Goal: Task Accomplishment & Management: Complete application form

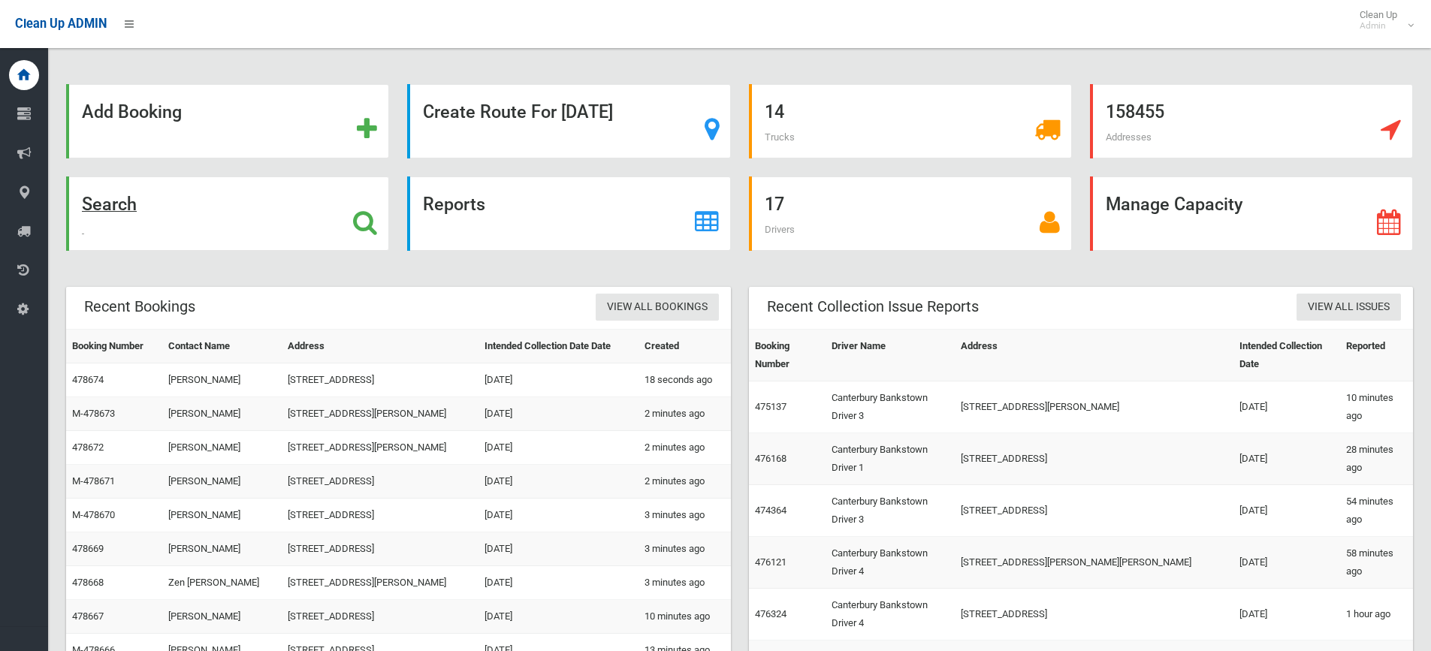
click at [360, 203] on div "Search" at bounding box center [227, 214] width 323 height 74
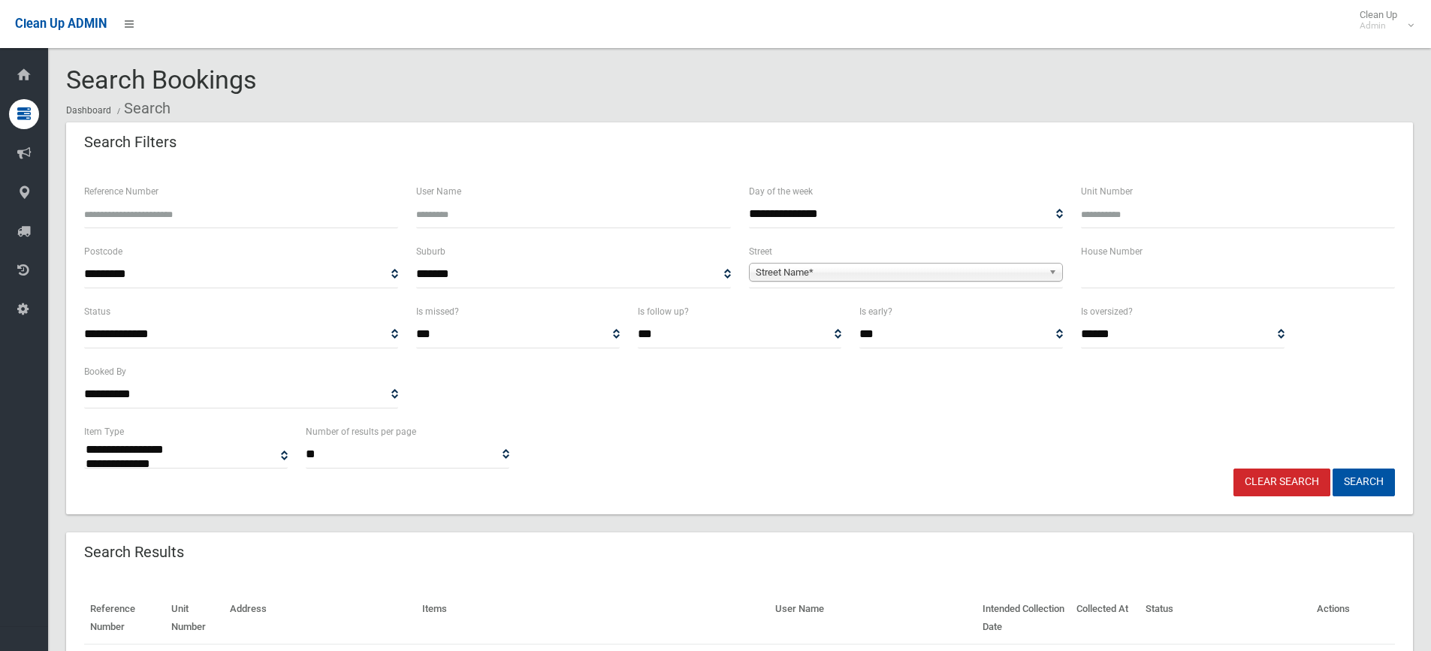
select select
click at [168, 215] on input "Reference Number" at bounding box center [241, 215] width 314 height 28
click at [1130, 271] on input "text" at bounding box center [1238, 275] width 314 height 28
click at [1110, 273] on input "text" at bounding box center [1238, 275] width 314 height 28
click at [237, 204] on input "Reference Number" at bounding box center [241, 215] width 314 height 28
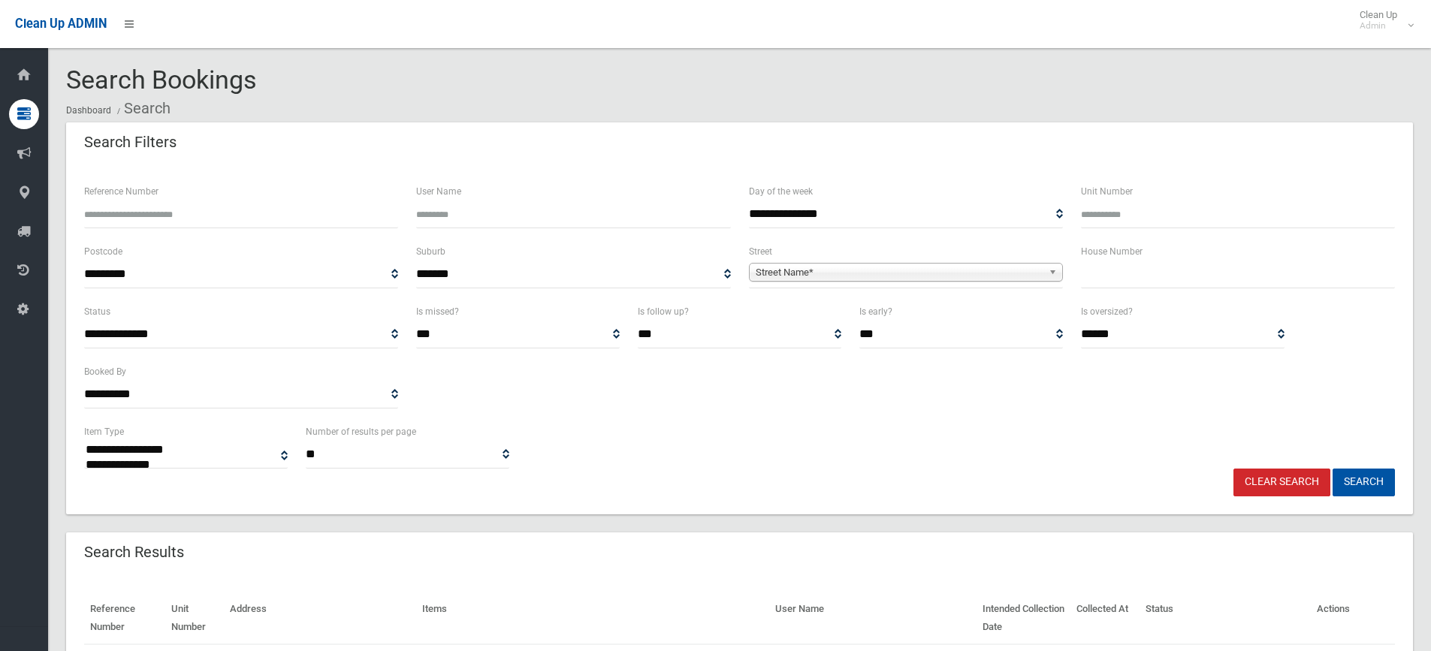
click at [146, 216] on input "Reference Number" at bounding box center [241, 215] width 314 height 28
drag, startPoint x: 1102, startPoint y: 314, endPoint x: 1121, endPoint y: 290, distance: 30.5
click at [1104, 313] on label "Is oversized?" at bounding box center [1107, 311] width 52 height 17
click at [1104, 321] on select "**********" at bounding box center [1183, 335] width 204 height 28
click at [1122, 287] on input "text" at bounding box center [1238, 275] width 314 height 28
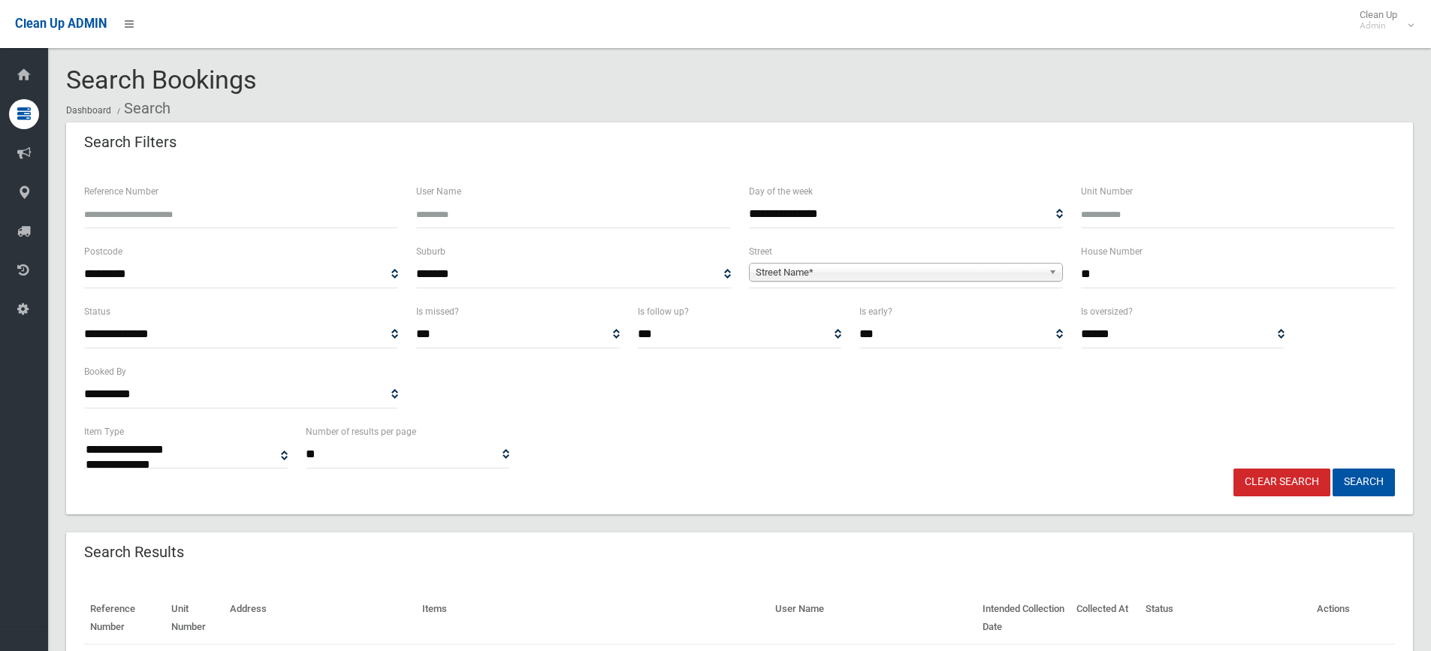
type input "**"
click at [923, 265] on span "Street Name*" at bounding box center [899, 273] width 287 height 18
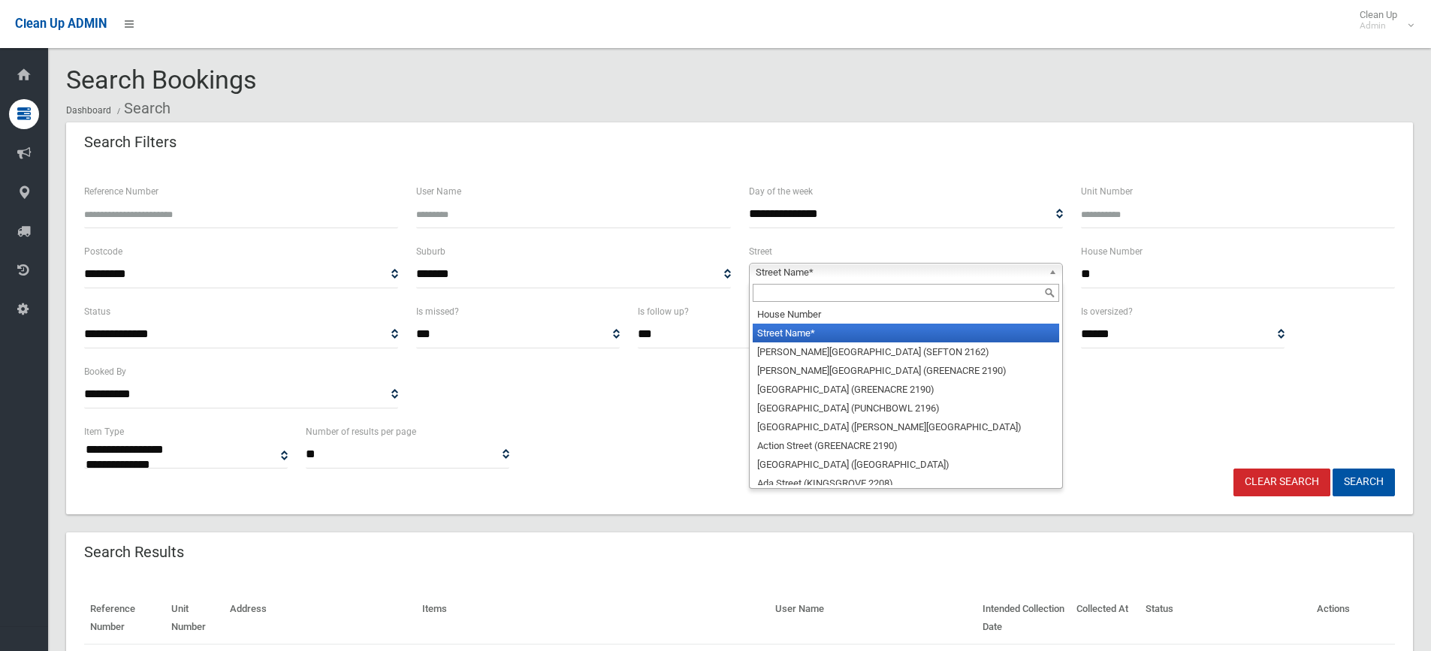
click at [811, 298] on input "text" at bounding box center [906, 293] width 307 height 18
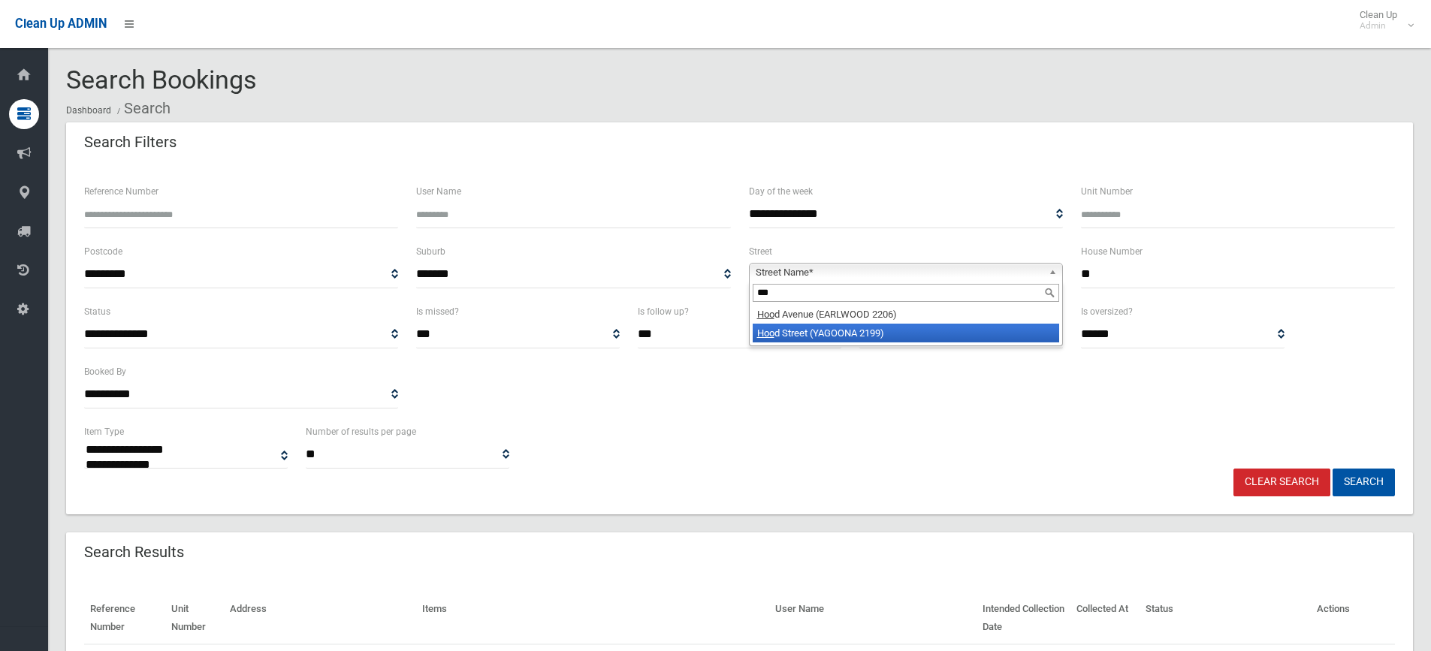
type input "***"
click at [840, 329] on li "Hoo d Street (YAGOONA 2199)" at bounding box center [906, 333] width 307 height 19
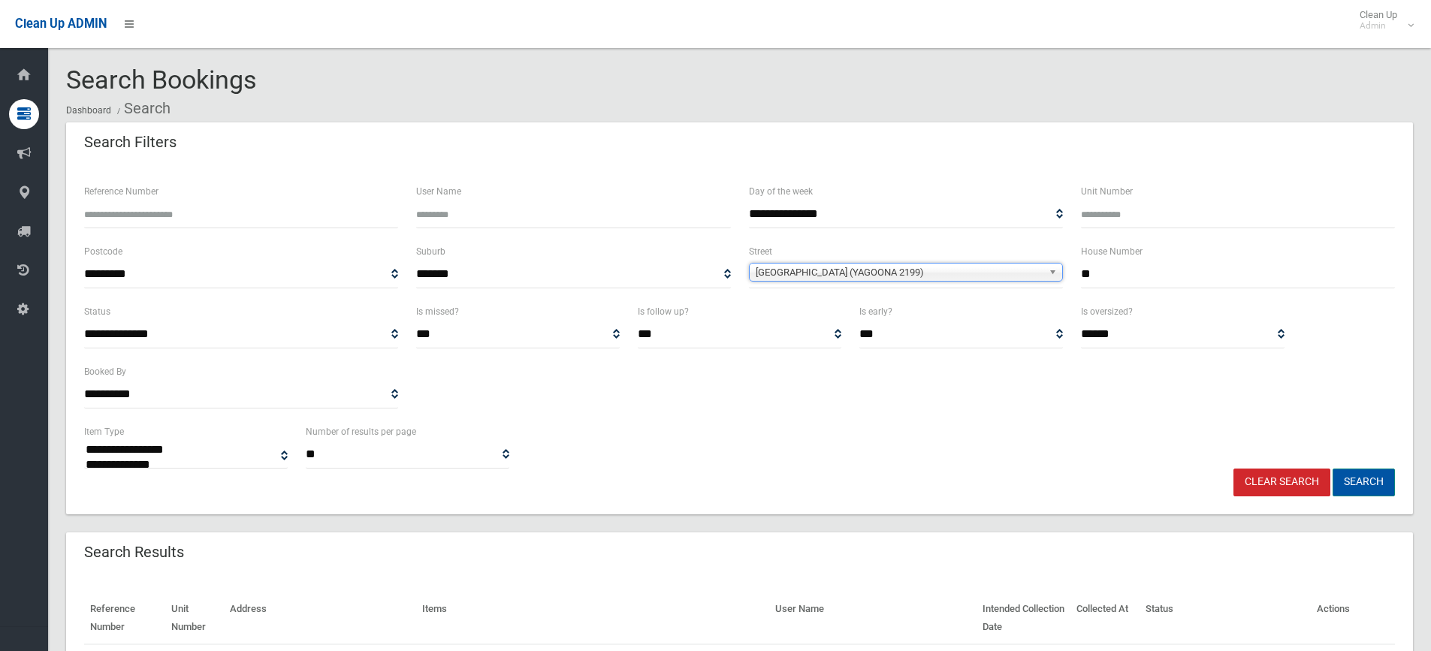
click at [1379, 477] on button "Search" at bounding box center [1364, 483] width 62 height 28
select select
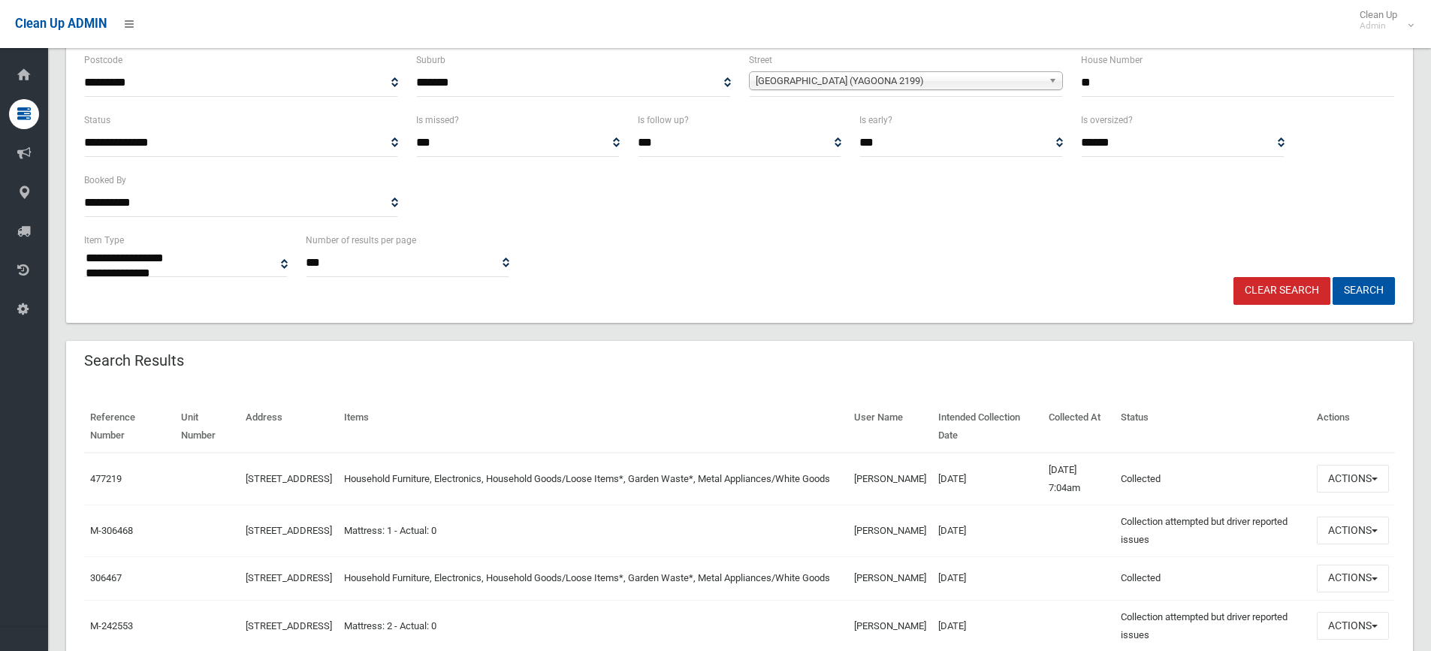
scroll to position [225, 0]
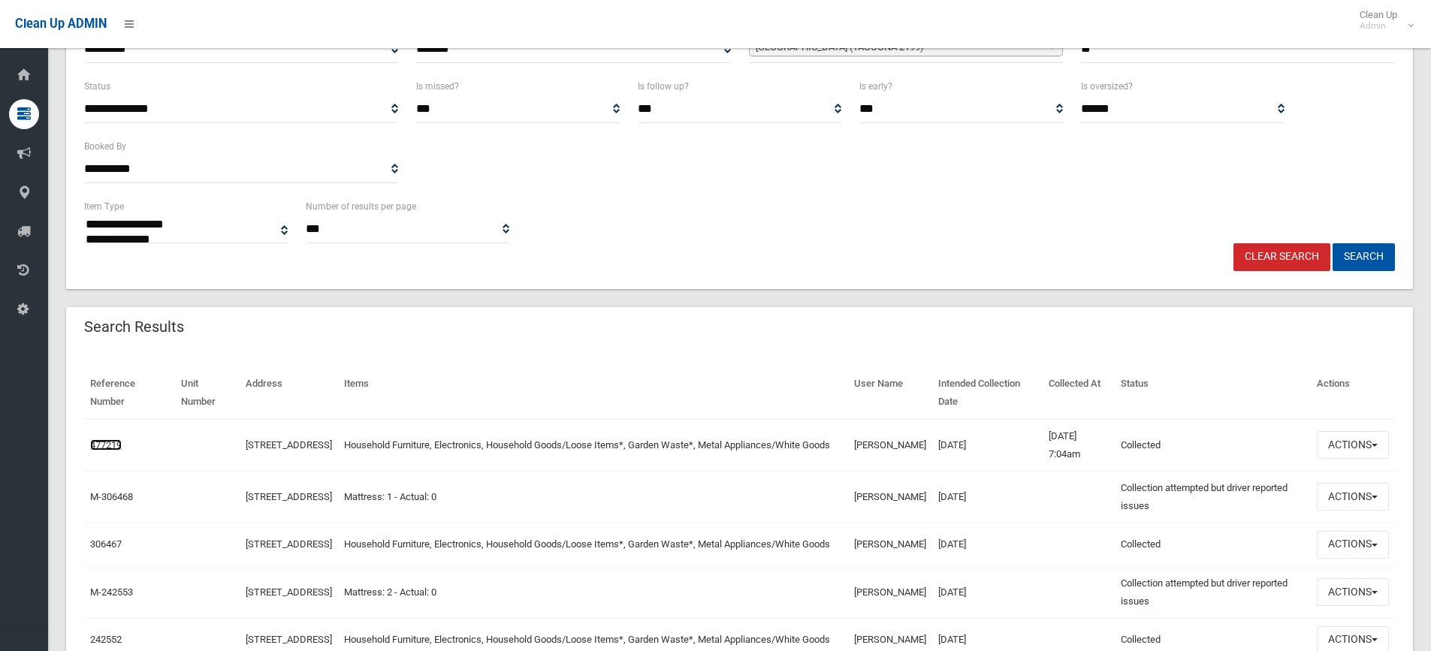
click at [105, 442] on link "477219" at bounding box center [106, 444] width 32 height 11
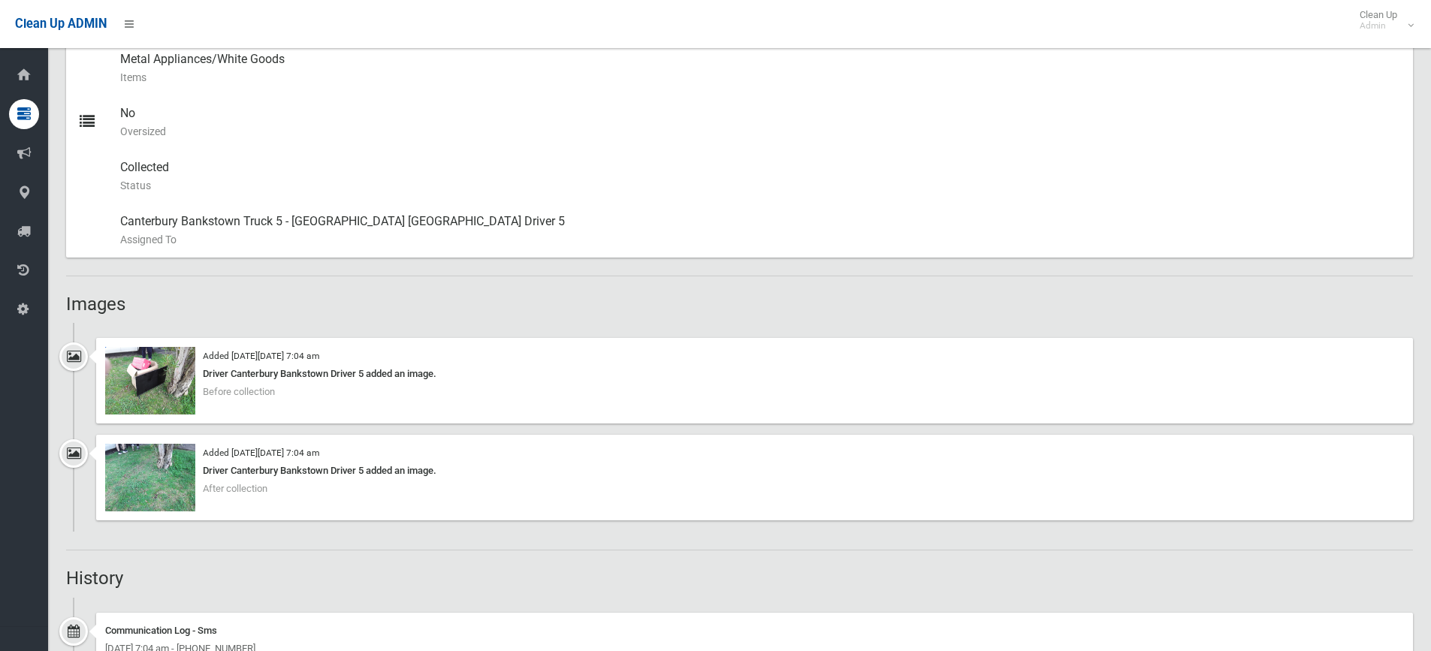
scroll to position [901, 0]
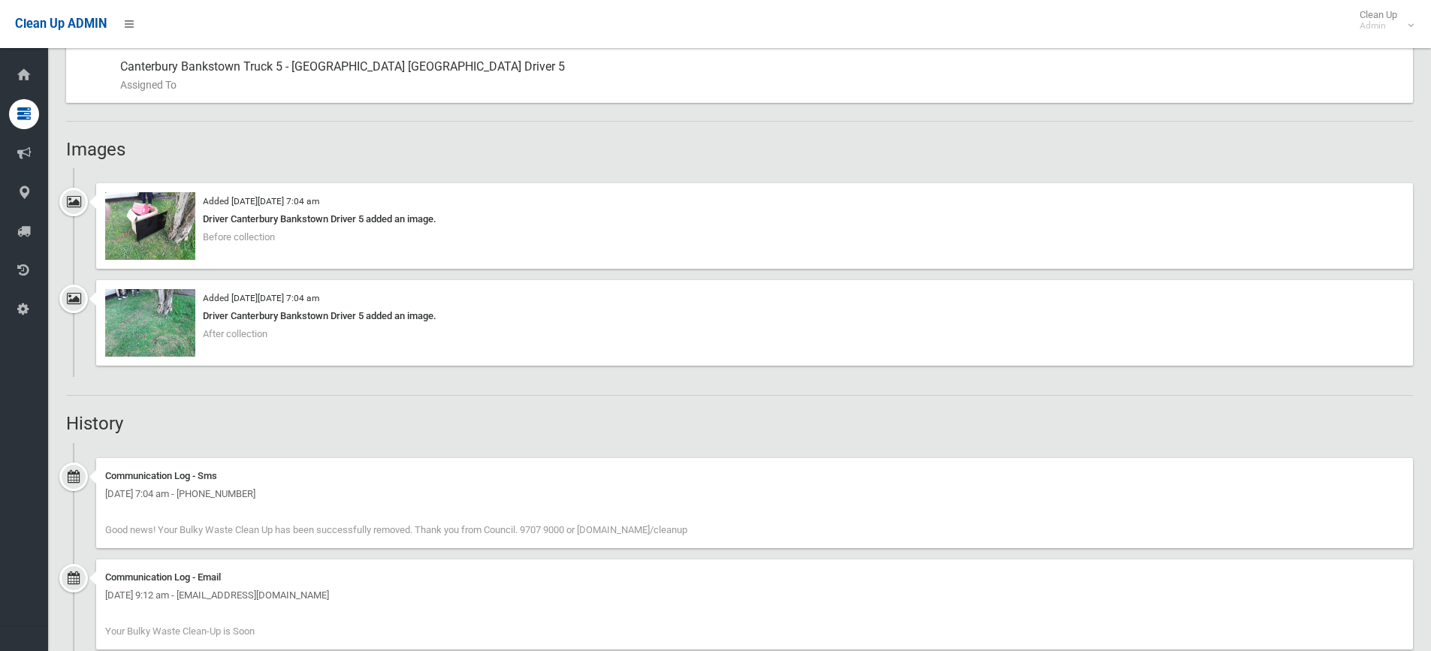
click at [159, 270] on div "Added on Tue 12th August, 2025 at 7:04 am Driver Canterbury Bankstown Driver 5 …" at bounding box center [739, 231] width 1347 height 97
click at [186, 236] on img at bounding box center [150, 226] width 90 height 68
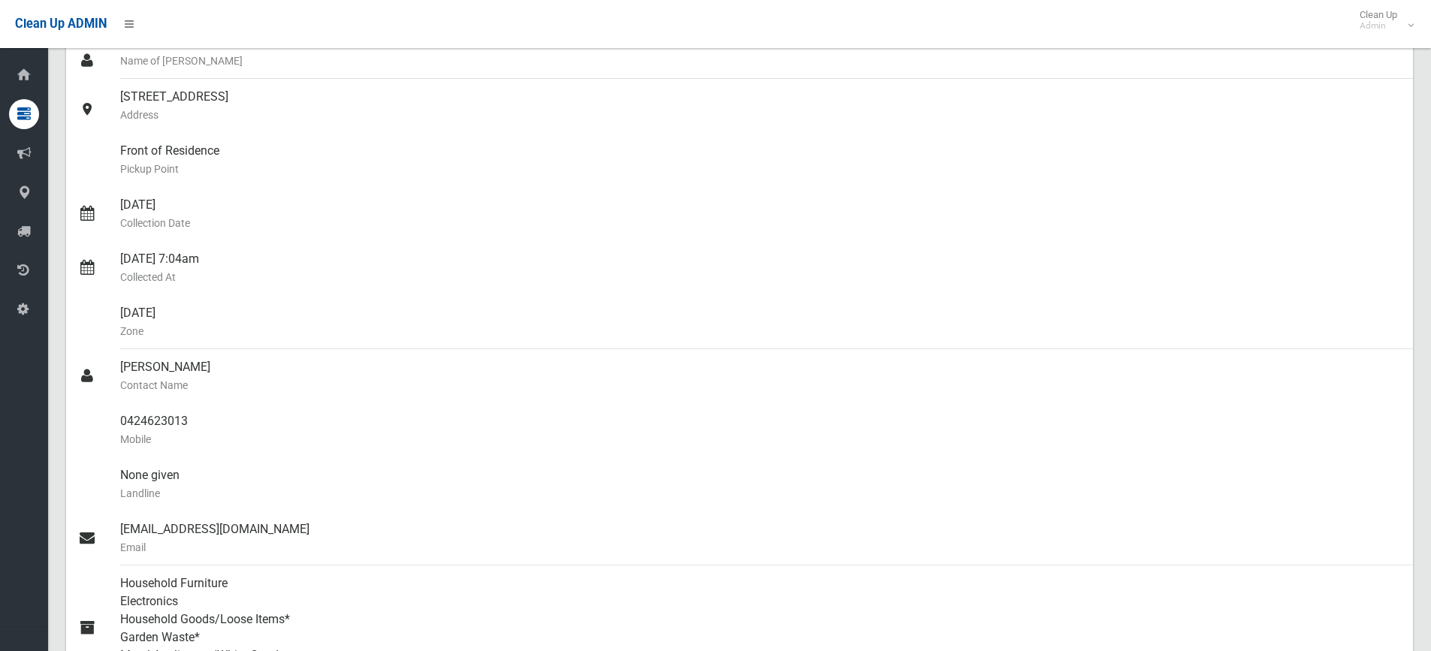
scroll to position [0, 0]
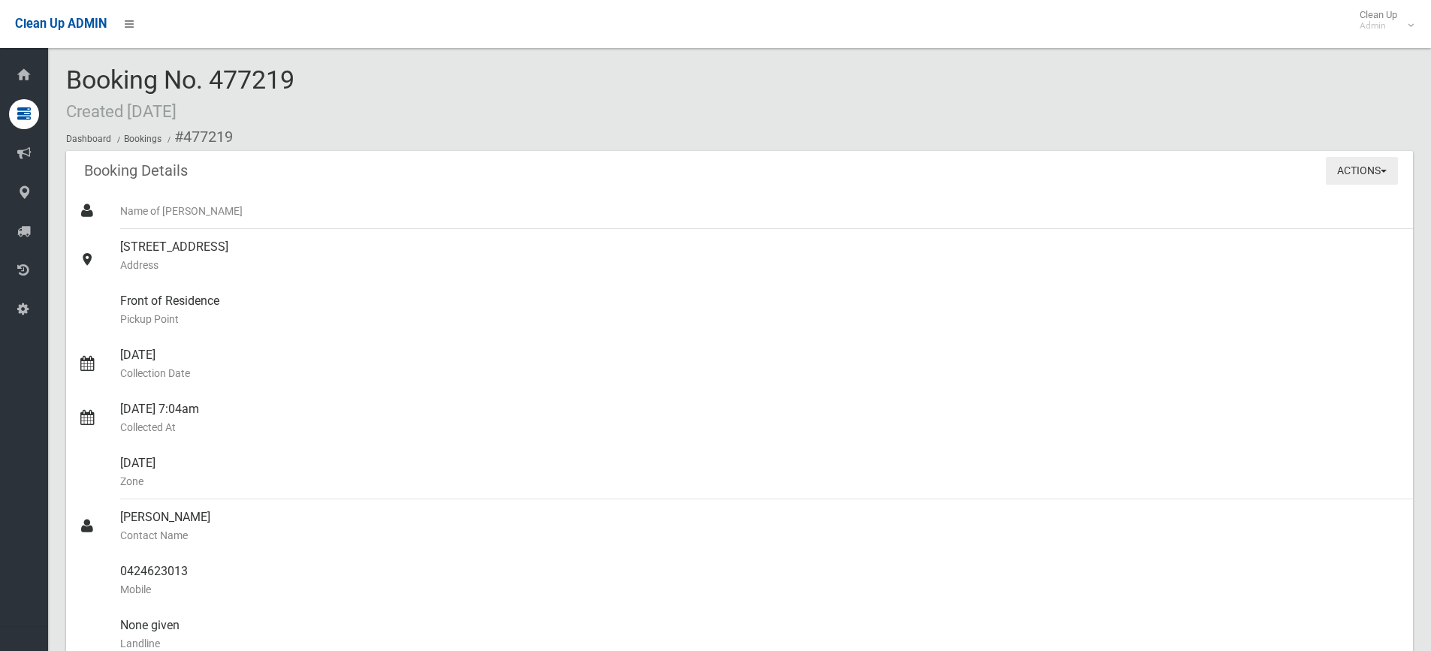
click at [1336, 163] on button "Actions" at bounding box center [1362, 171] width 72 height 28
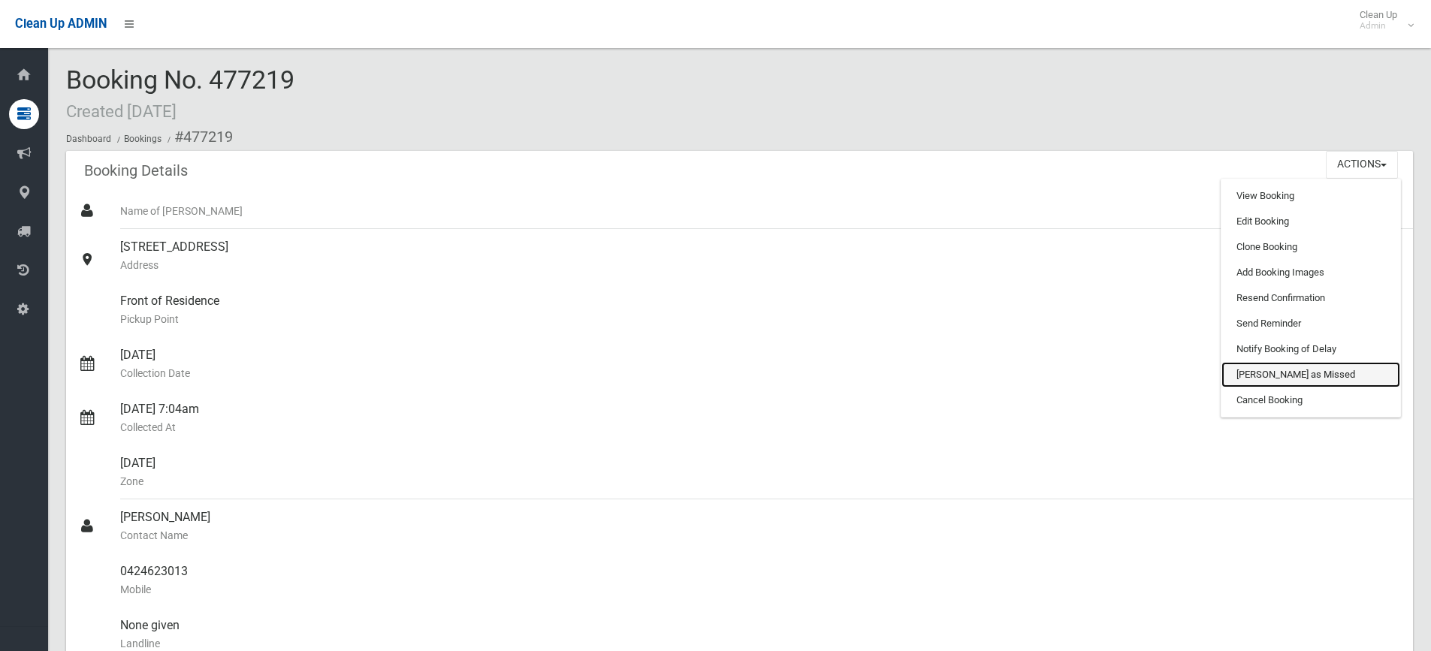
click at [1264, 384] on link "Mark as Missed" at bounding box center [1311, 375] width 179 height 26
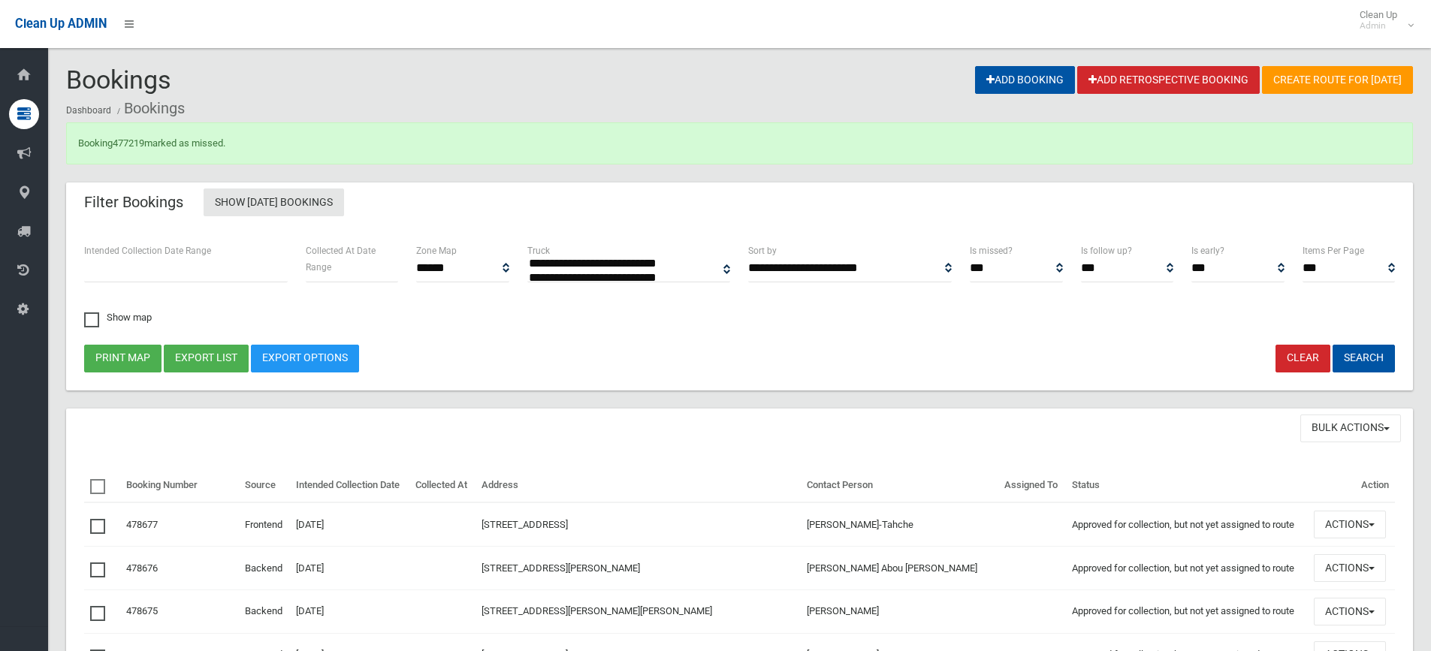
select select
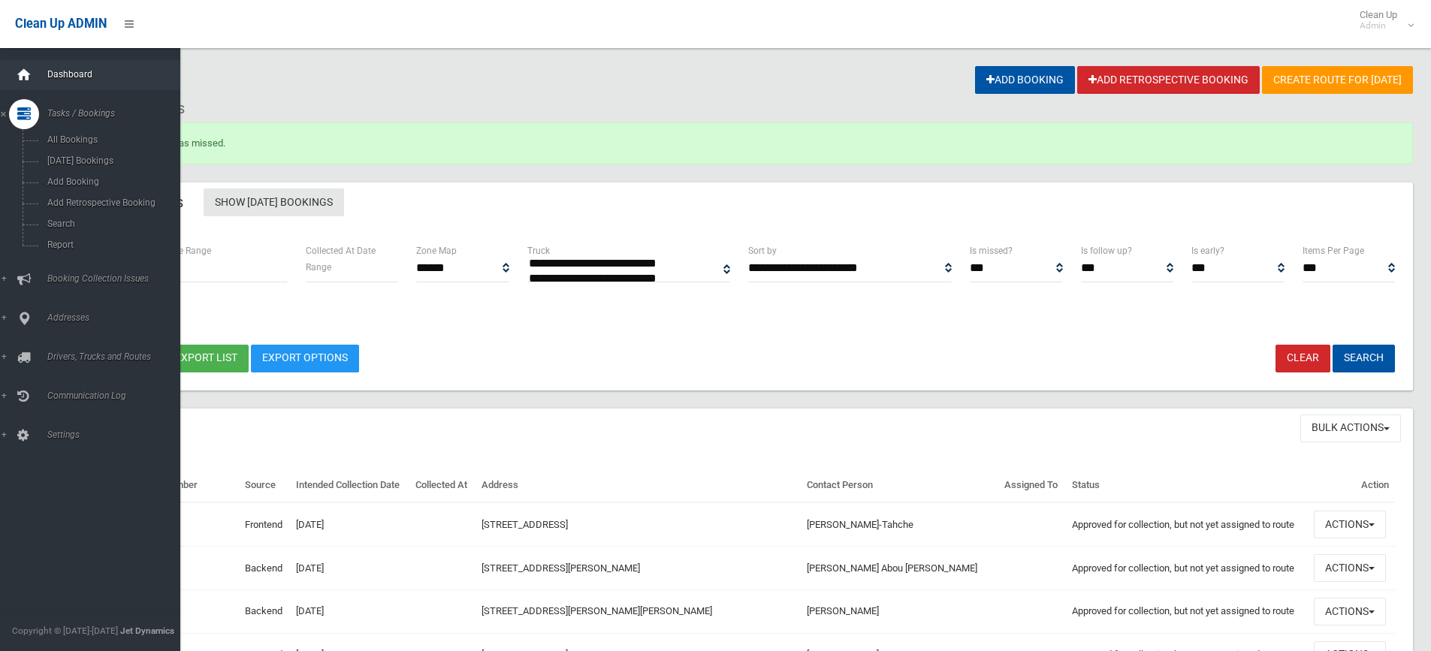
click at [33, 83] on div at bounding box center [24, 75] width 30 height 30
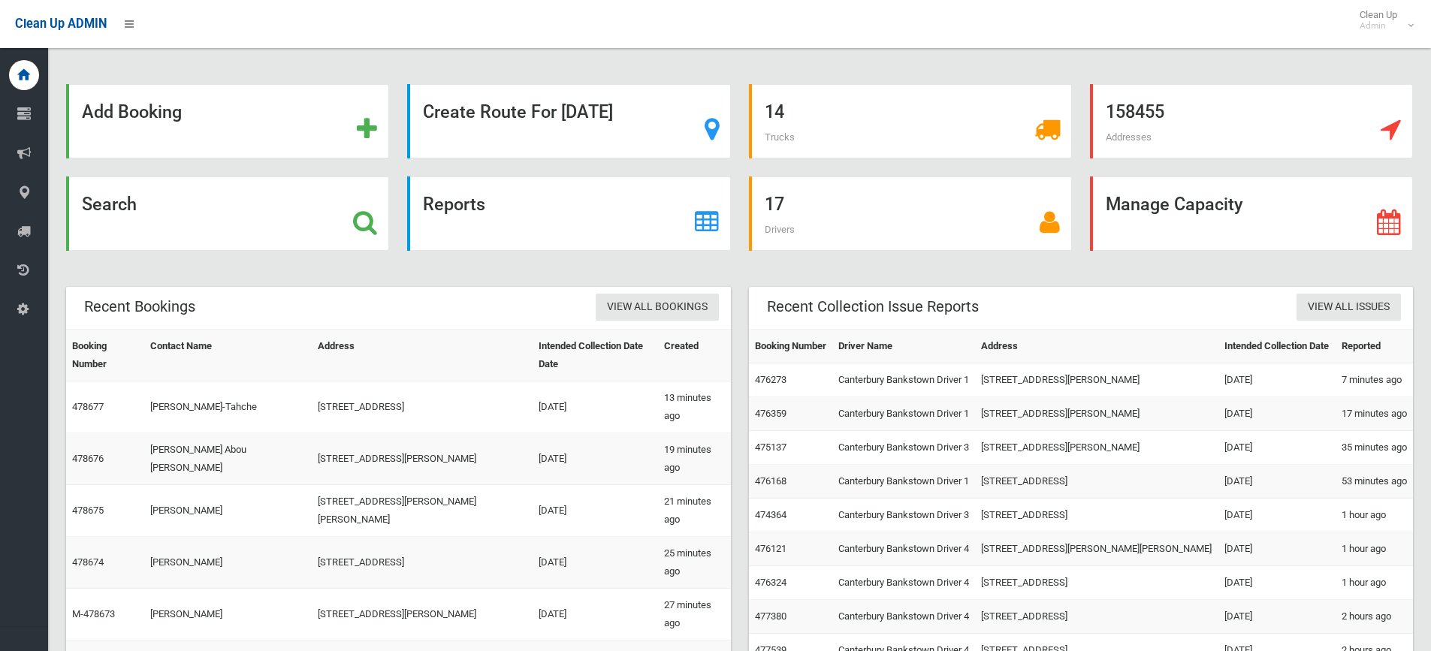
click at [254, 230] on div "Search" at bounding box center [227, 214] width 323 height 74
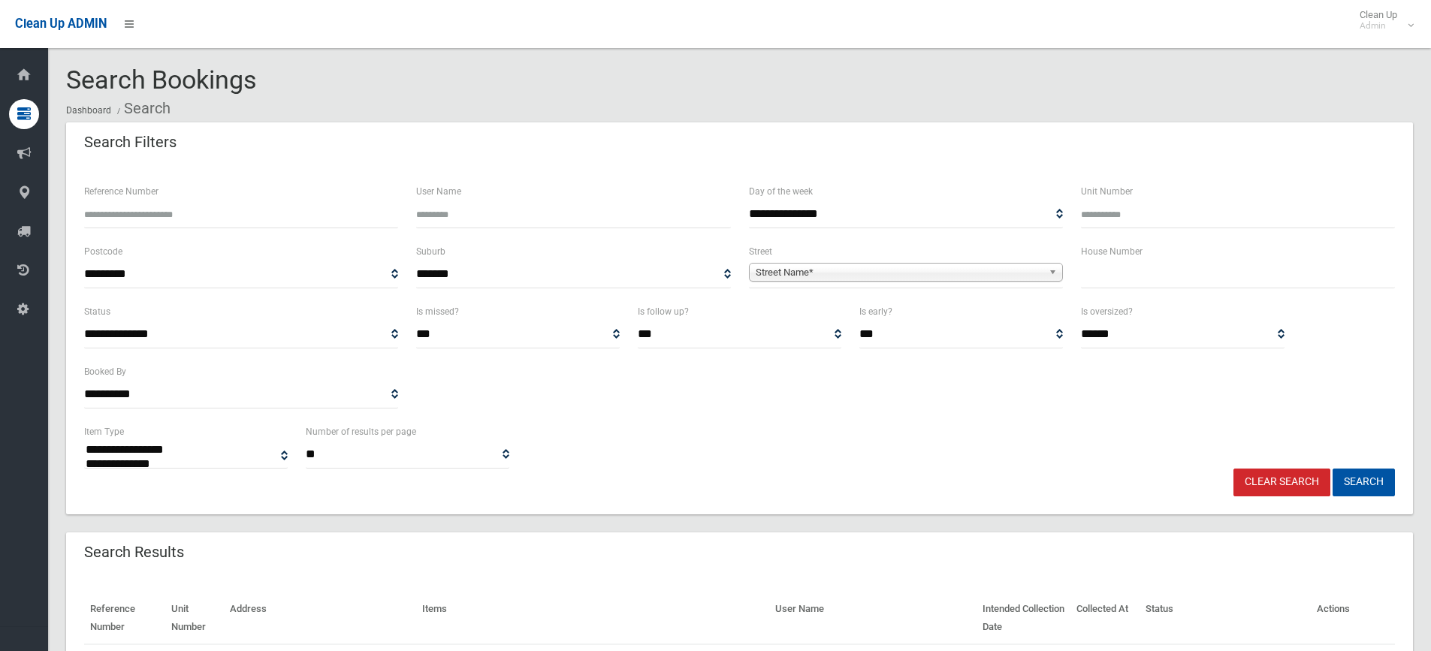
select select
click at [1127, 300] on div "House Number" at bounding box center [1238, 273] width 332 height 60
click at [1131, 289] on div "House Number" at bounding box center [1238, 273] width 332 height 60
click at [1136, 282] on input "text" at bounding box center [1238, 275] width 314 height 28
click at [1140, 283] on input "text" at bounding box center [1238, 275] width 314 height 28
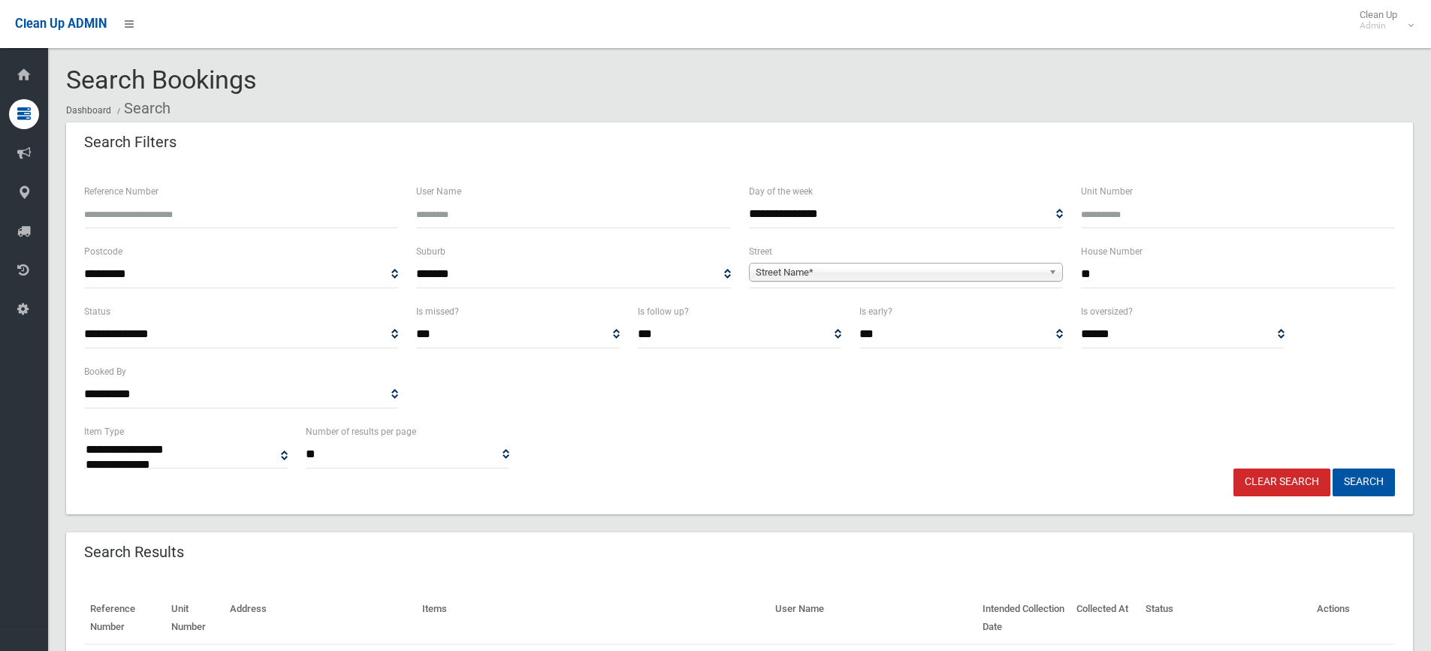
type input "**"
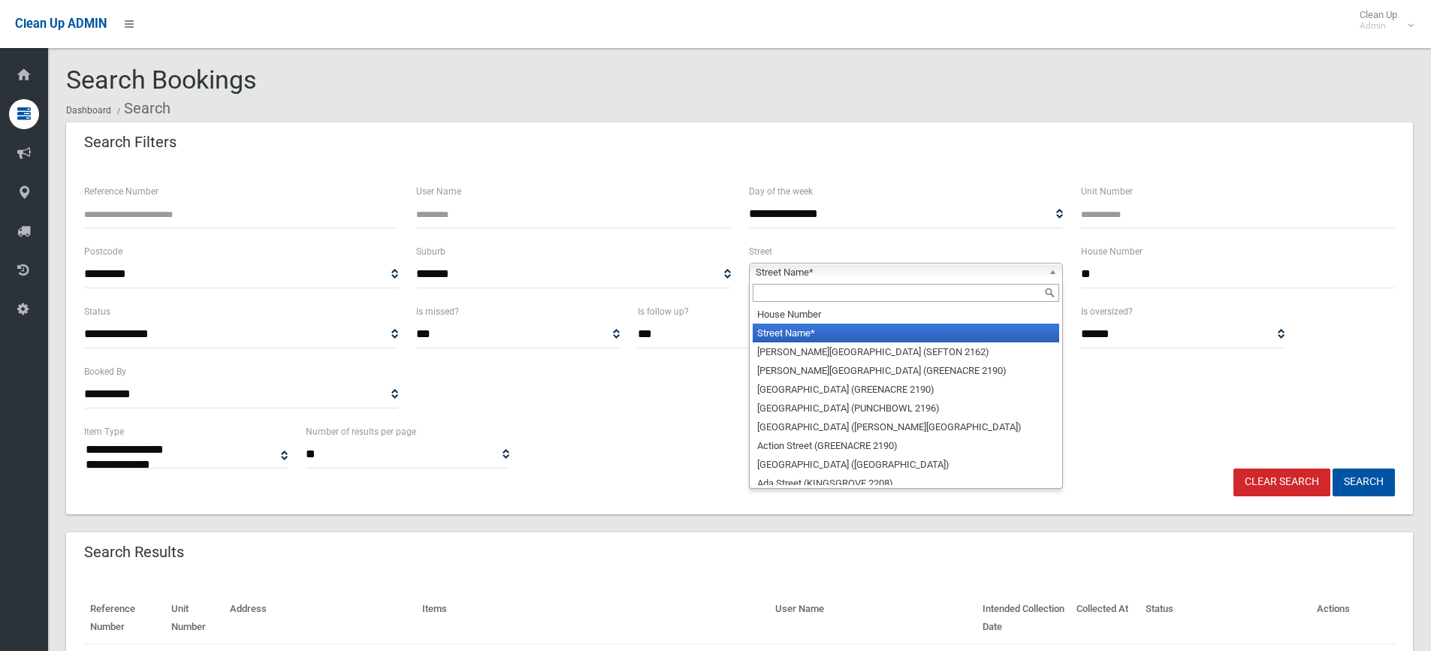
click at [889, 277] on span "Street Name*" at bounding box center [899, 273] width 287 height 18
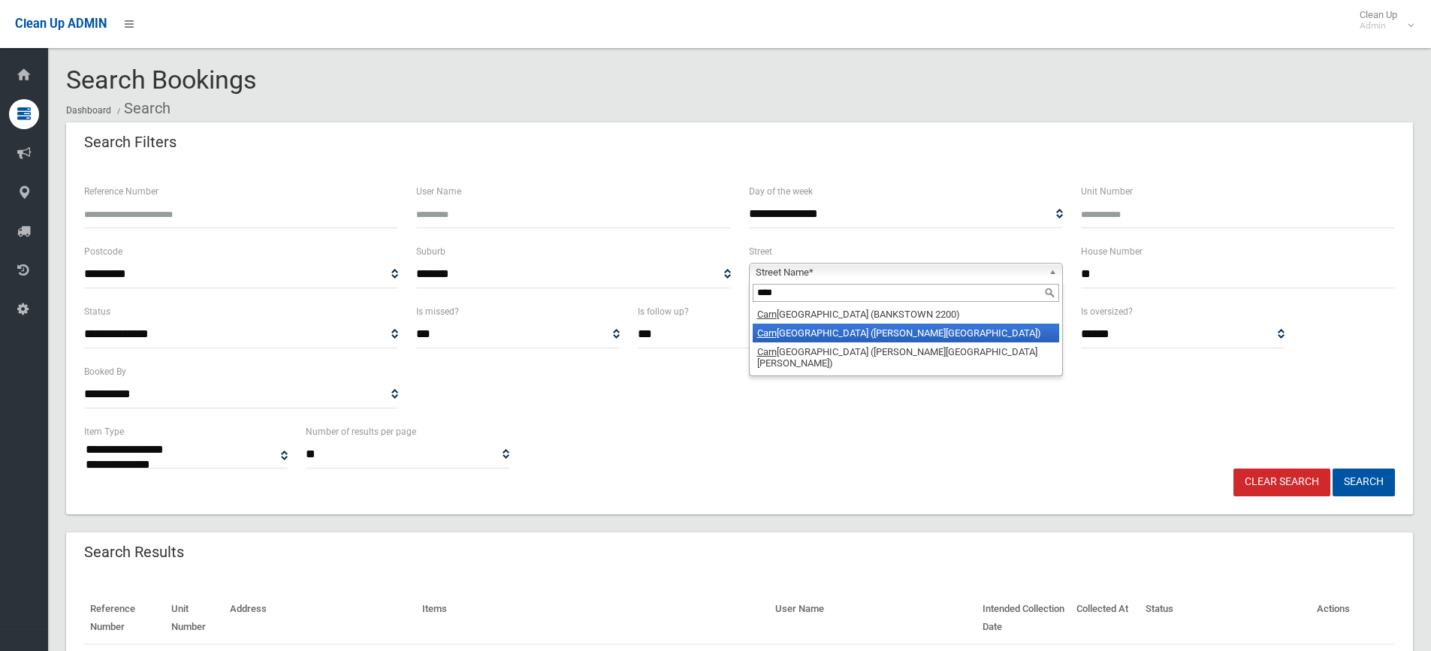
type input "****"
click at [866, 340] on li "Carn avon Crescent (GEORGES HALL 2198)" at bounding box center [906, 333] width 307 height 19
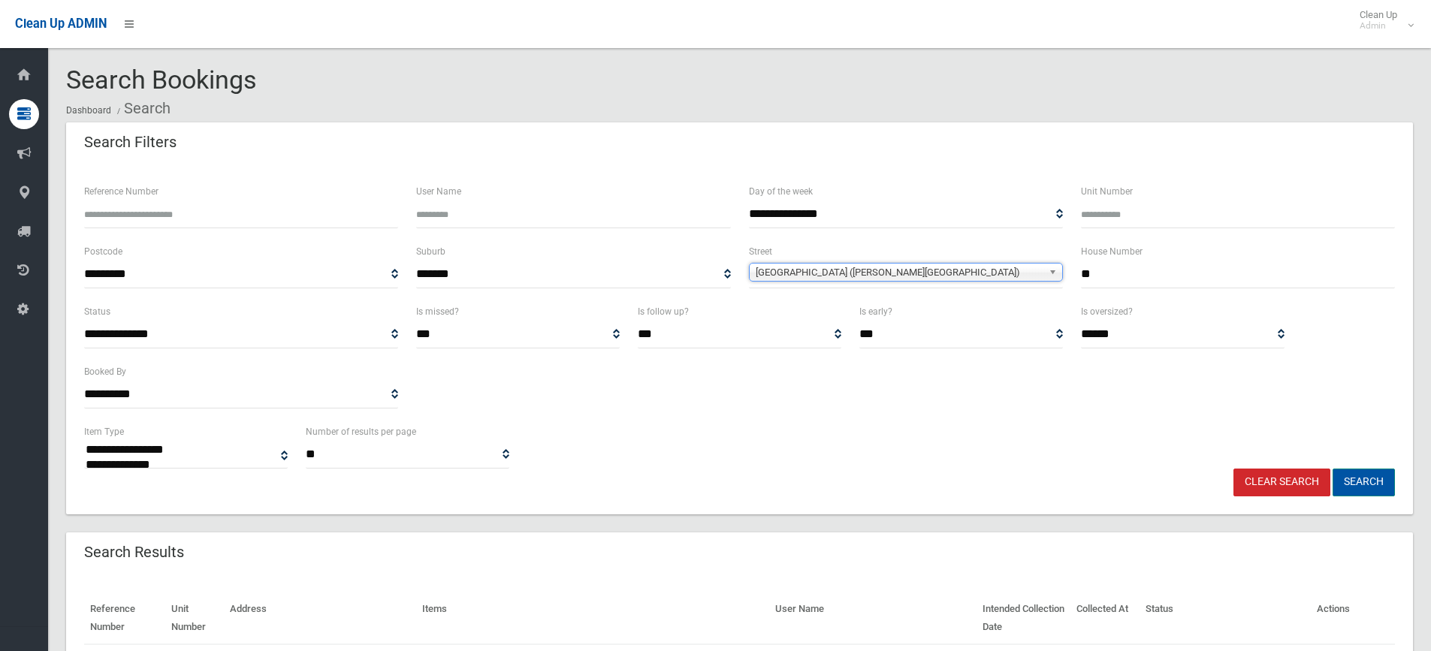
click at [1354, 476] on button "Search" at bounding box center [1364, 483] width 62 height 28
drag, startPoint x: 1104, startPoint y: 270, endPoint x: 1083, endPoint y: 268, distance: 20.3
click at [1083, 268] on input "**" at bounding box center [1238, 275] width 314 height 28
type input "*"
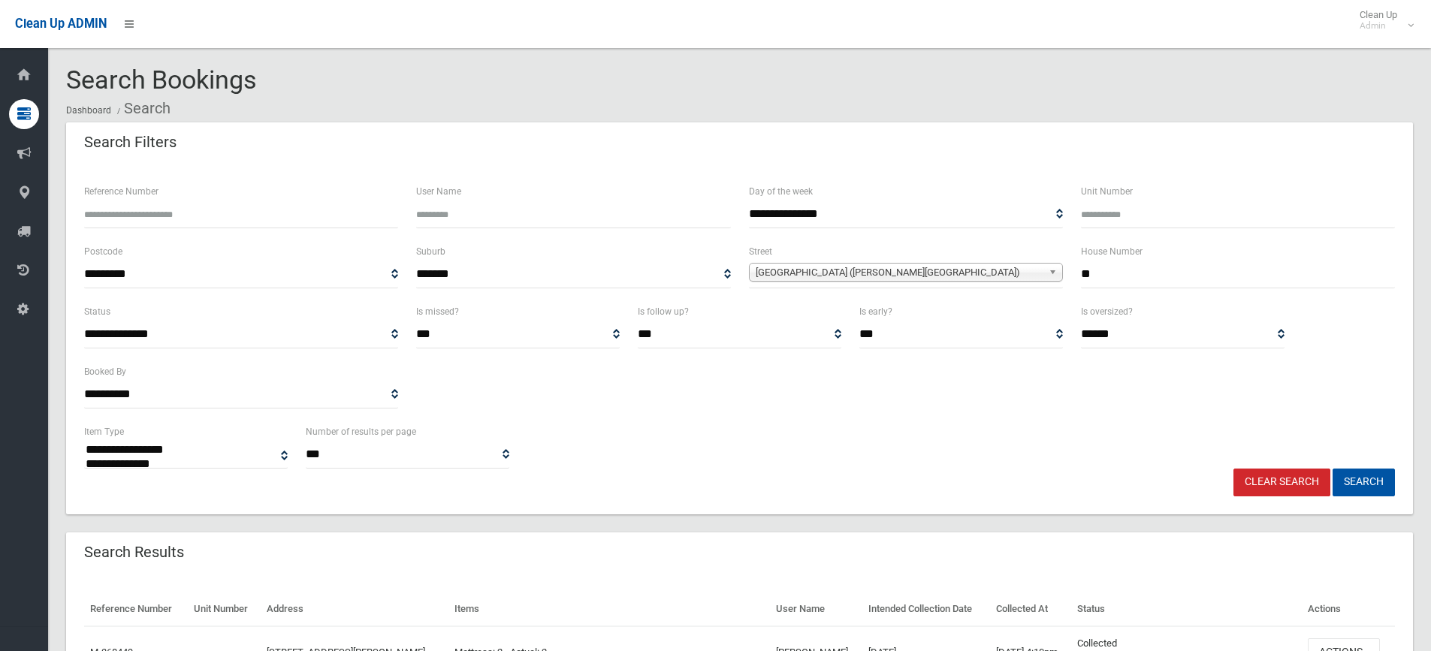
select select
click at [1066, 273] on div "**********" at bounding box center [739, 273] width 1329 height 60
type input "**"
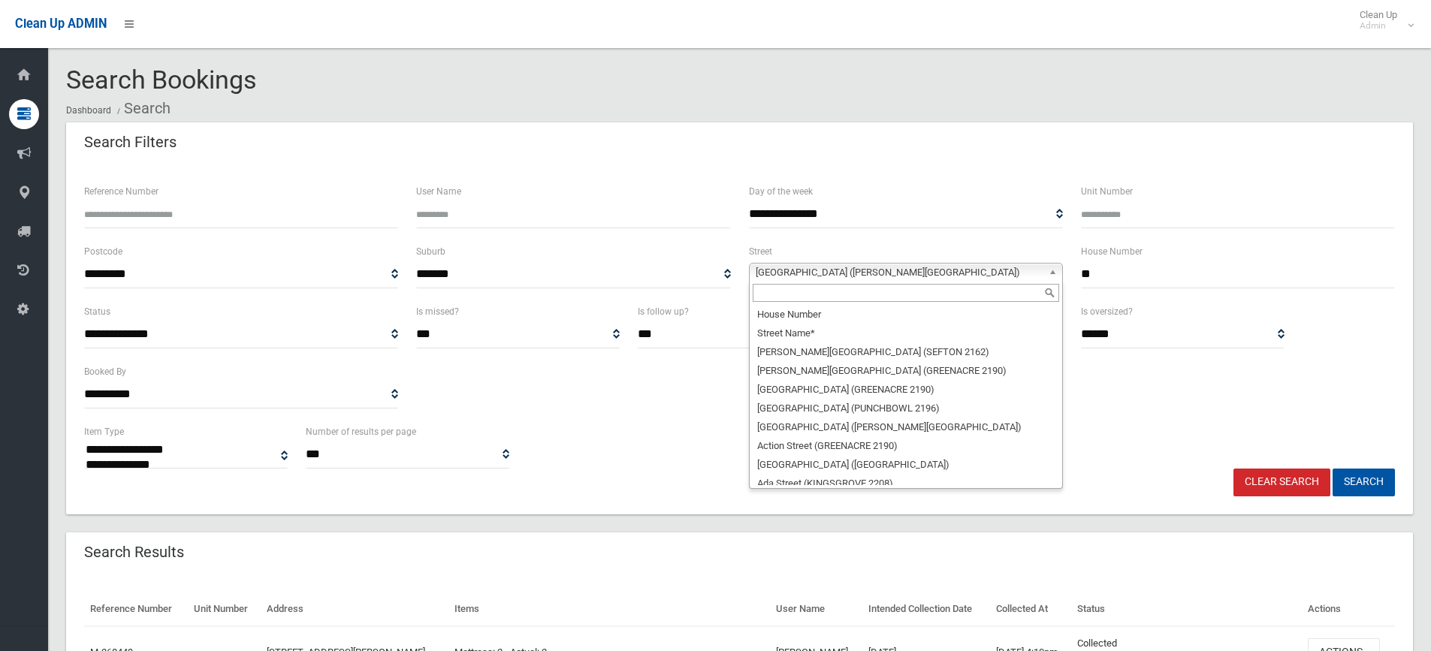
click at [896, 280] on span "[GEOGRAPHIC_DATA] ([PERSON_NAME][GEOGRAPHIC_DATA])" at bounding box center [899, 273] width 287 height 18
click at [811, 291] on input "text" at bounding box center [906, 293] width 307 height 18
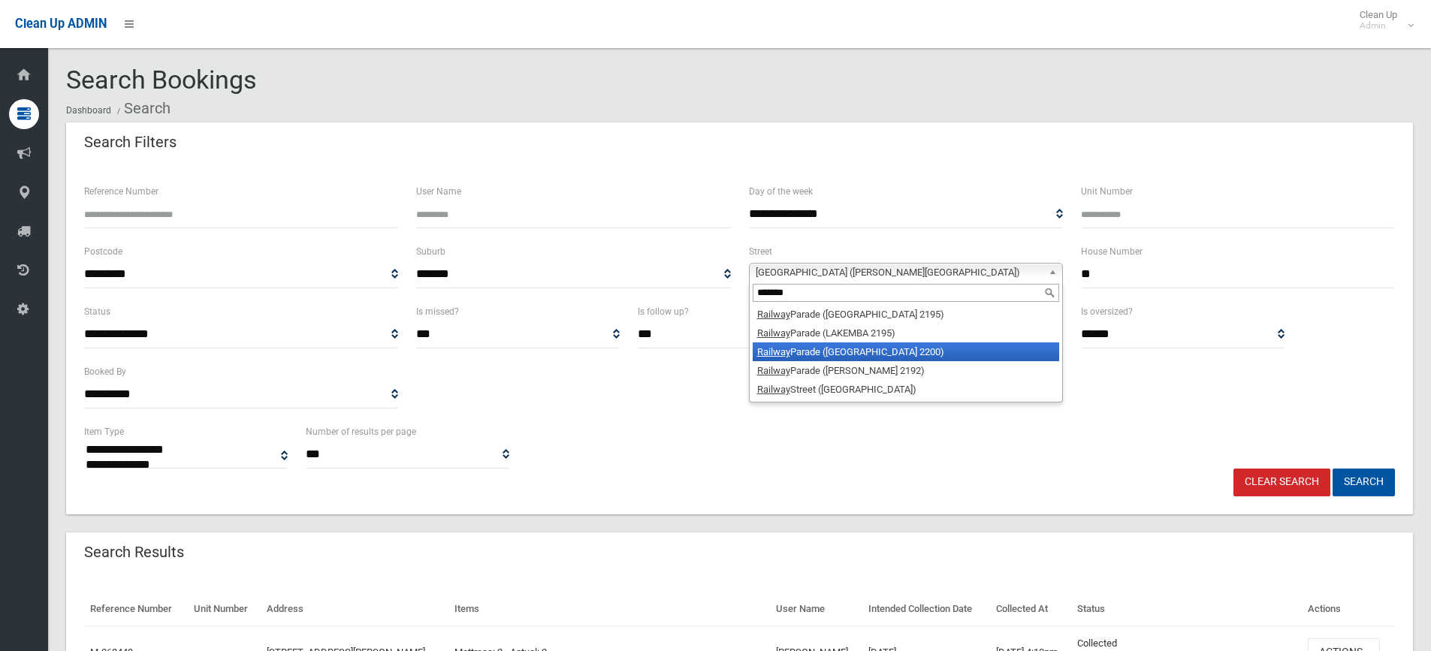
type input "*******"
click at [843, 349] on li "Railway Parade (CONDELL PARK 2200)" at bounding box center [906, 352] width 307 height 19
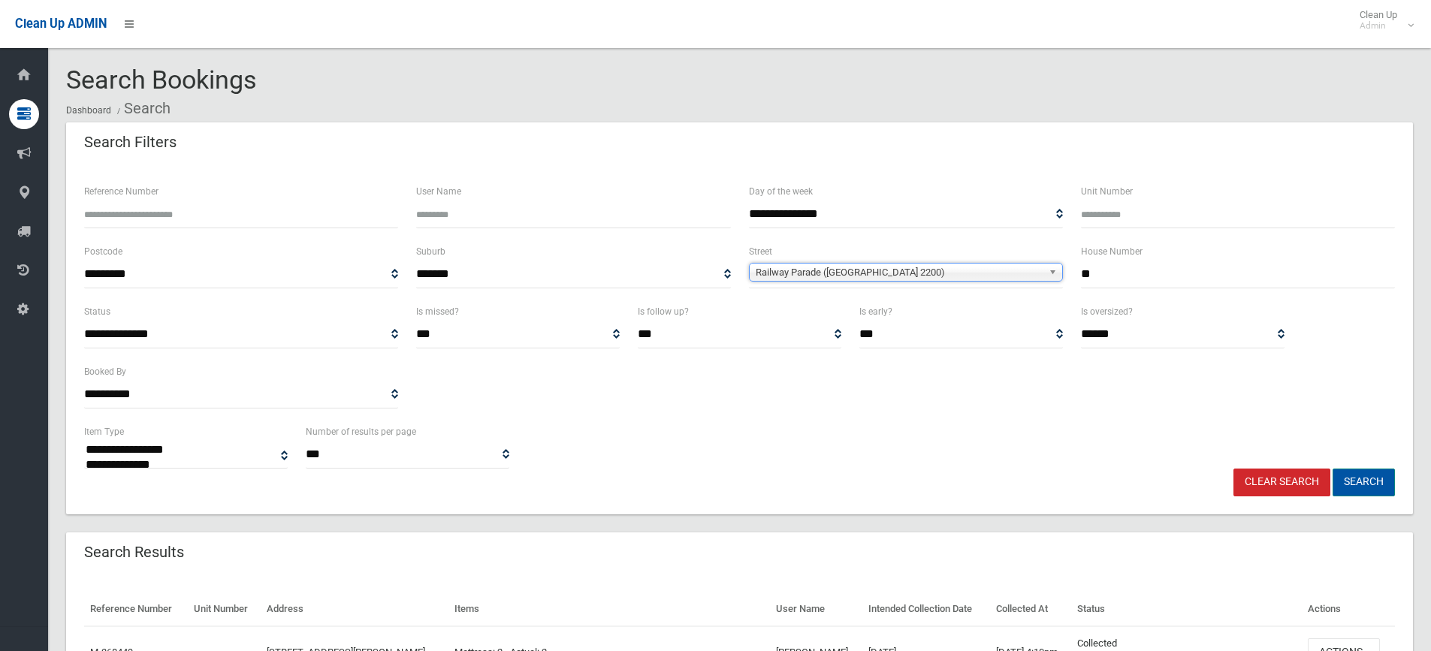
click at [1354, 482] on button "Search" at bounding box center [1364, 483] width 62 height 28
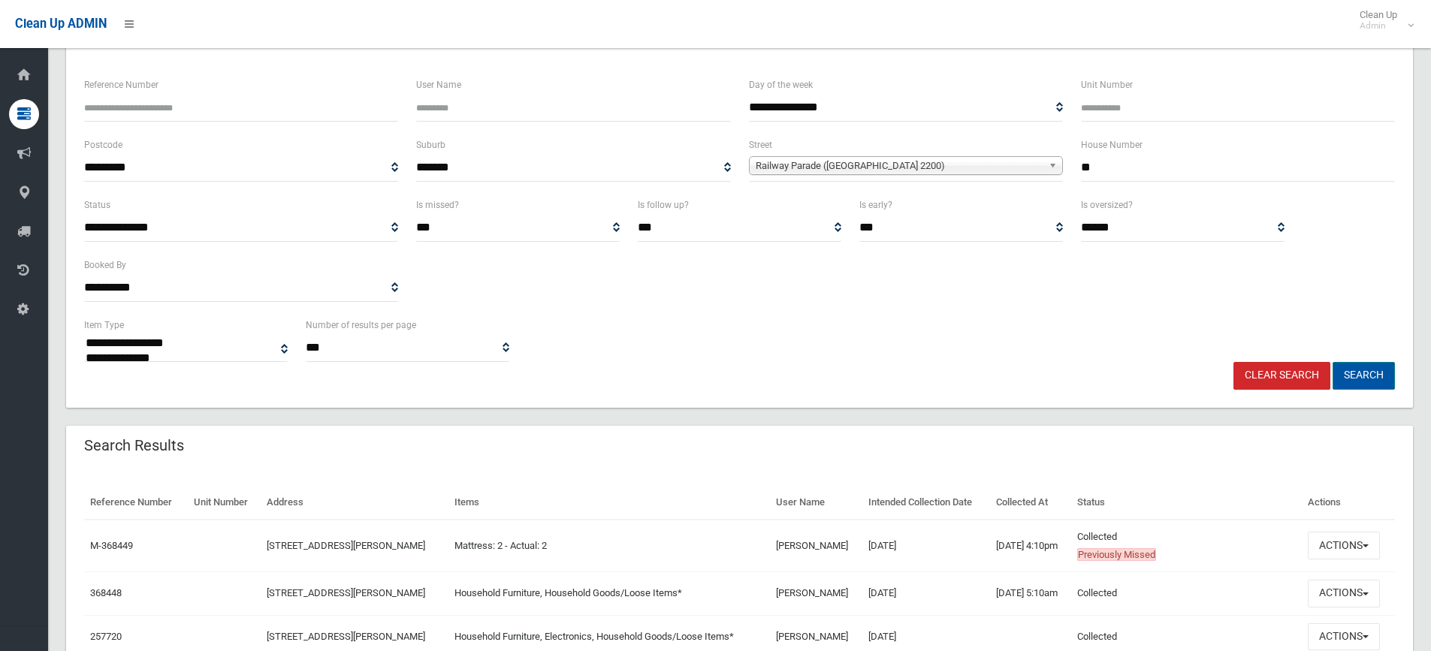
scroll to position [150, 0]
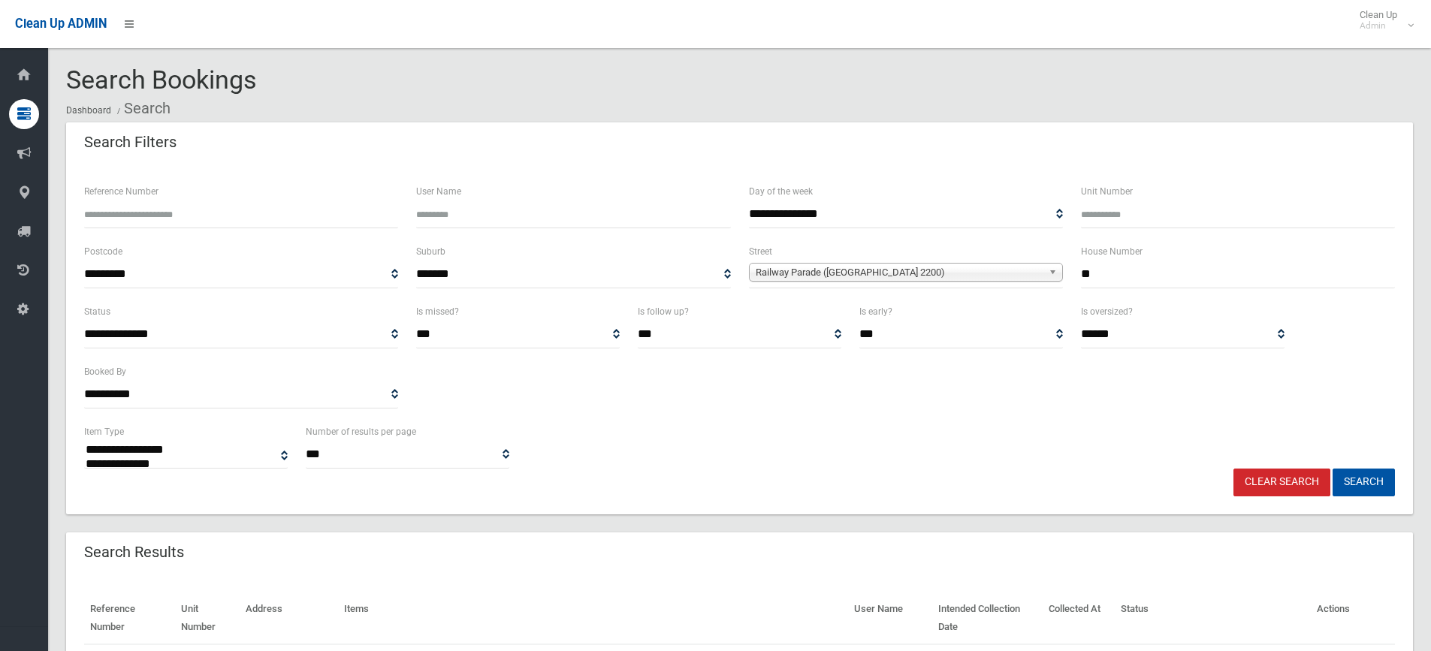
select select
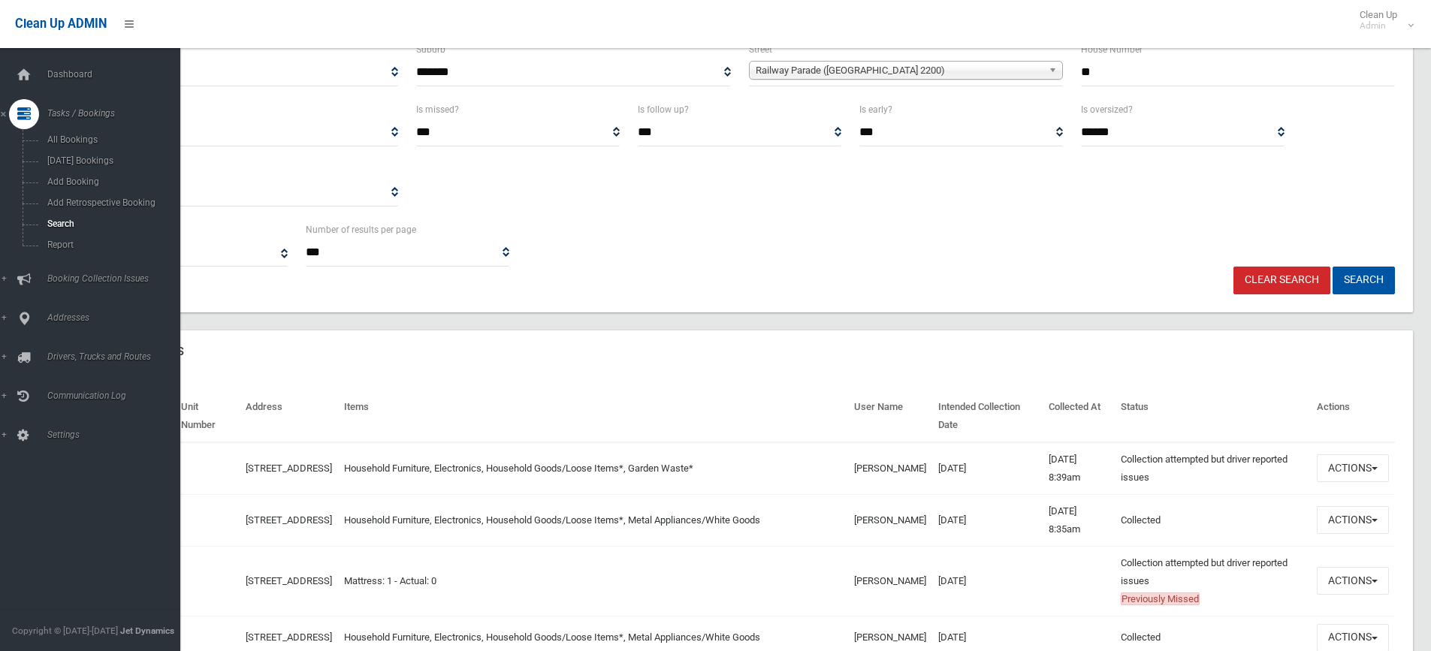
scroll to position [225, 0]
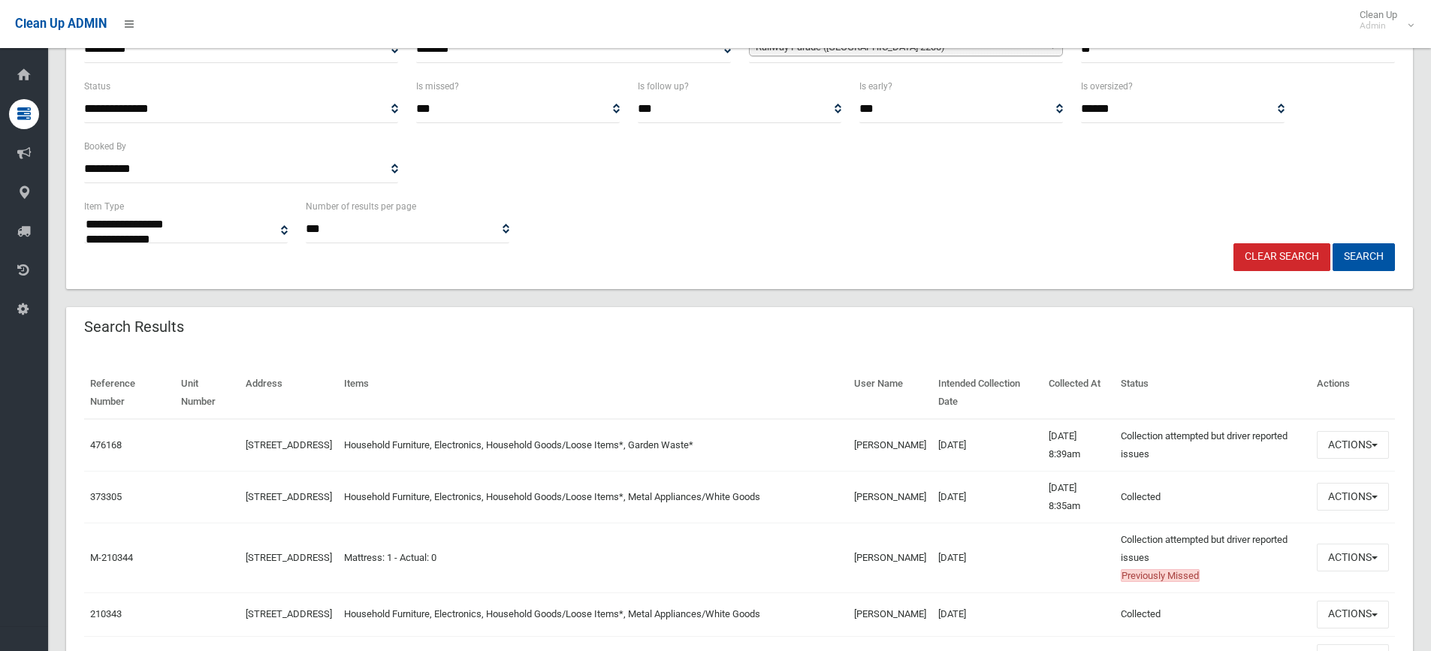
click at [119, 438] on td "476168" at bounding box center [129, 445] width 91 height 53
click at [109, 448] on link "476168" at bounding box center [106, 444] width 32 height 11
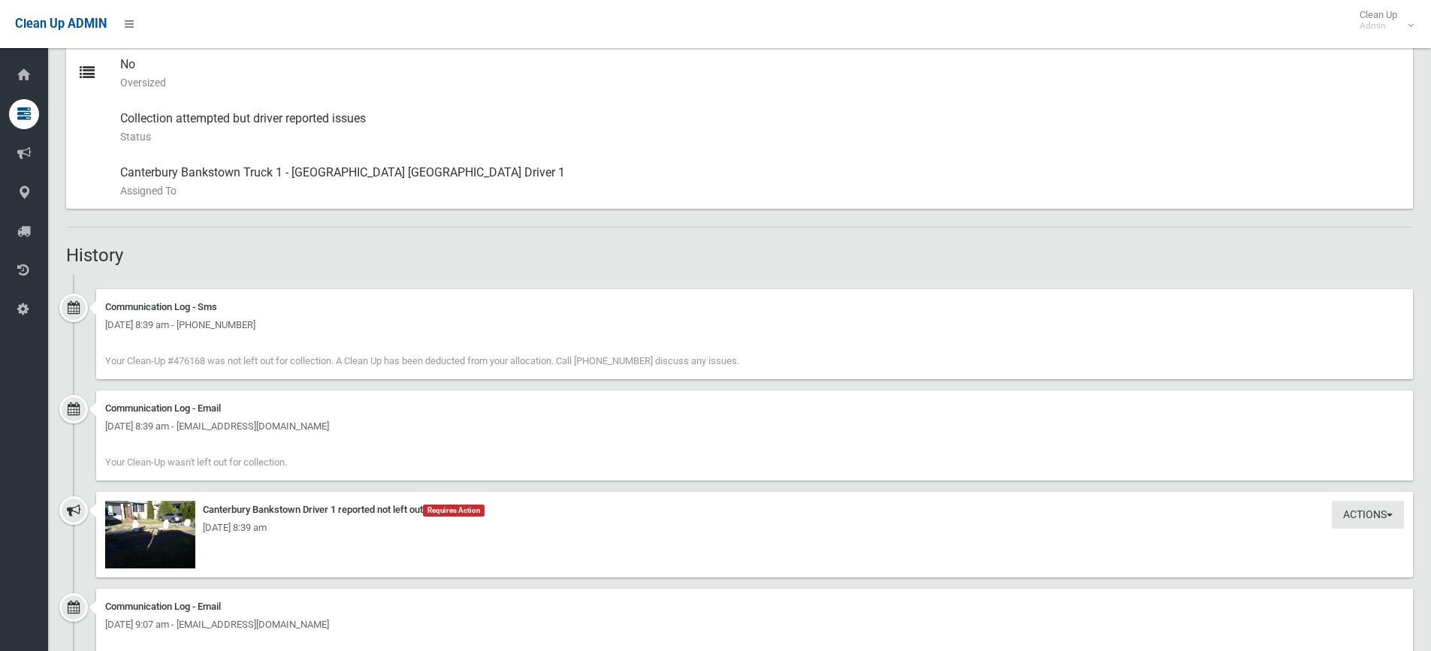
scroll to position [901, 0]
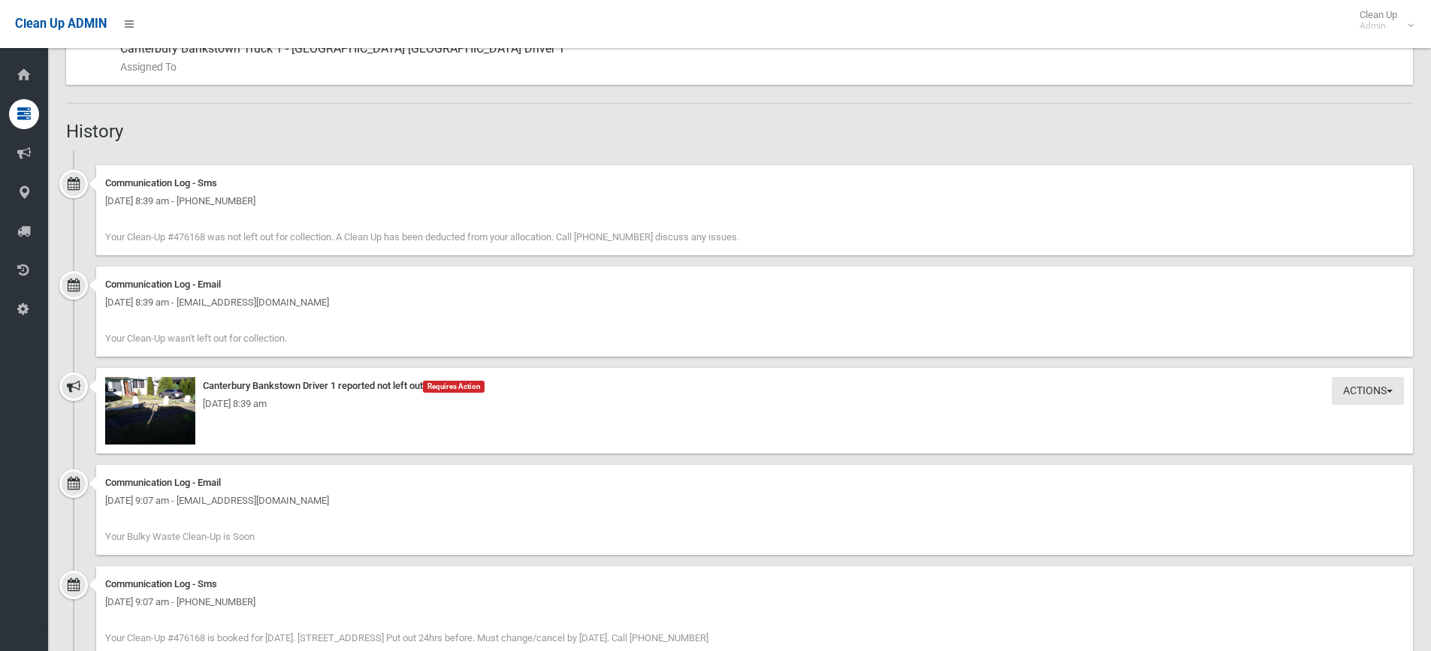
click at [159, 403] on div "[DATE] 8:39 am" at bounding box center [754, 404] width 1299 height 18
click at [144, 421] on img at bounding box center [150, 411] width 90 height 68
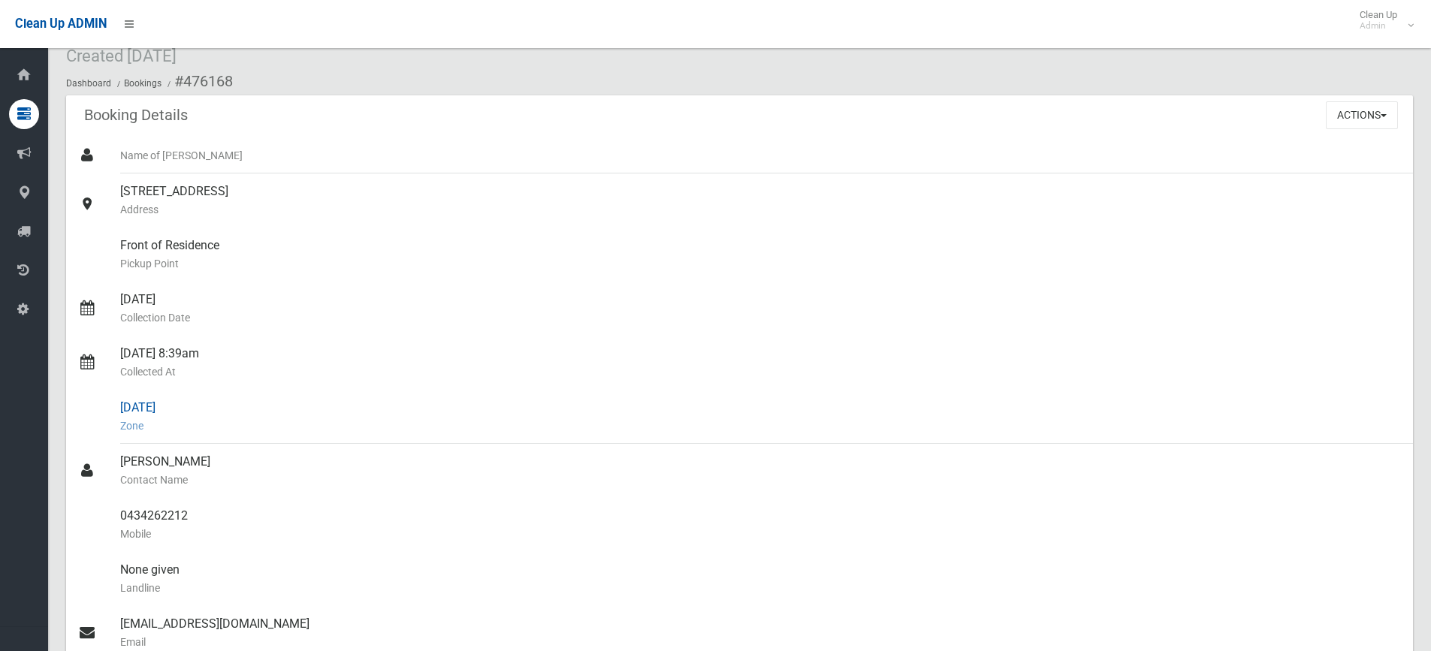
scroll to position [0, 0]
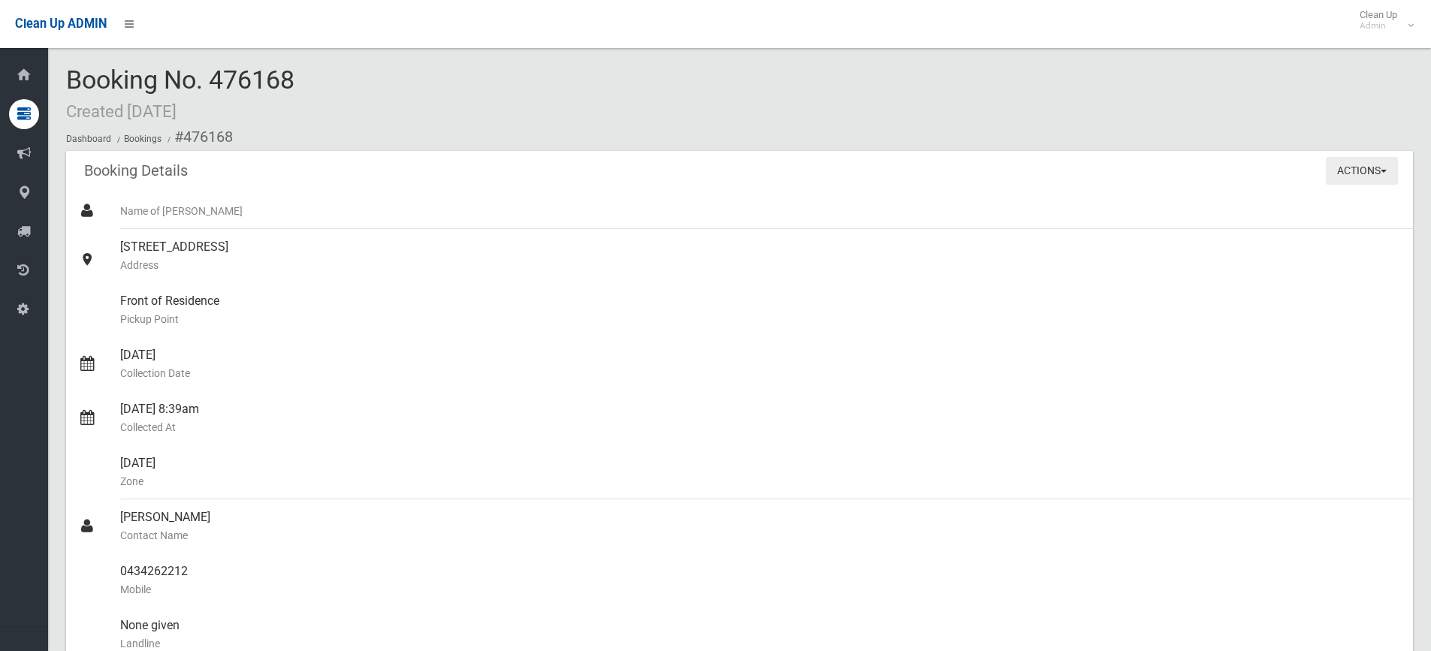
click at [1367, 180] on button "Actions" at bounding box center [1362, 171] width 72 height 28
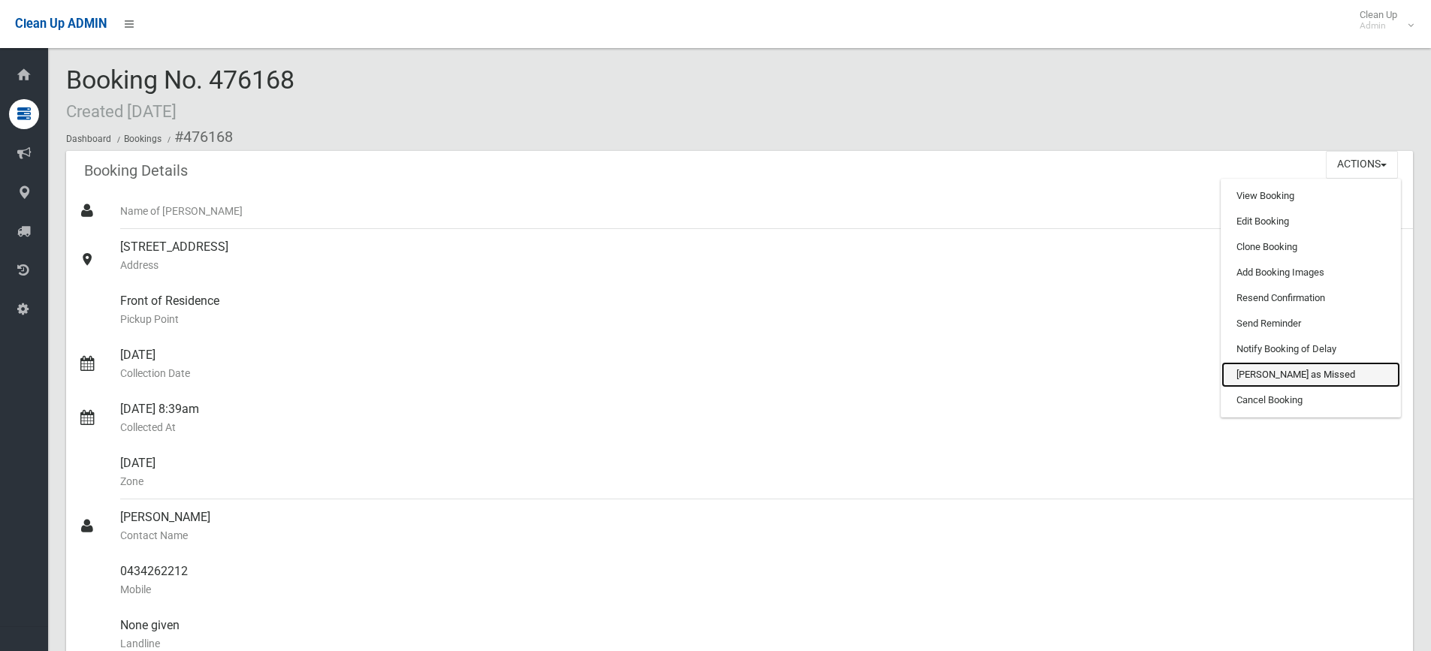
click at [1240, 372] on link "[PERSON_NAME] as Missed" at bounding box center [1311, 375] width 179 height 26
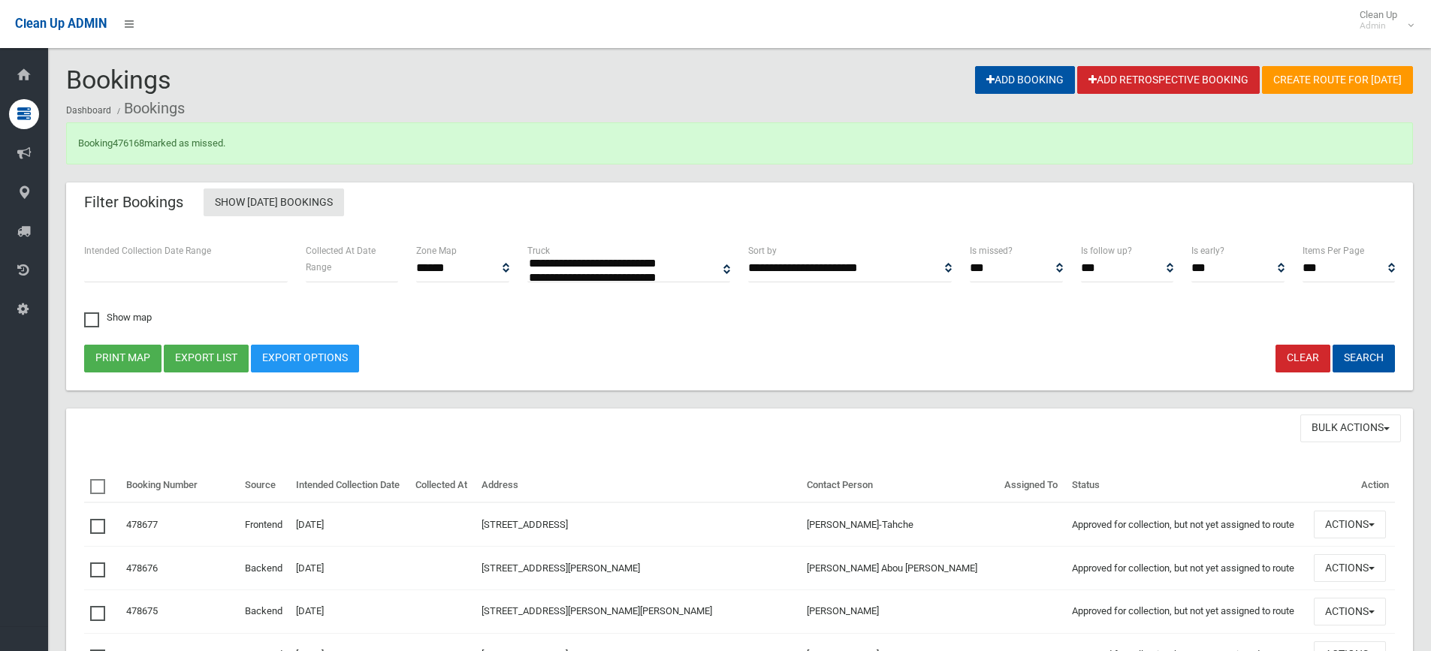
select select
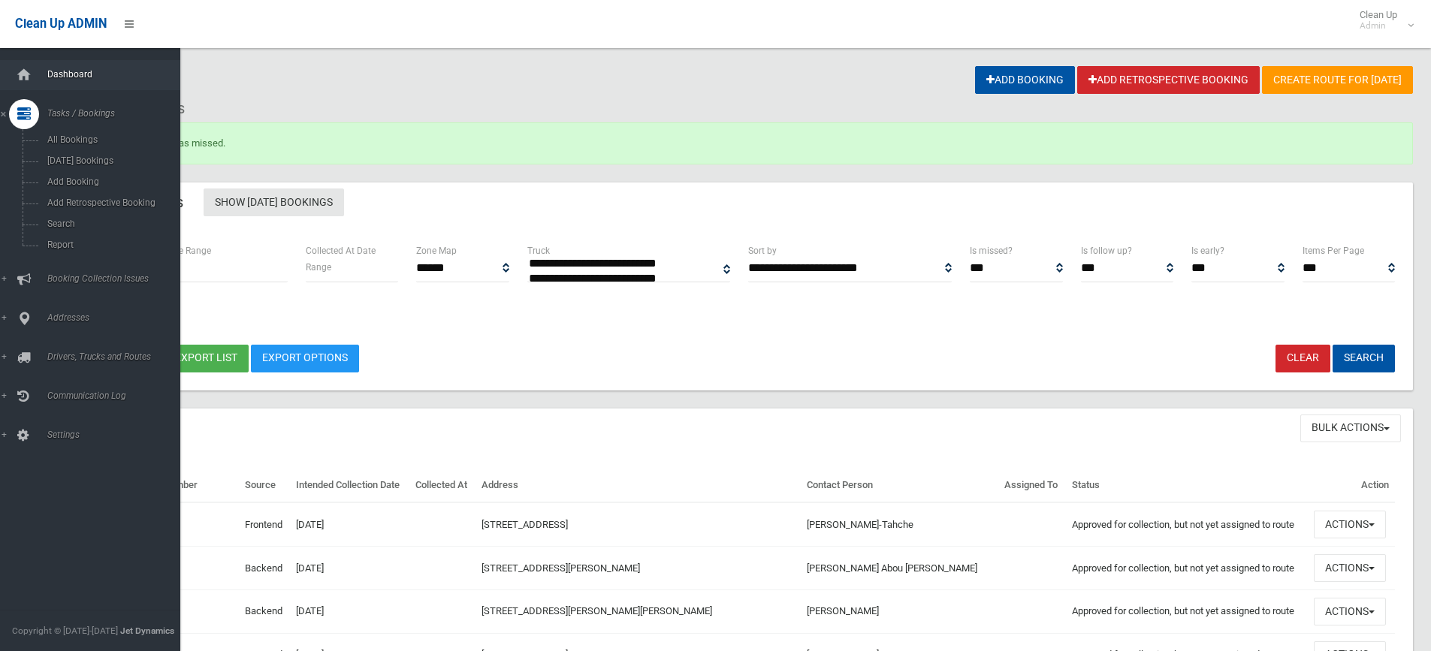
click at [54, 67] on link "Dashboard" at bounding box center [96, 75] width 192 height 30
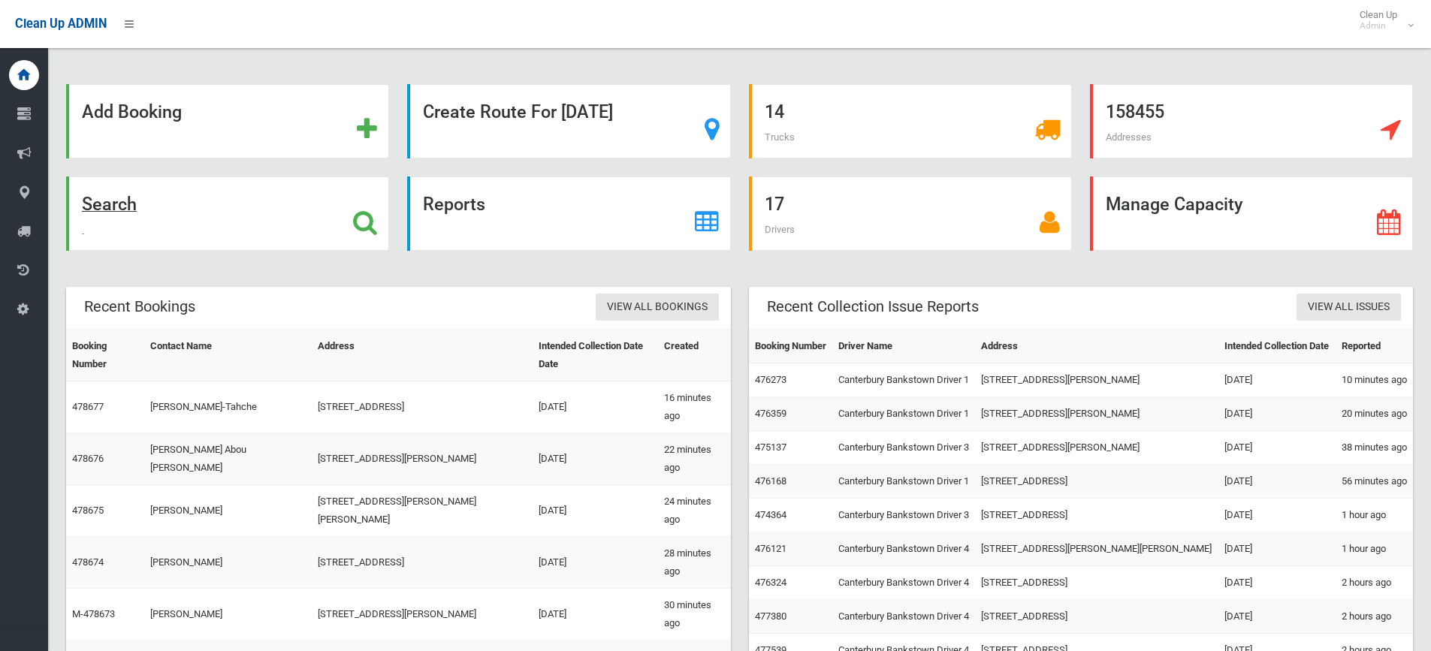
click at [145, 215] on div "Search" at bounding box center [227, 214] width 323 height 74
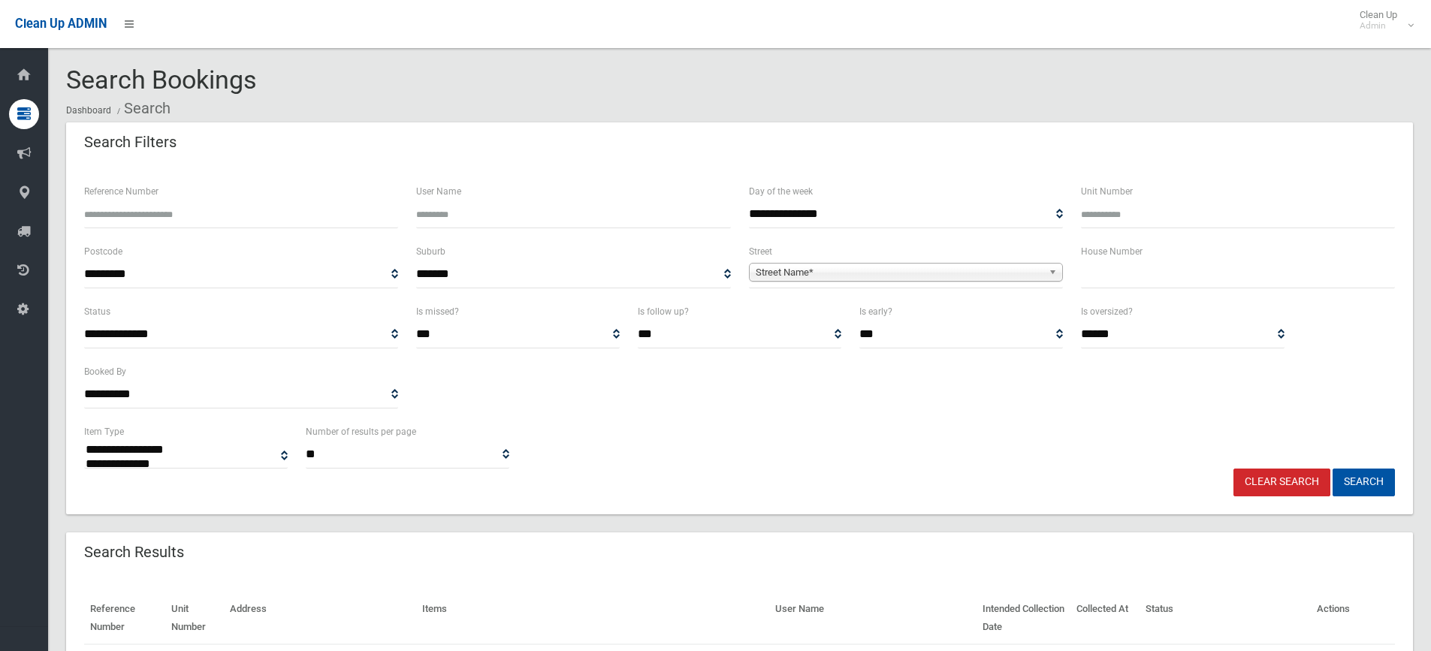
select select
click at [171, 206] on input "Reference Number" at bounding box center [241, 215] width 314 height 28
click at [1164, 279] on input "text" at bounding box center [1238, 275] width 314 height 28
click at [1134, 291] on div "House Number" at bounding box center [1238, 273] width 332 height 60
click at [1134, 282] on input "text" at bounding box center [1238, 275] width 314 height 28
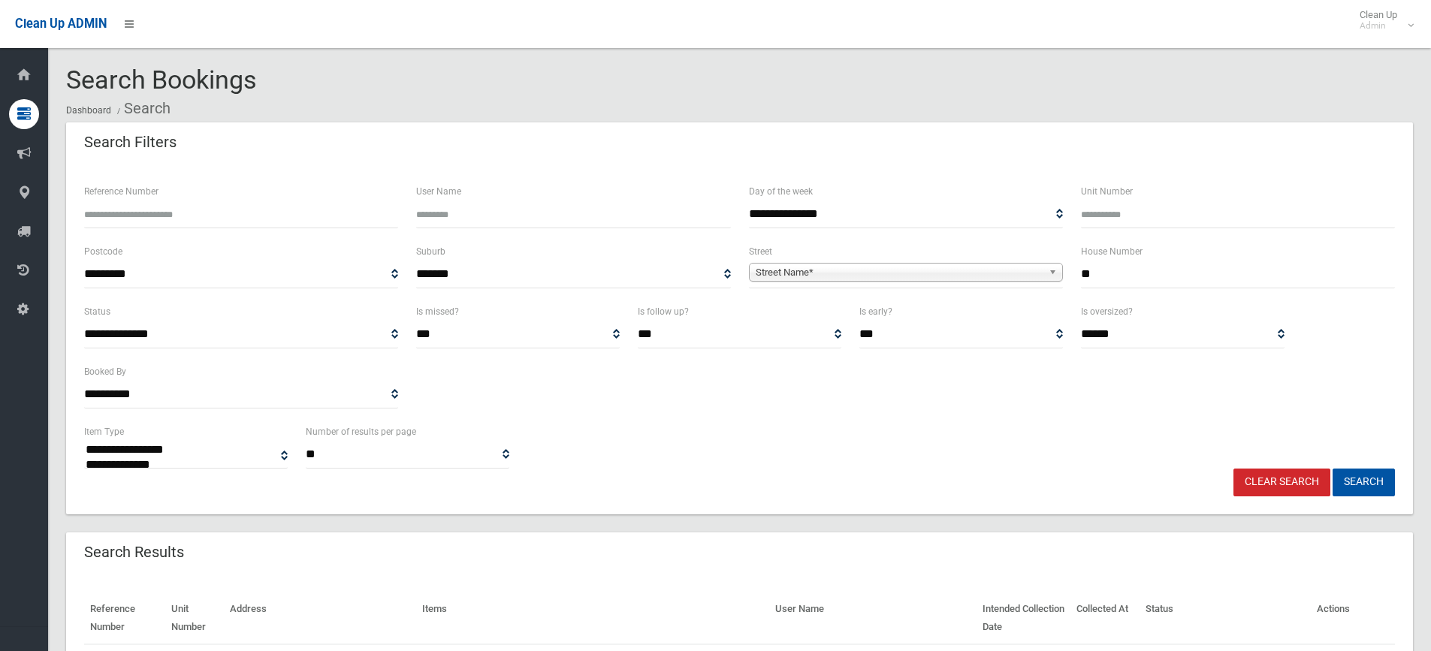
type input "**"
click at [795, 275] on span "Street Name*" at bounding box center [899, 273] width 287 height 18
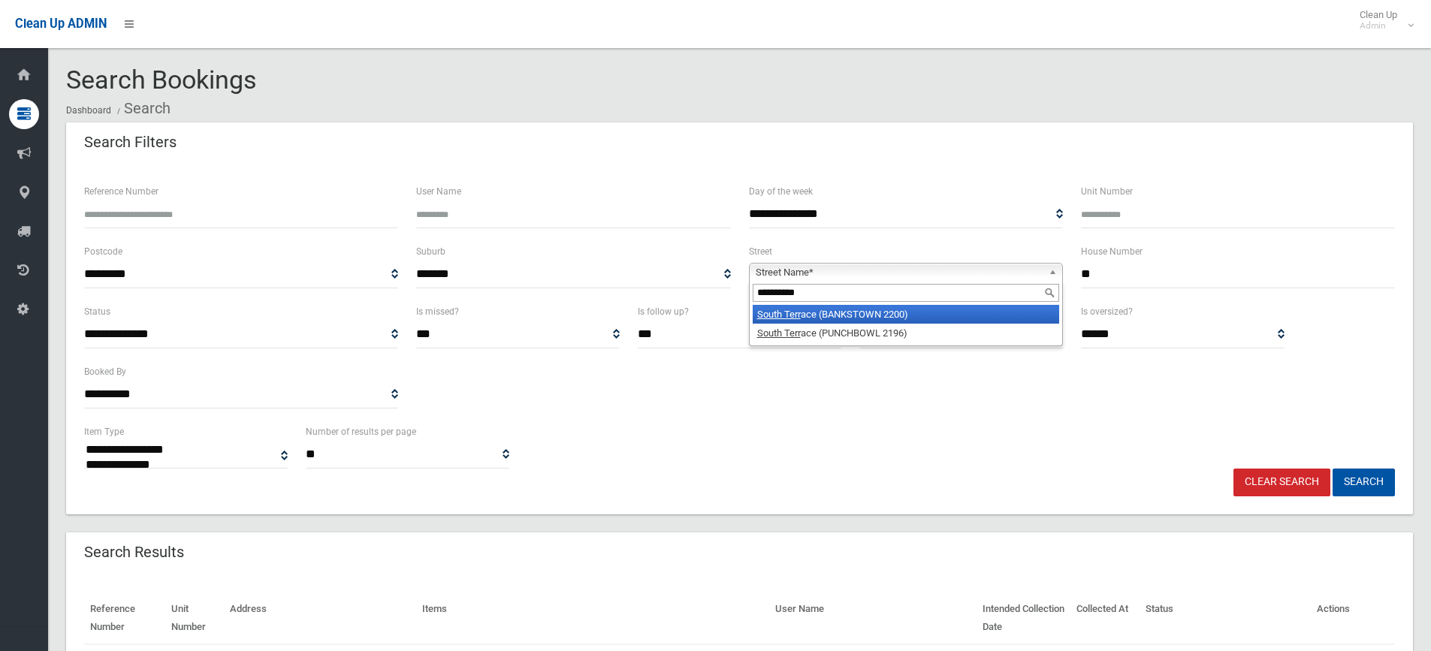
type input "**********"
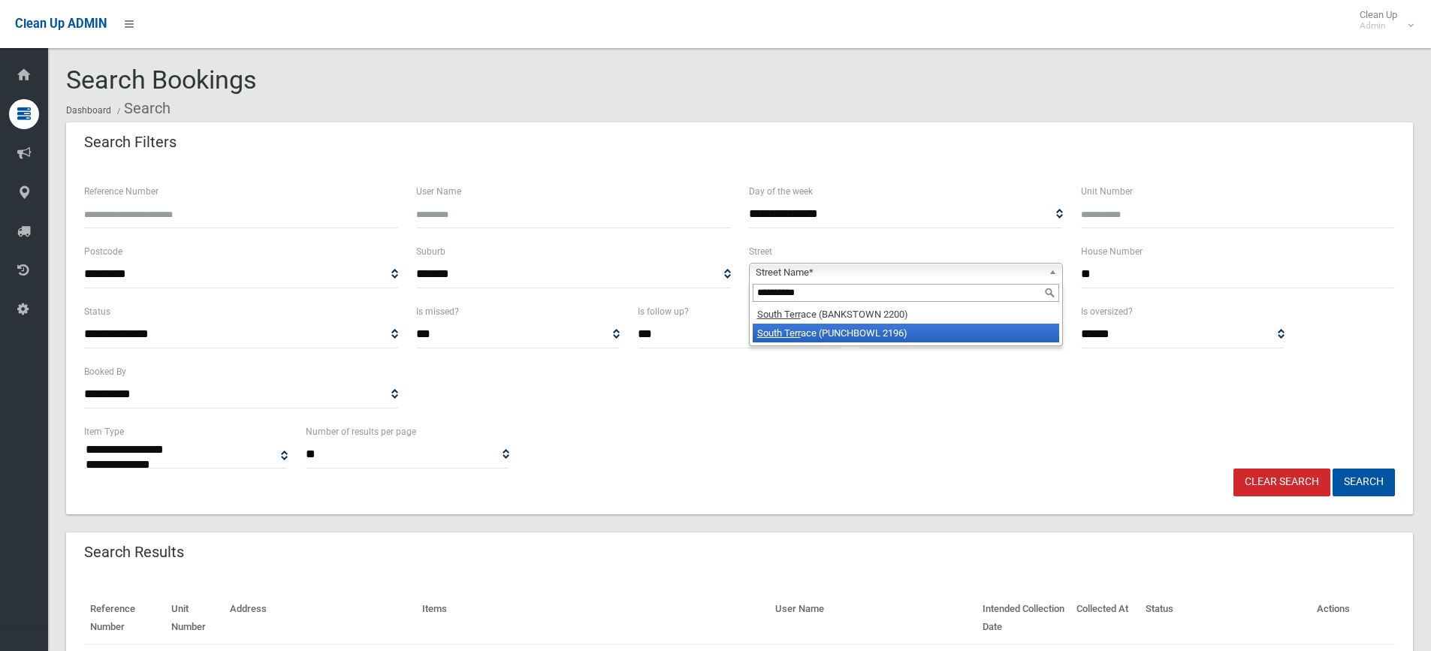
click at [817, 325] on li "South Terr ace (PUNCHBOWL 2196)" at bounding box center [906, 333] width 307 height 19
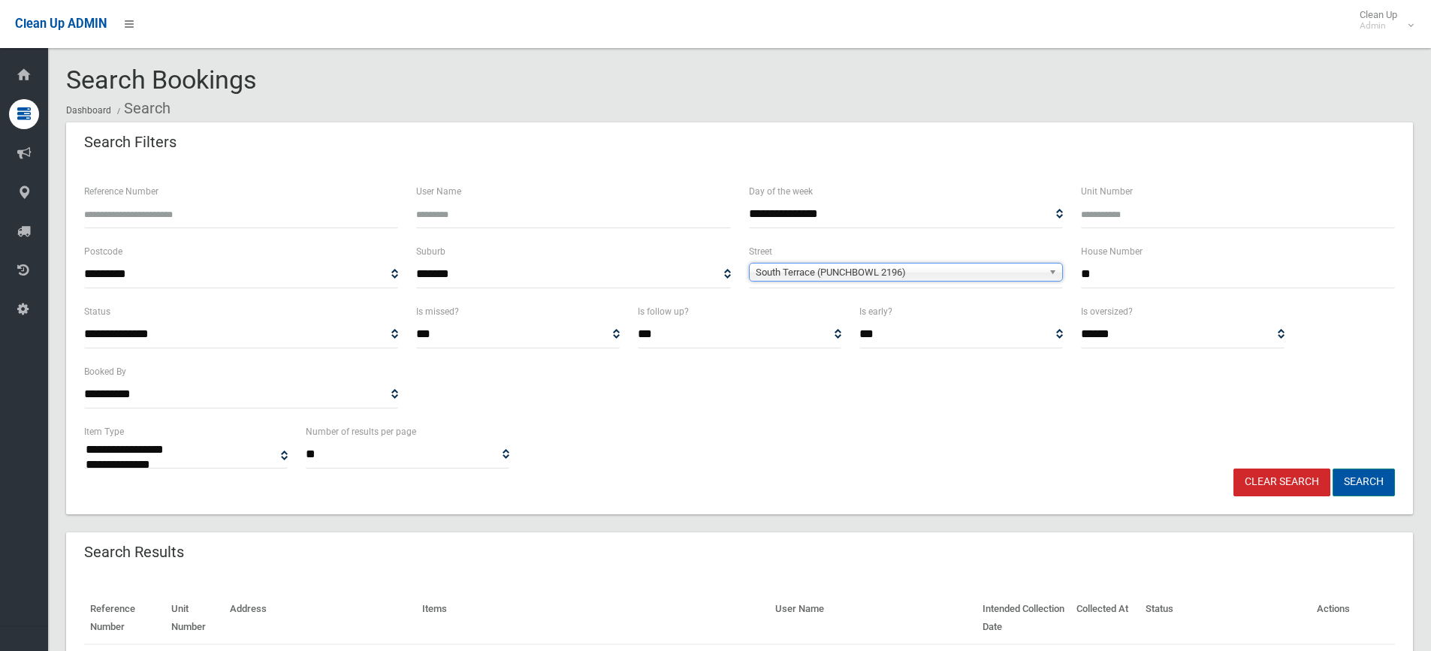
click at [1373, 482] on button "Search" at bounding box center [1364, 483] width 62 height 28
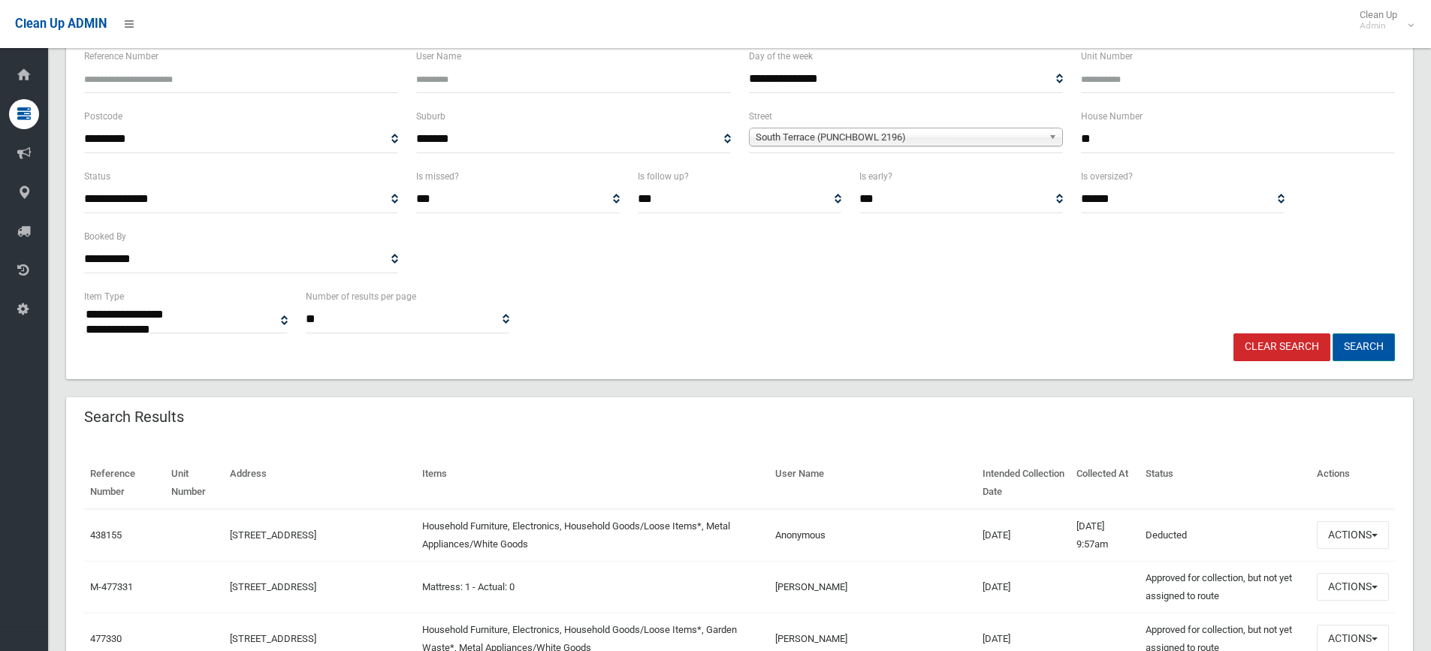
scroll to position [150, 0]
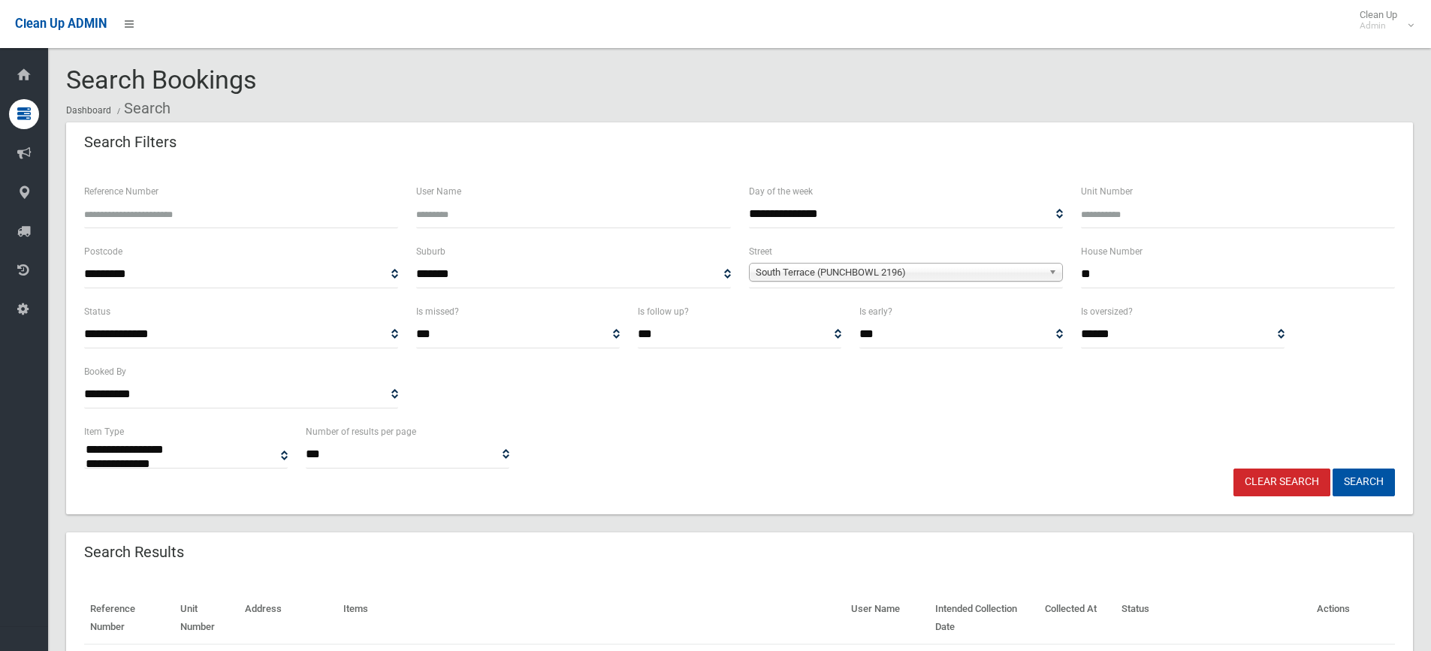
select select
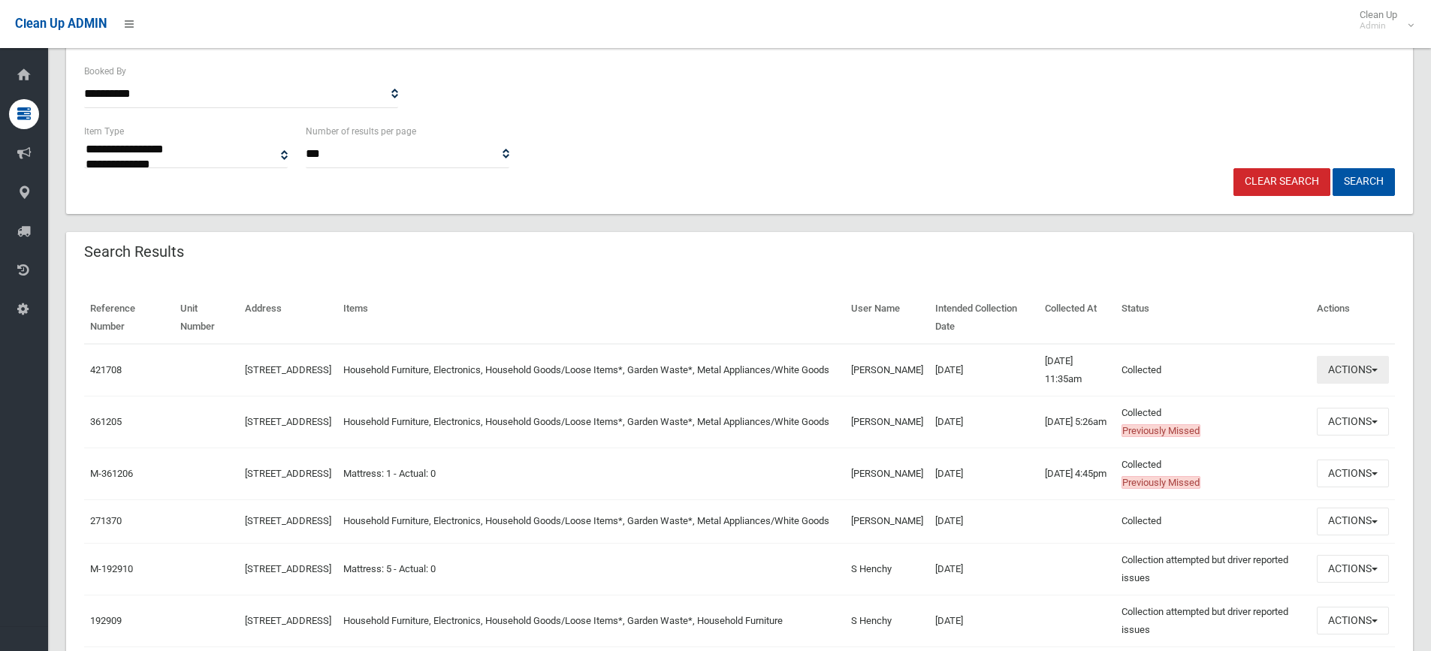
click at [1331, 364] on button "Actions" at bounding box center [1353, 370] width 72 height 28
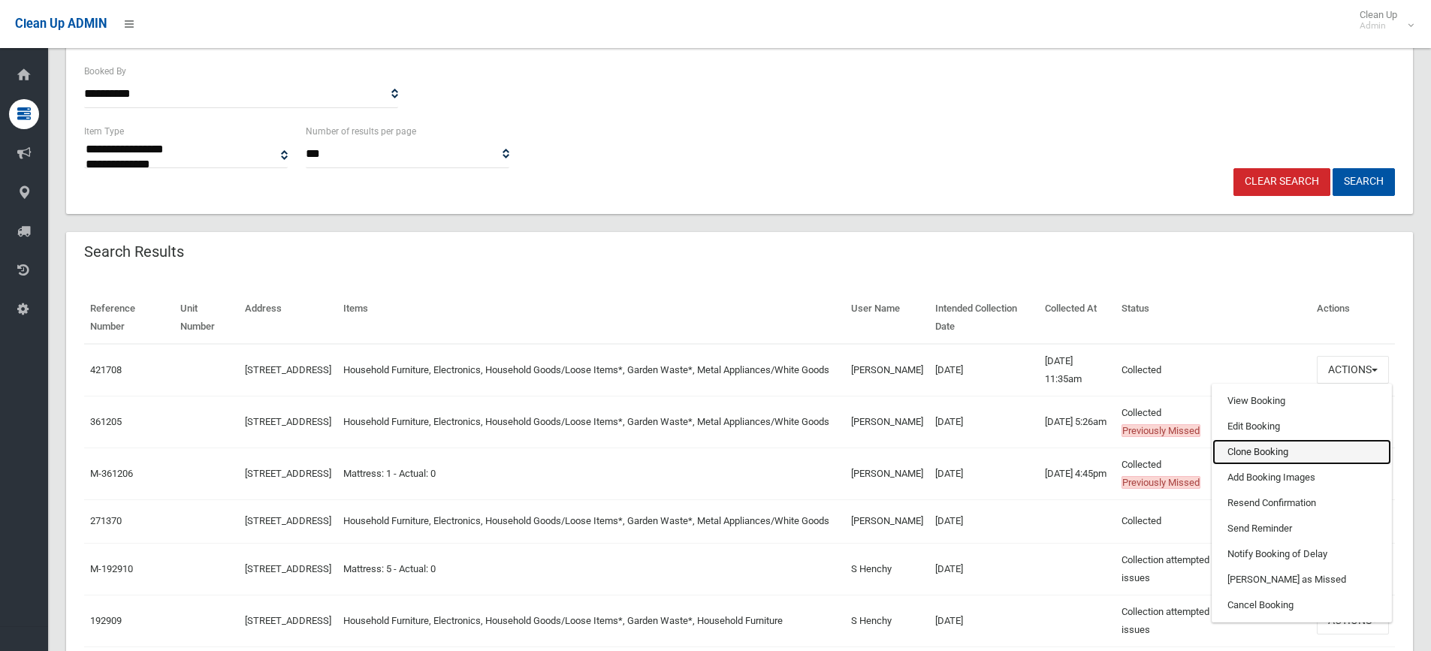
click at [1257, 453] on link "Clone Booking" at bounding box center [1301, 452] width 179 height 26
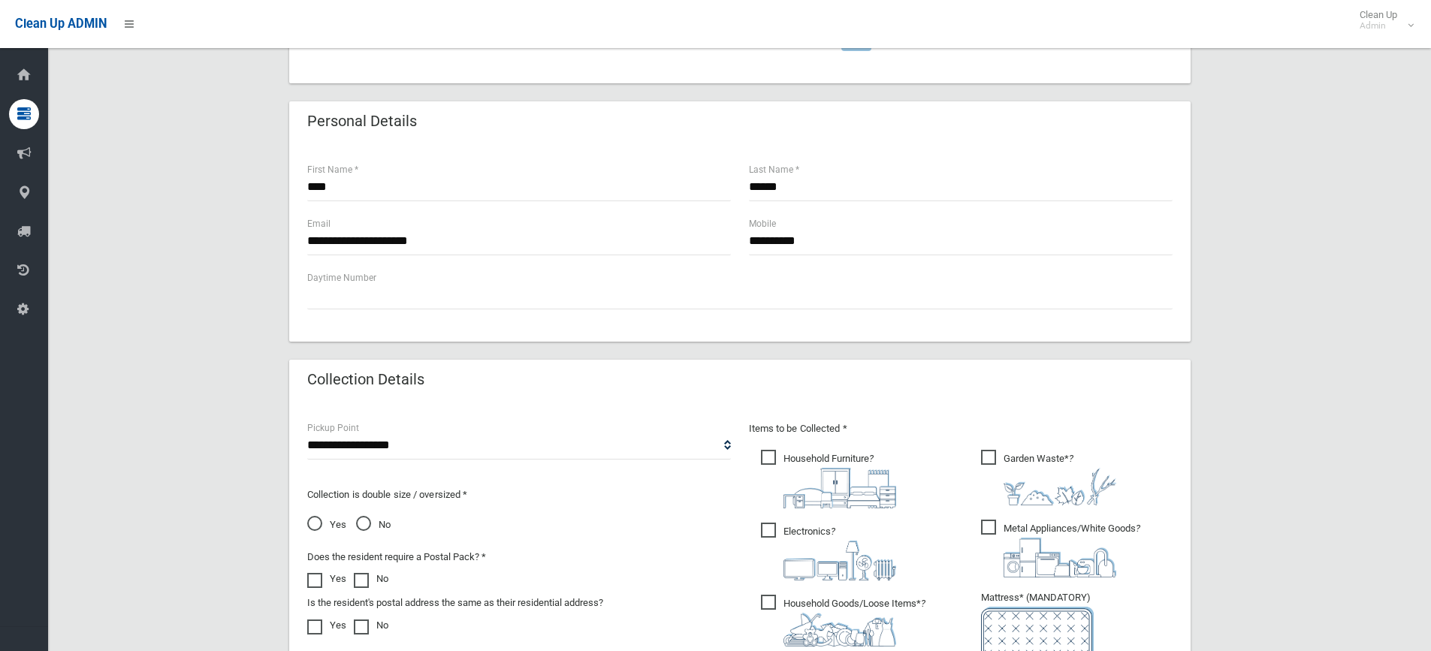
scroll to position [601, 0]
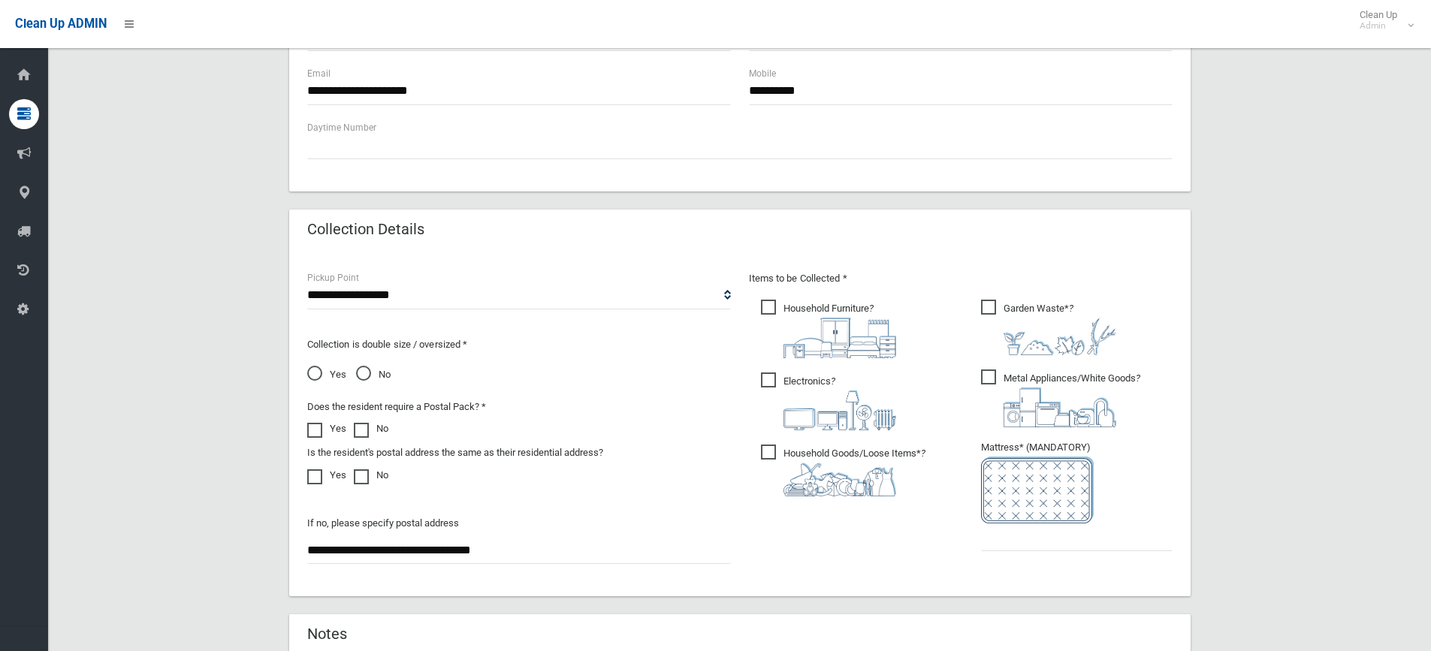
click at [812, 300] on span "Household Furniture ?" at bounding box center [828, 329] width 135 height 59
drag, startPoint x: 773, startPoint y: 385, endPoint x: 765, endPoint y: 435, distance: 50.3
click at [772, 385] on span "Electronics ?" at bounding box center [828, 402] width 135 height 58
click at [766, 458] on span "Household Goods/Loose Items* ?" at bounding box center [843, 471] width 165 height 52
click at [1000, 304] on span "Garden Waste* ?" at bounding box center [1048, 328] width 135 height 56
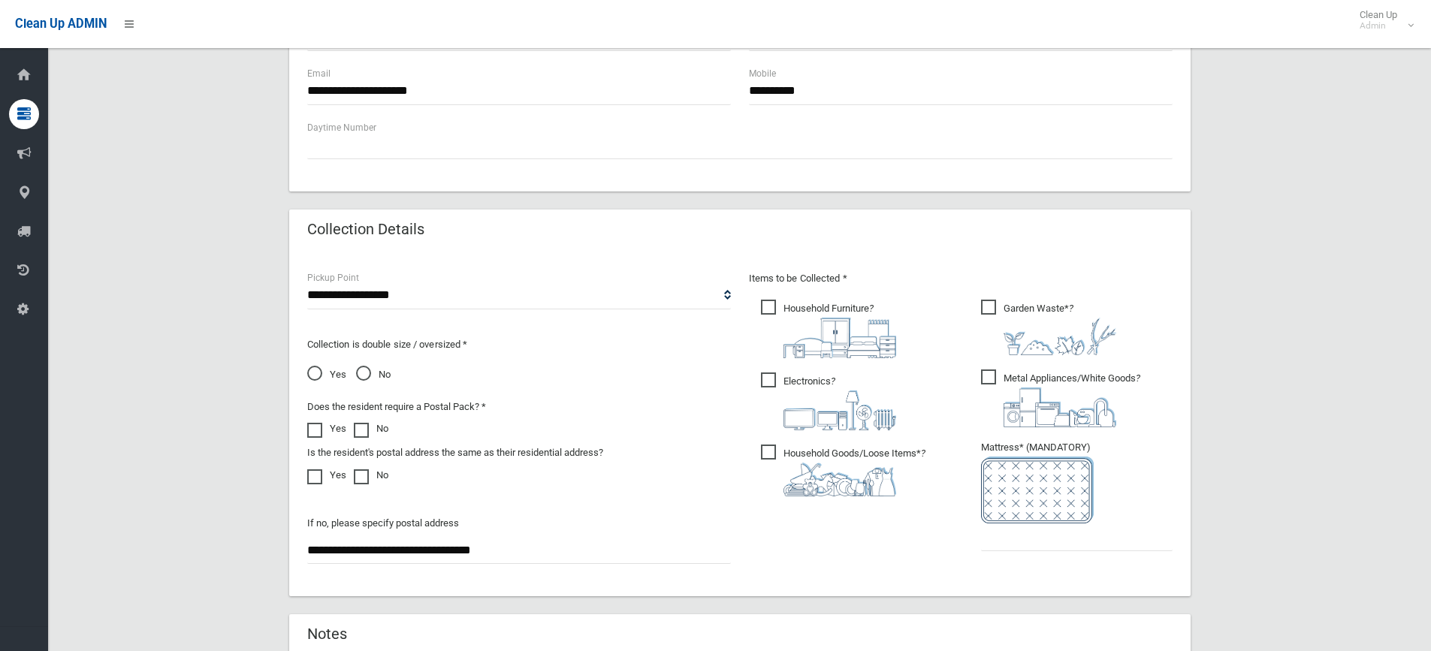
click at [1000, 384] on span "Metal Appliances/White Goods ?" at bounding box center [1060, 399] width 159 height 58
click at [1006, 530] on input "text" at bounding box center [1077, 538] width 192 height 28
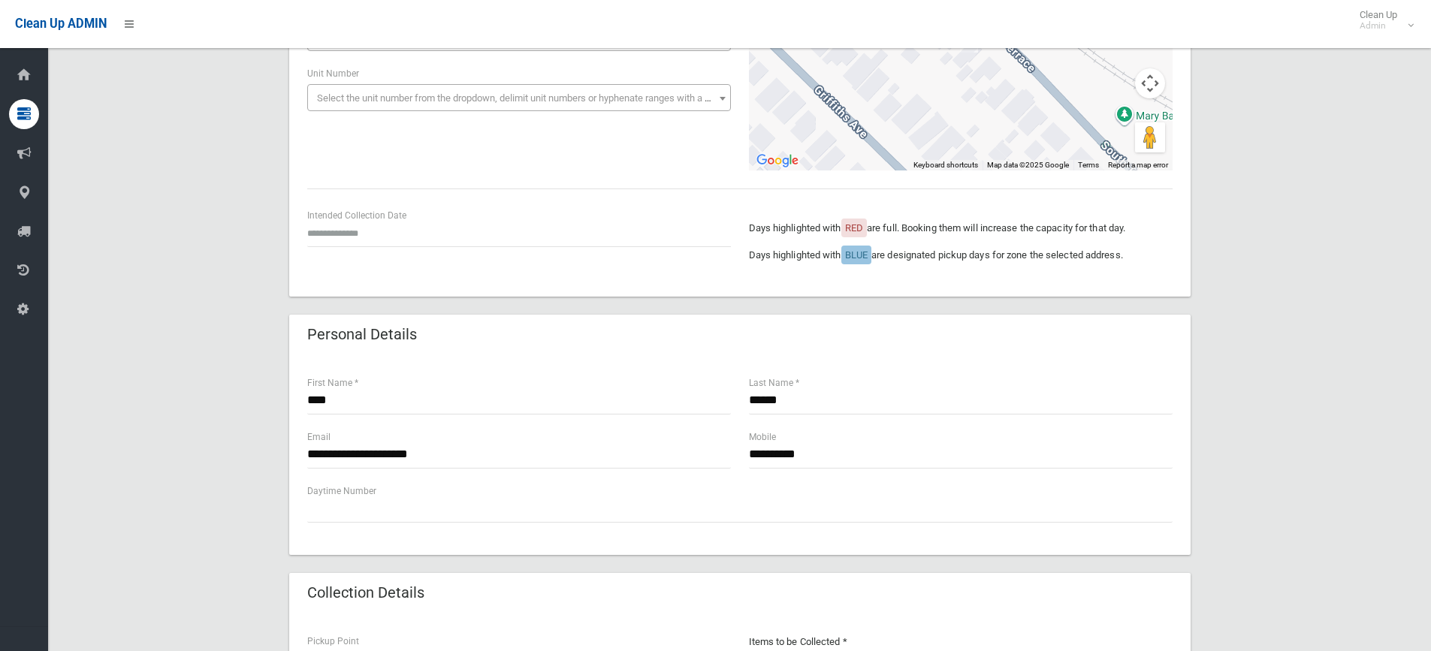
scroll to position [150, 0]
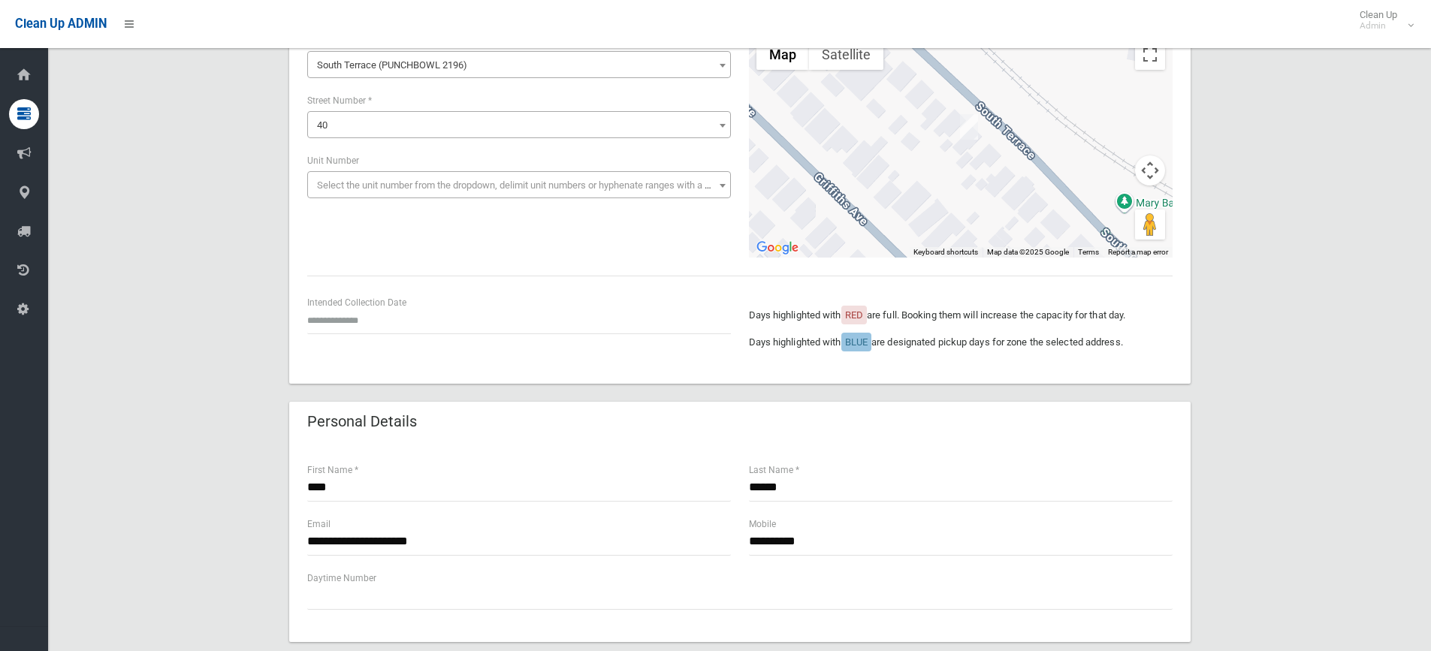
type input "*"
click at [418, 309] on input "text" at bounding box center [519, 321] width 424 height 28
click at [338, 282] on td "1" at bounding box center [337, 286] width 21 height 26
type input "**********"
click at [370, 326] on input "**********" at bounding box center [519, 321] width 424 height 28
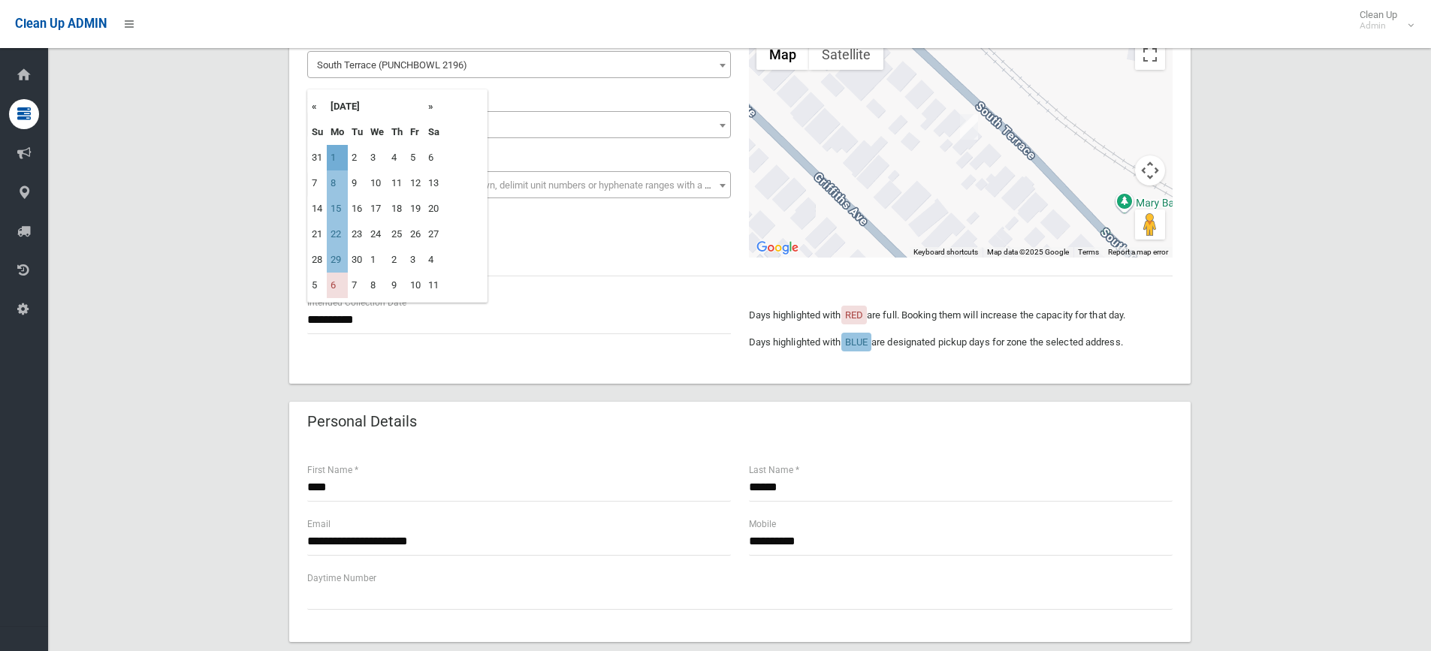
click at [337, 147] on td "1" at bounding box center [337, 158] width 21 height 26
click at [354, 324] on input "**********" at bounding box center [519, 321] width 424 height 28
click at [336, 157] on td "1" at bounding box center [337, 158] width 21 height 26
click at [1243, 413] on div "**********" at bounding box center [739, 627] width 1347 height 1310
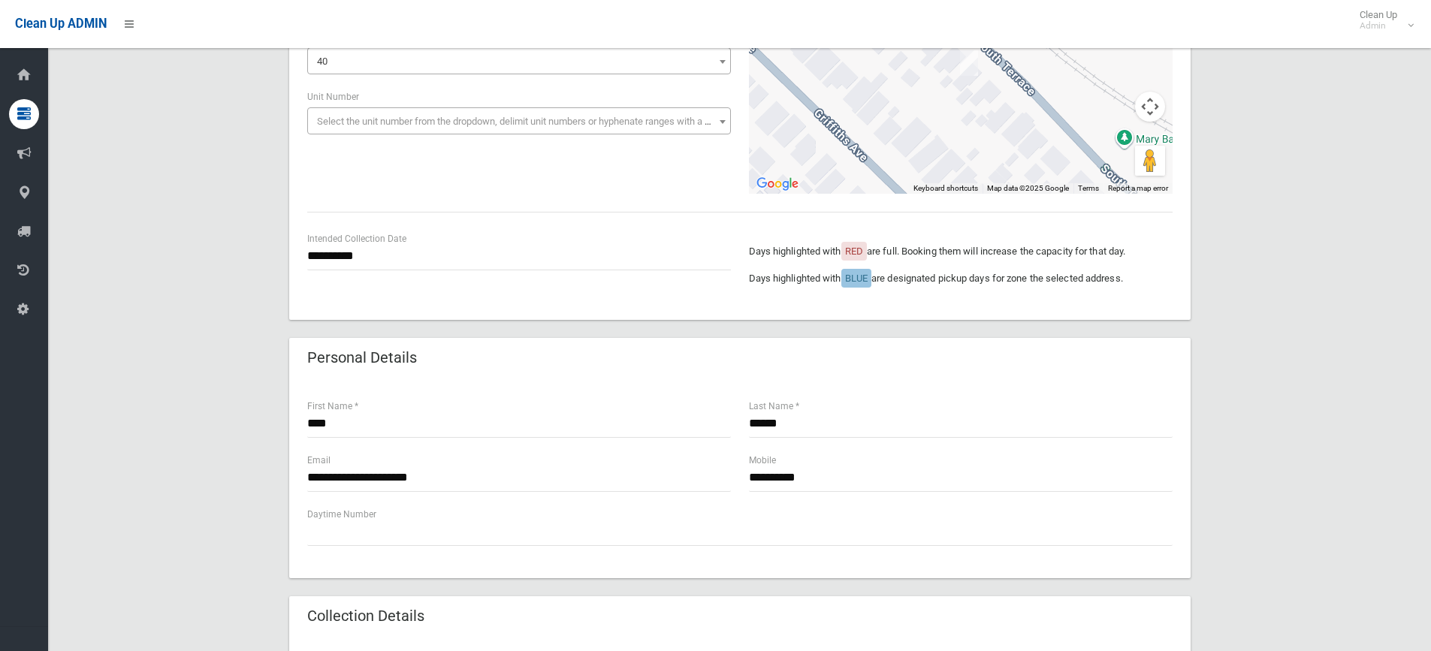
scroll to position [300, 0]
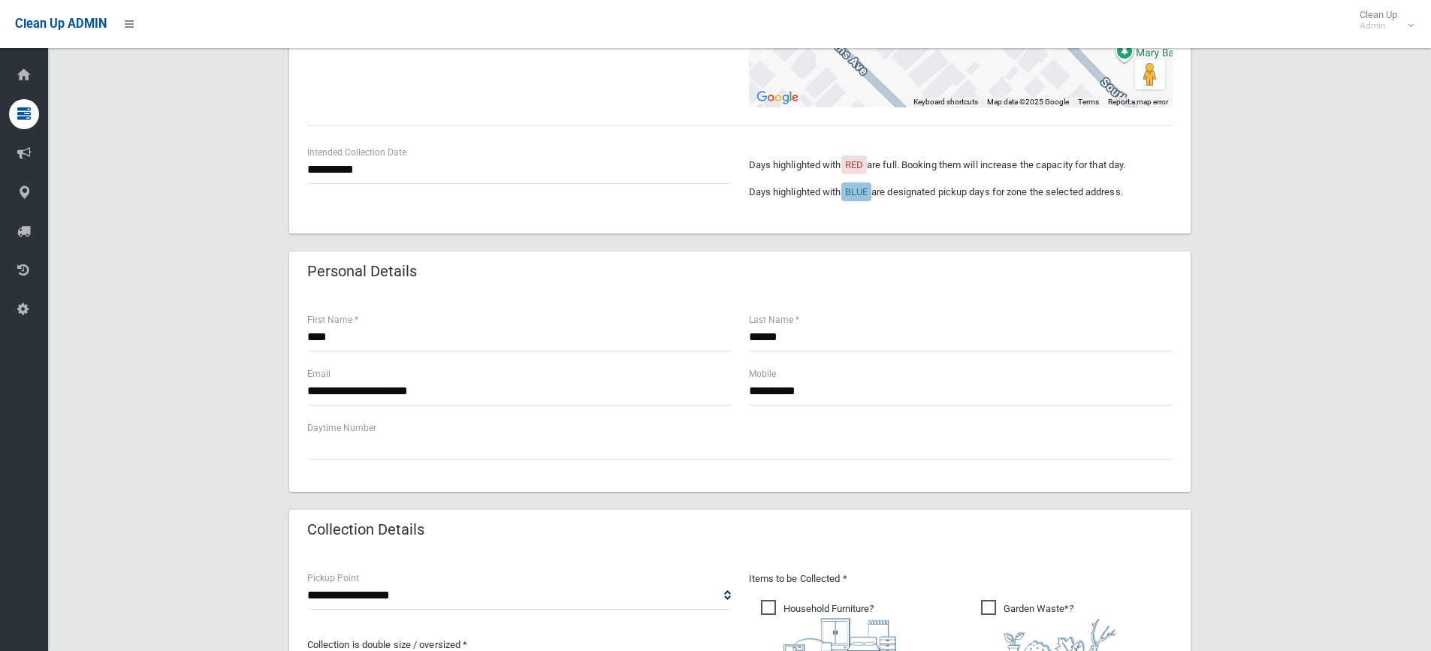
click at [1339, 438] on div "**********" at bounding box center [739, 477] width 1347 height 1310
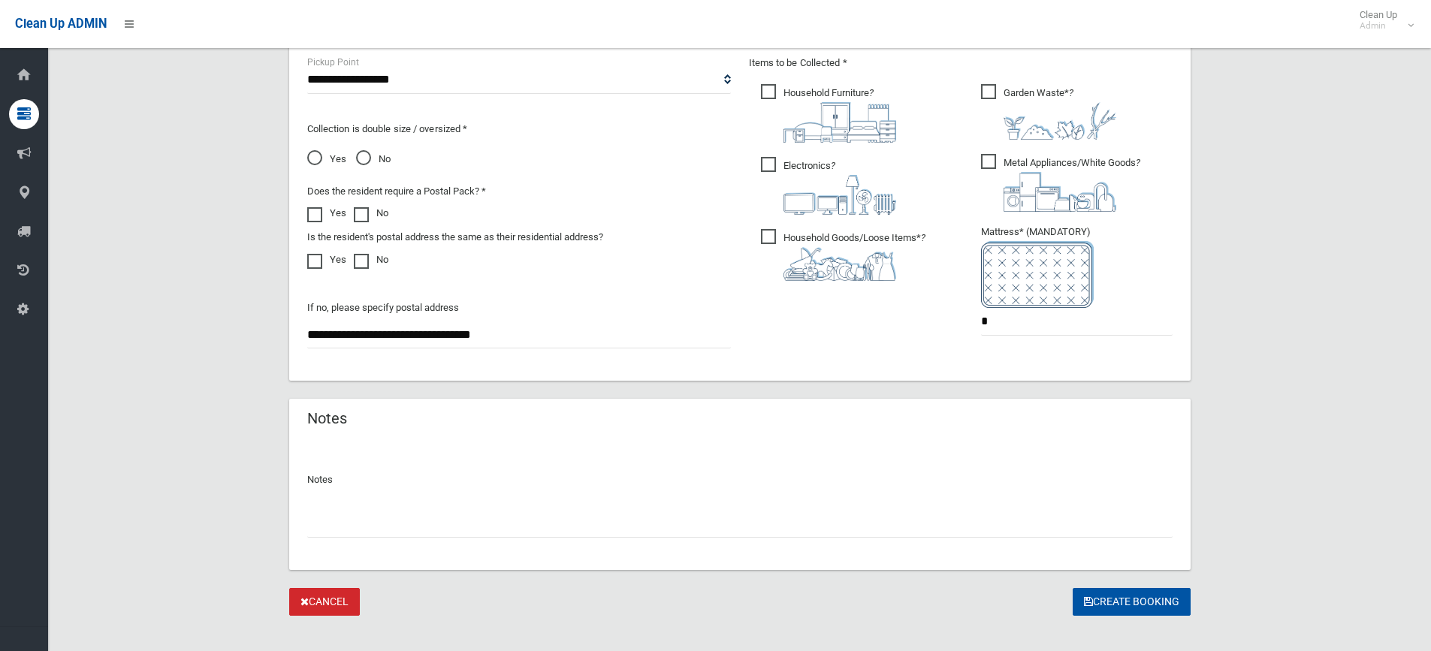
scroll to position [835, 0]
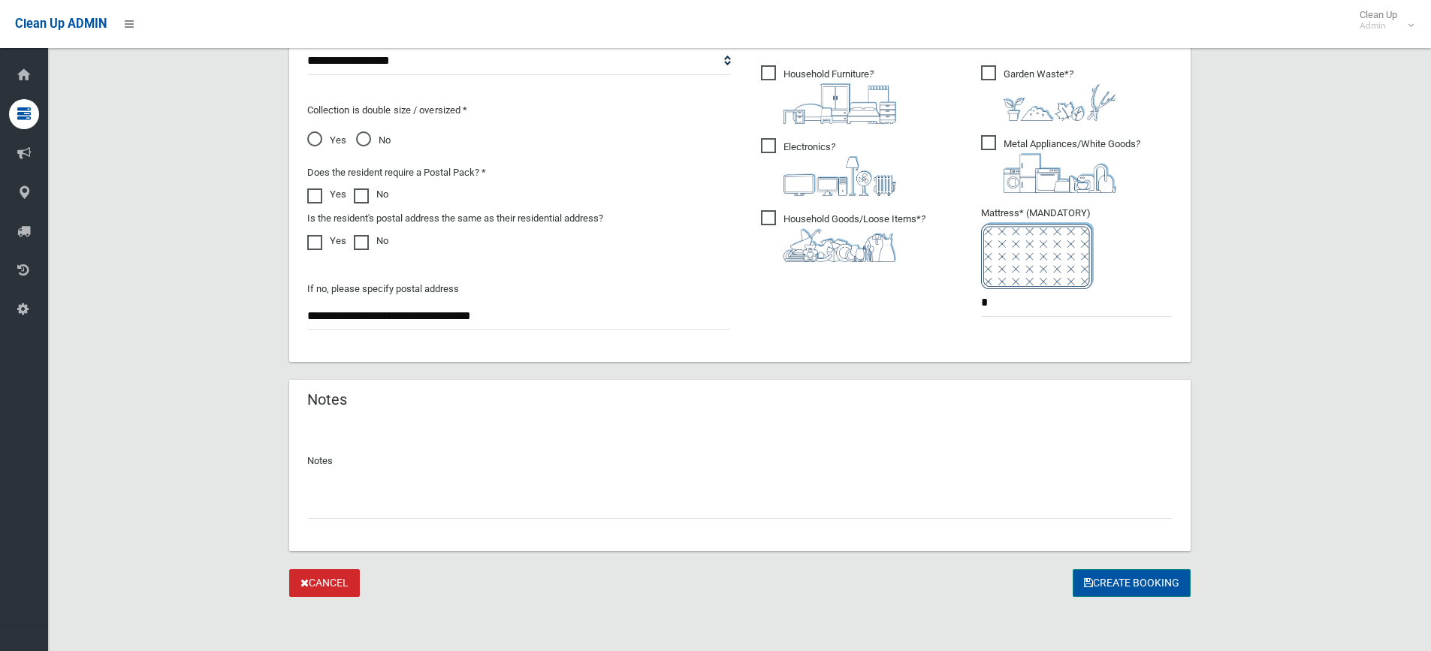
click at [1122, 578] on button "Create Booking" at bounding box center [1132, 583] width 118 height 28
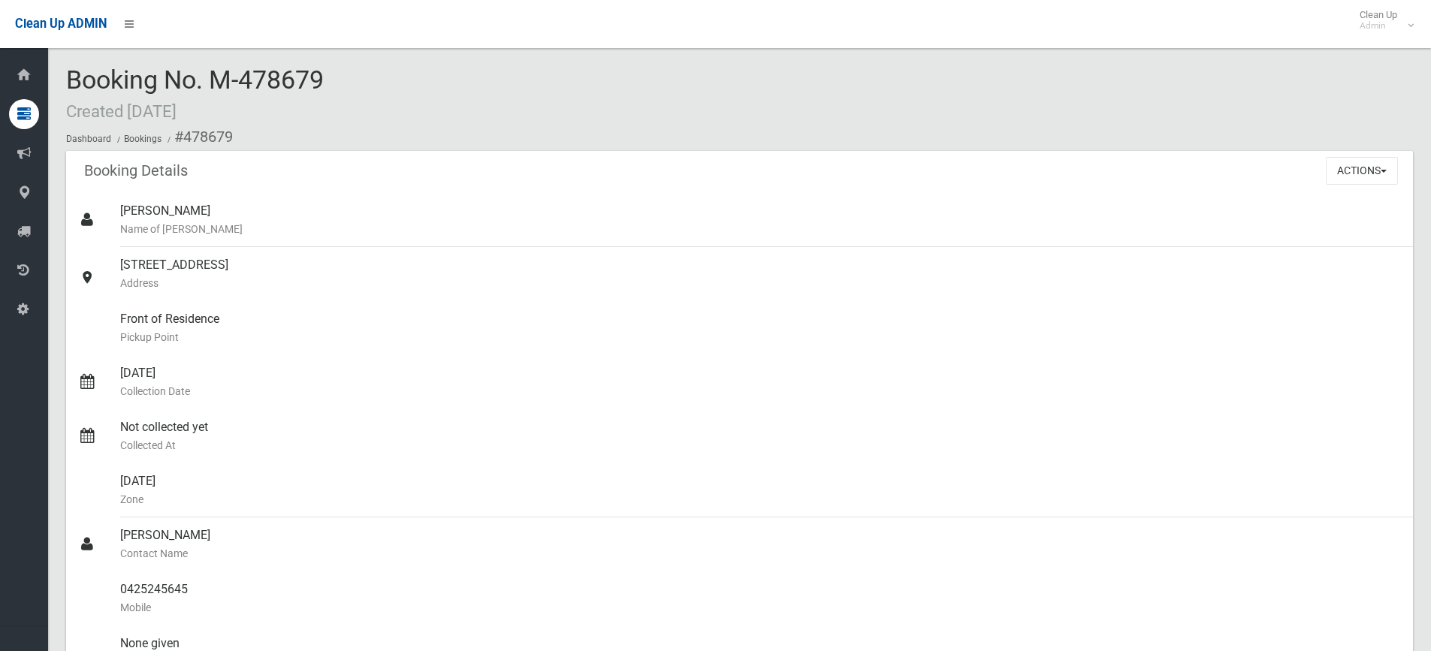
drag, startPoint x: 305, startPoint y: 74, endPoint x: 61, endPoint y: 91, distance: 244.7
click at [61, 91] on section "Booking No. M-478679 Created 12/08/2025 Dashboard Bookings #478679 Booking Deta…" at bounding box center [739, 585] width 1383 height 1039
click at [298, 78] on span "Booking No. M-478679 Created 12/08/2025" at bounding box center [195, 94] width 258 height 59
drag, startPoint x: 346, startPoint y: 84, endPoint x: 53, endPoint y: 75, distance: 292.4
click at [53, 75] on section "Booking No. M-478679 Created 12/08/2025 Dashboard Bookings #478679 Booking Deta…" at bounding box center [739, 585] width 1383 height 1039
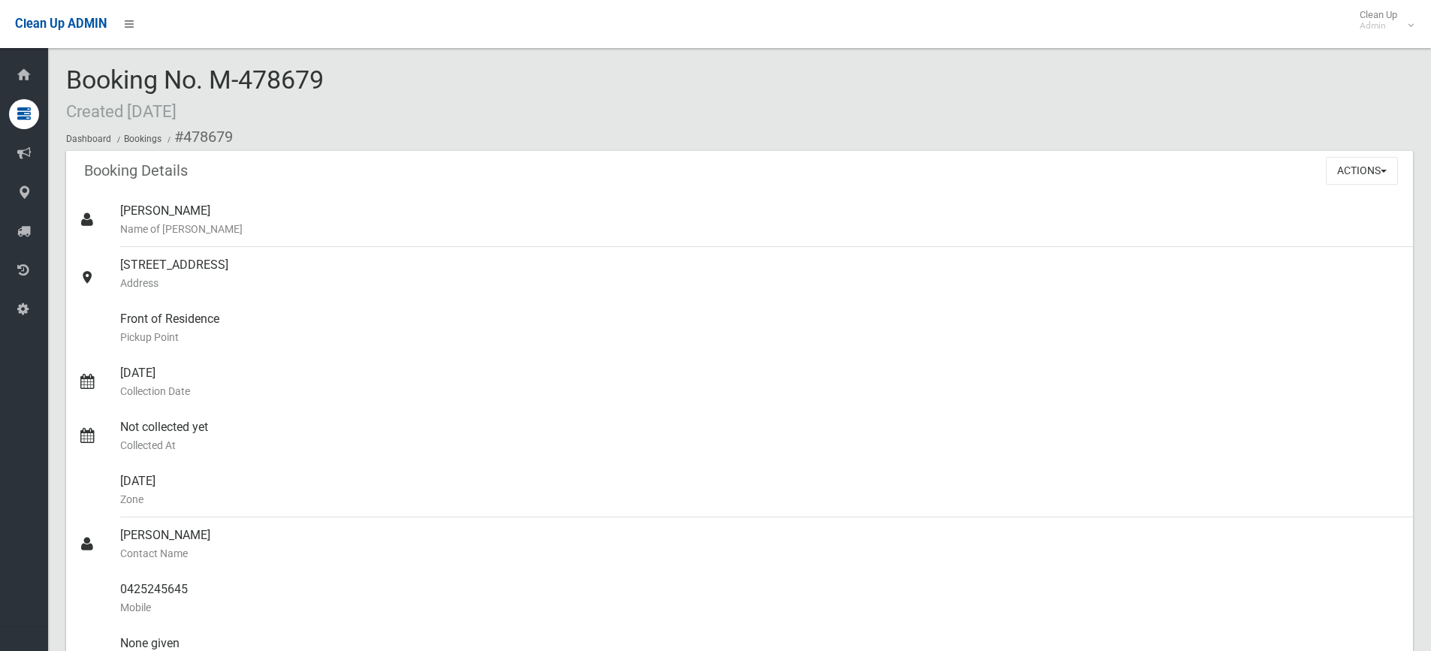
click at [319, 90] on span "Booking No. M-478679 Created 12/08/2025" at bounding box center [195, 94] width 258 height 59
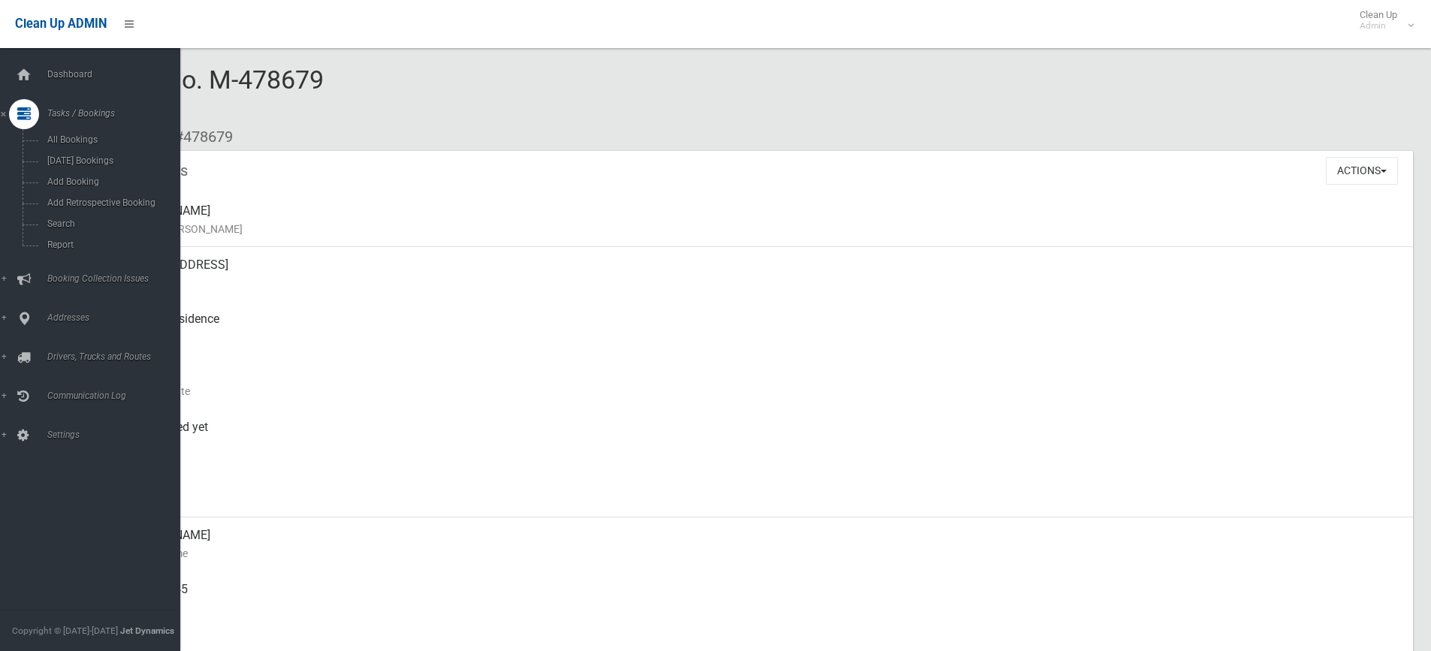
scroll to position [75, 0]
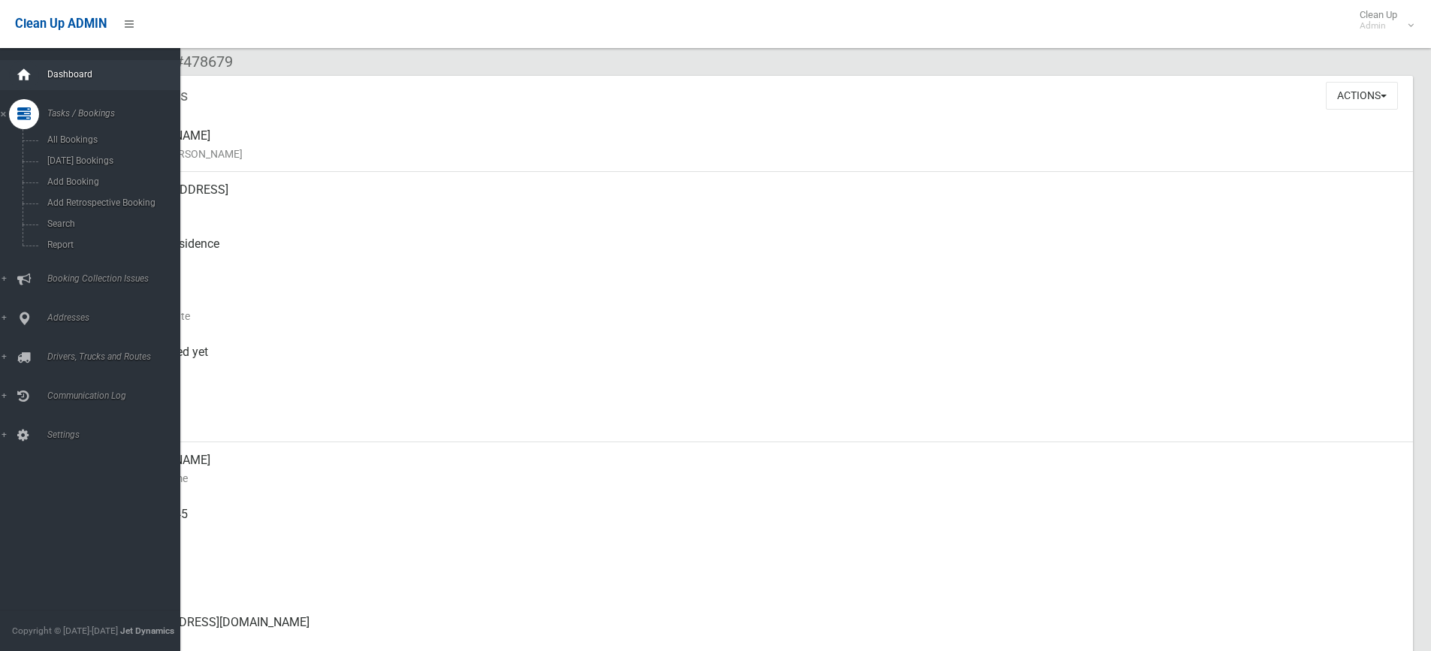
click at [38, 76] on div at bounding box center [24, 75] width 30 height 30
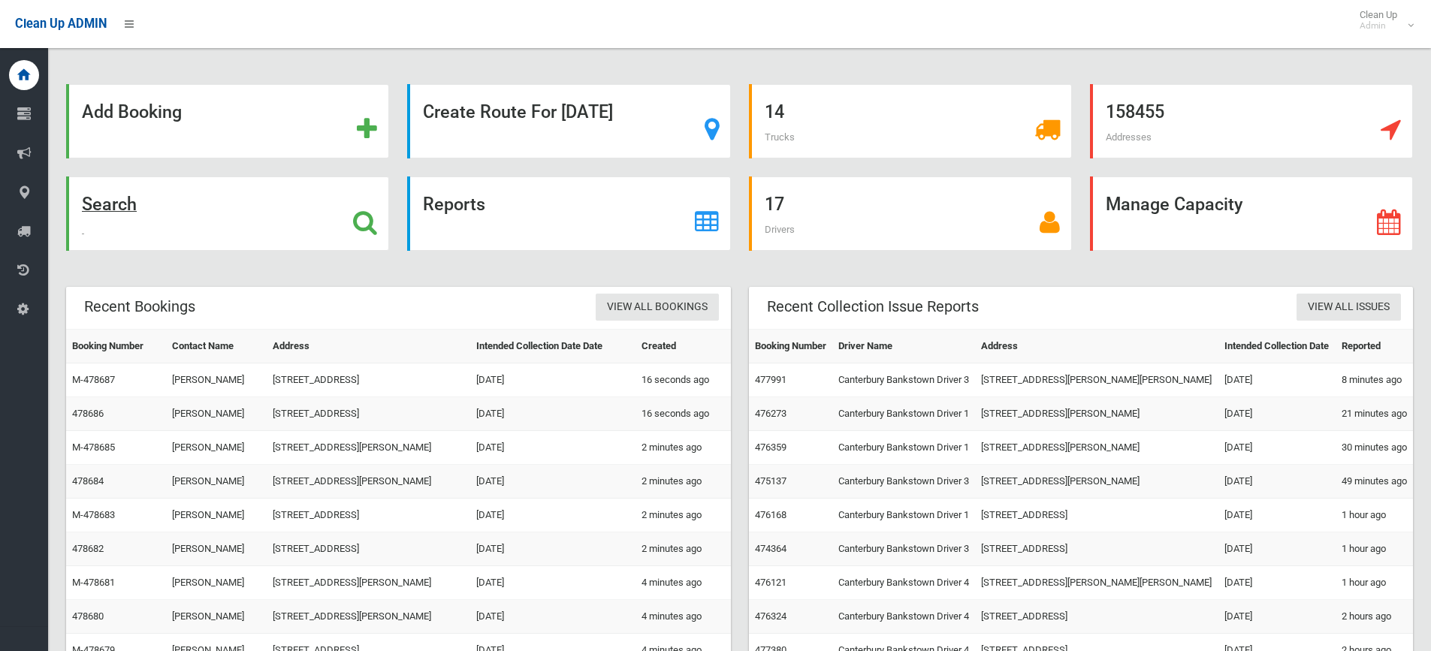
click at [320, 238] on div "Search" at bounding box center [227, 214] width 323 height 74
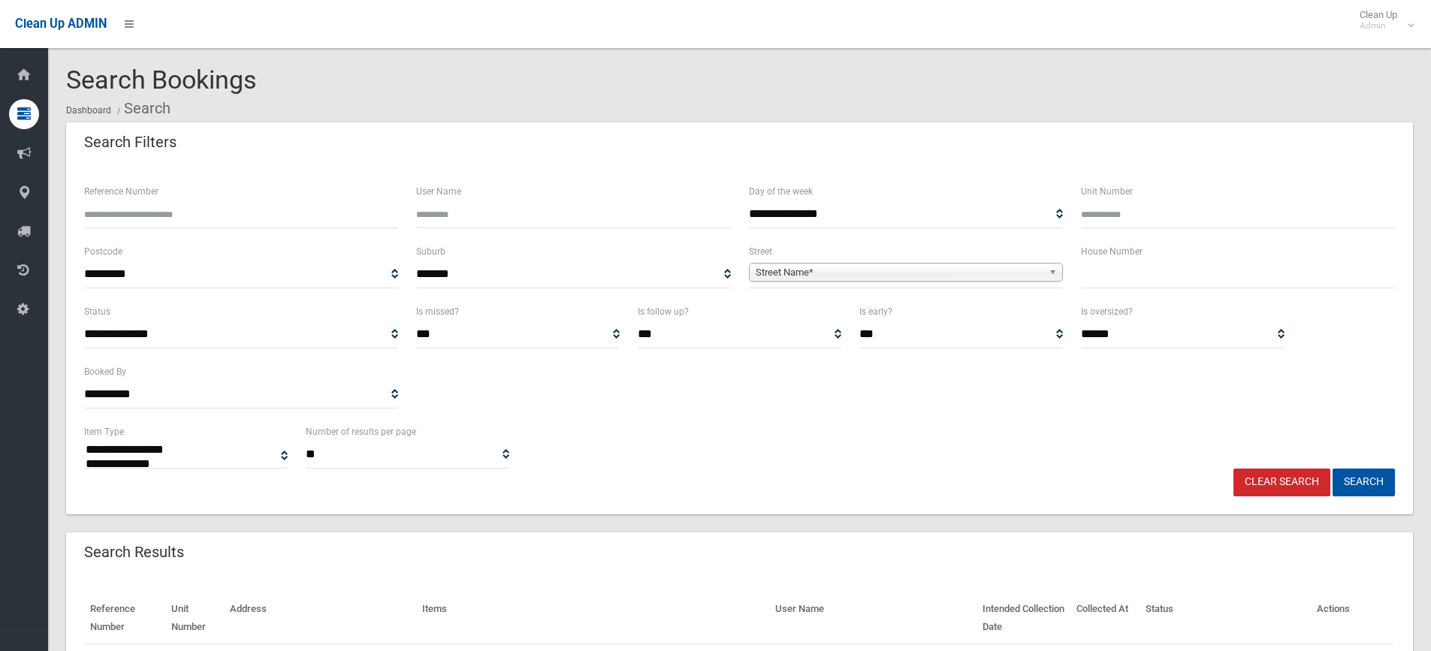
select select
click at [1169, 305] on div "**********" at bounding box center [1183, 326] width 204 height 46
click at [1166, 286] on input "text" at bounding box center [1238, 275] width 314 height 28
click at [1163, 271] on input "text" at bounding box center [1238, 275] width 314 height 28
type input "**"
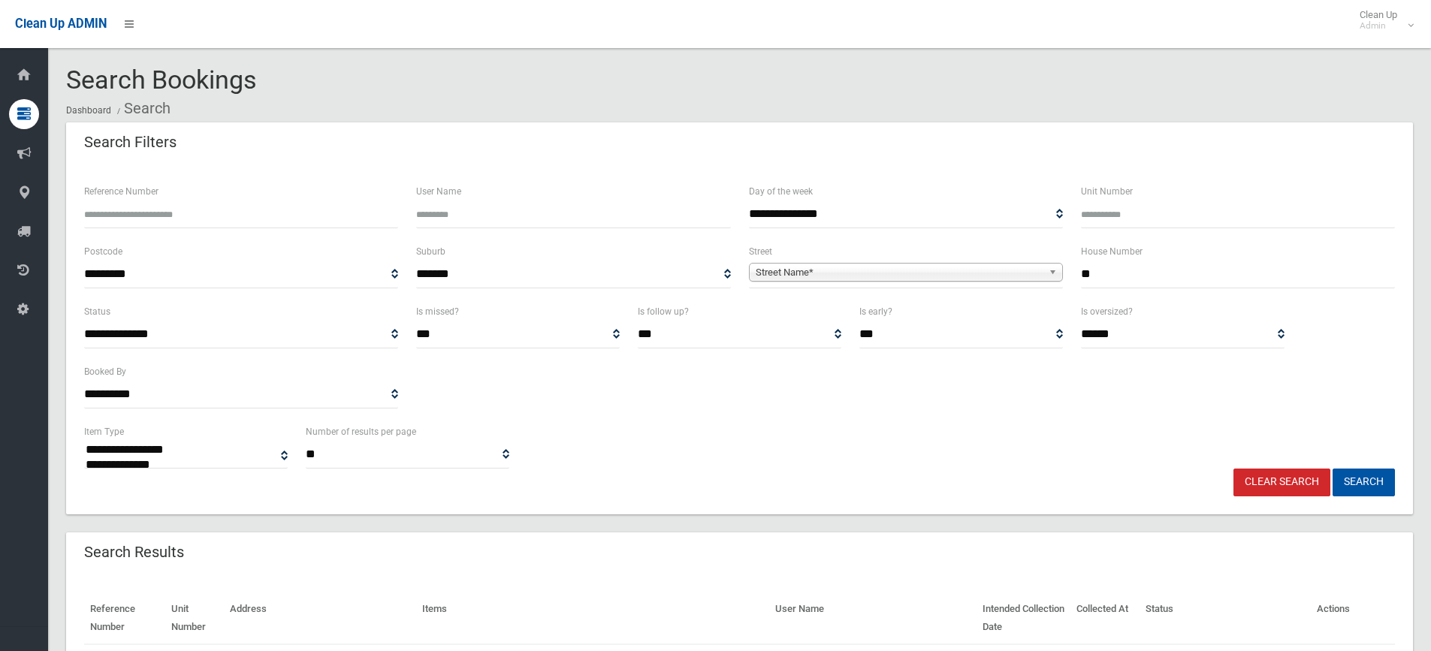
click at [998, 258] on div "**********" at bounding box center [906, 266] width 314 height 46
click at [998, 264] on span "**********" at bounding box center [906, 275] width 314 height 28
click at [989, 286] on span "**********" at bounding box center [906, 275] width 314 height 28
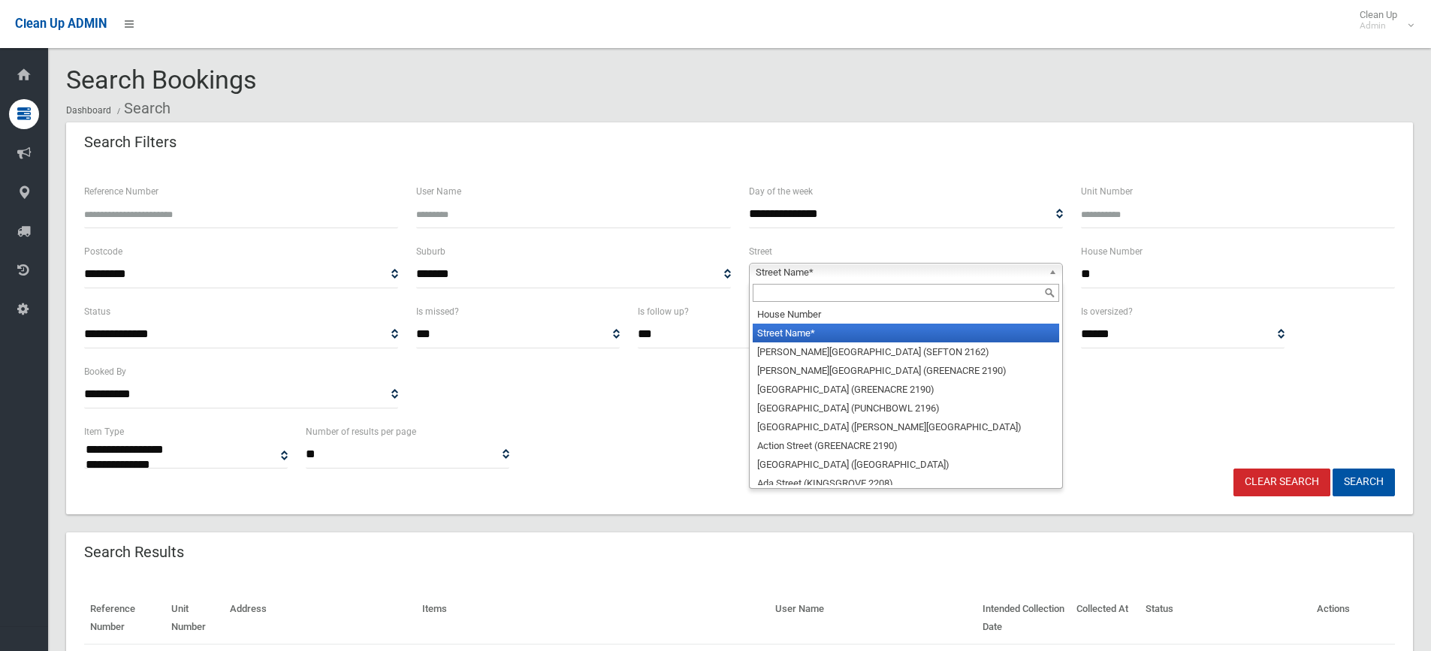
click at [986, 278] on span "Street Name*" at bounding box center [899, 273] width 287 height 18
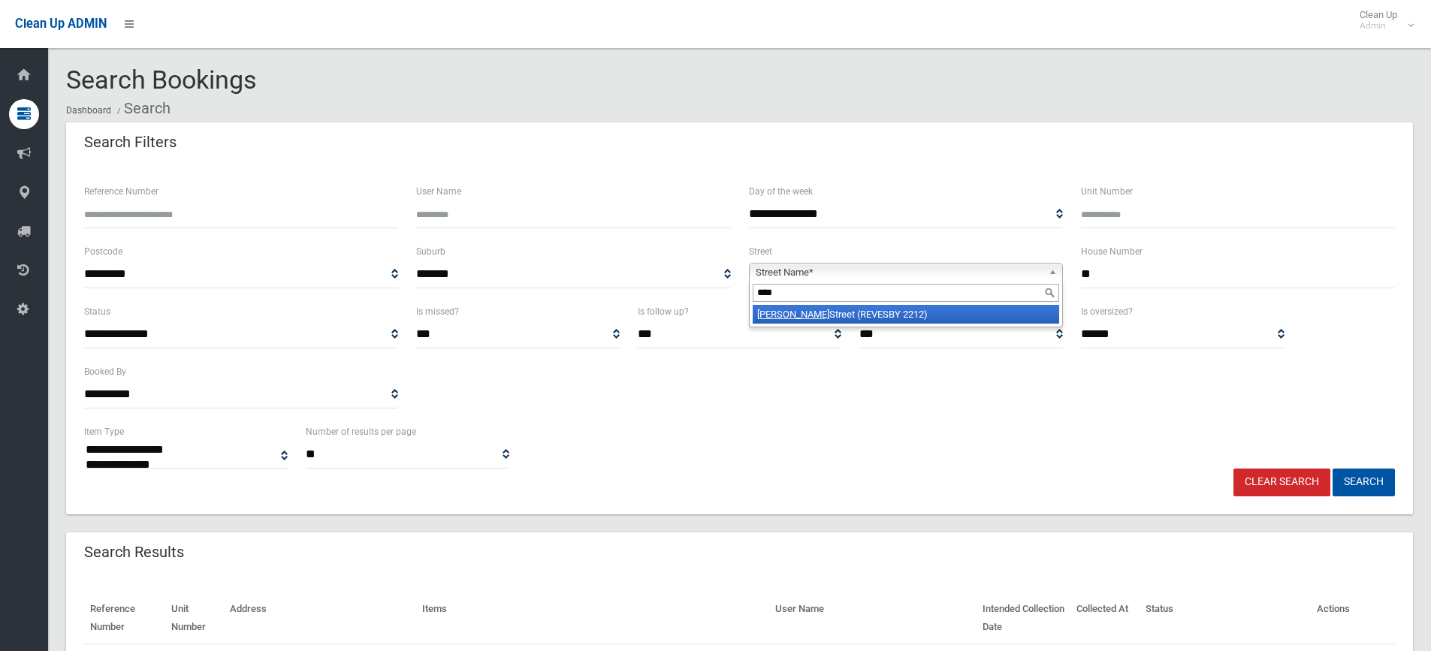
type input "****"
click at [947, 320] on li "Vega Street (REVESBY 2212)" at bounding box center [906, 314] width 307 height 19
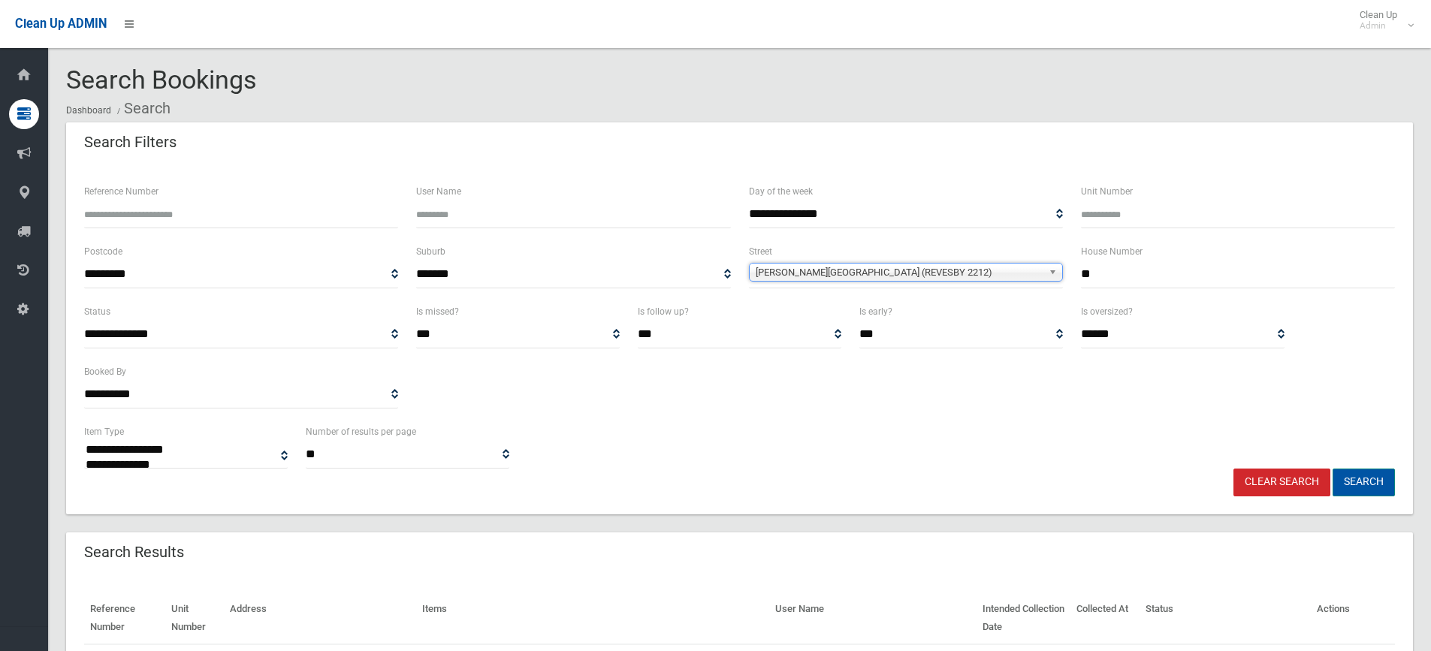
click at [1366, 485] on button "Search" at bounding box center [1364, 483] width 62 height 28
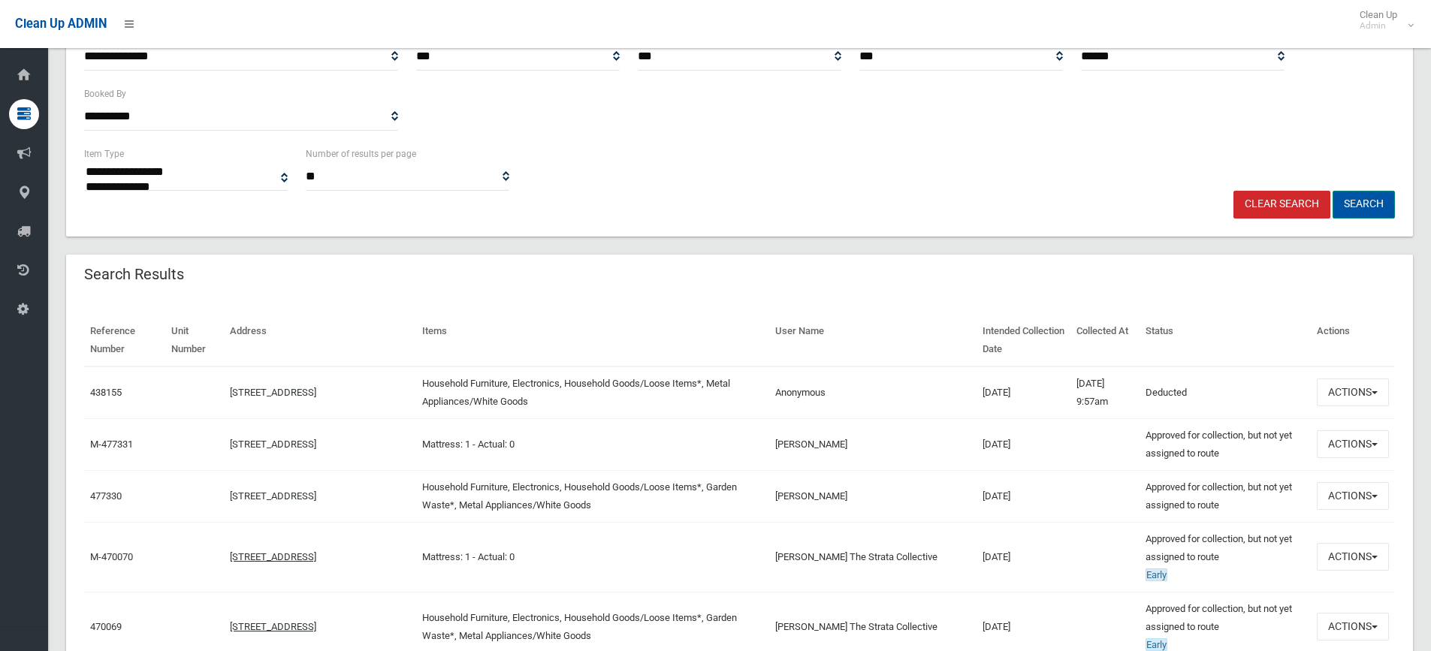
scroll to position [300, 0]
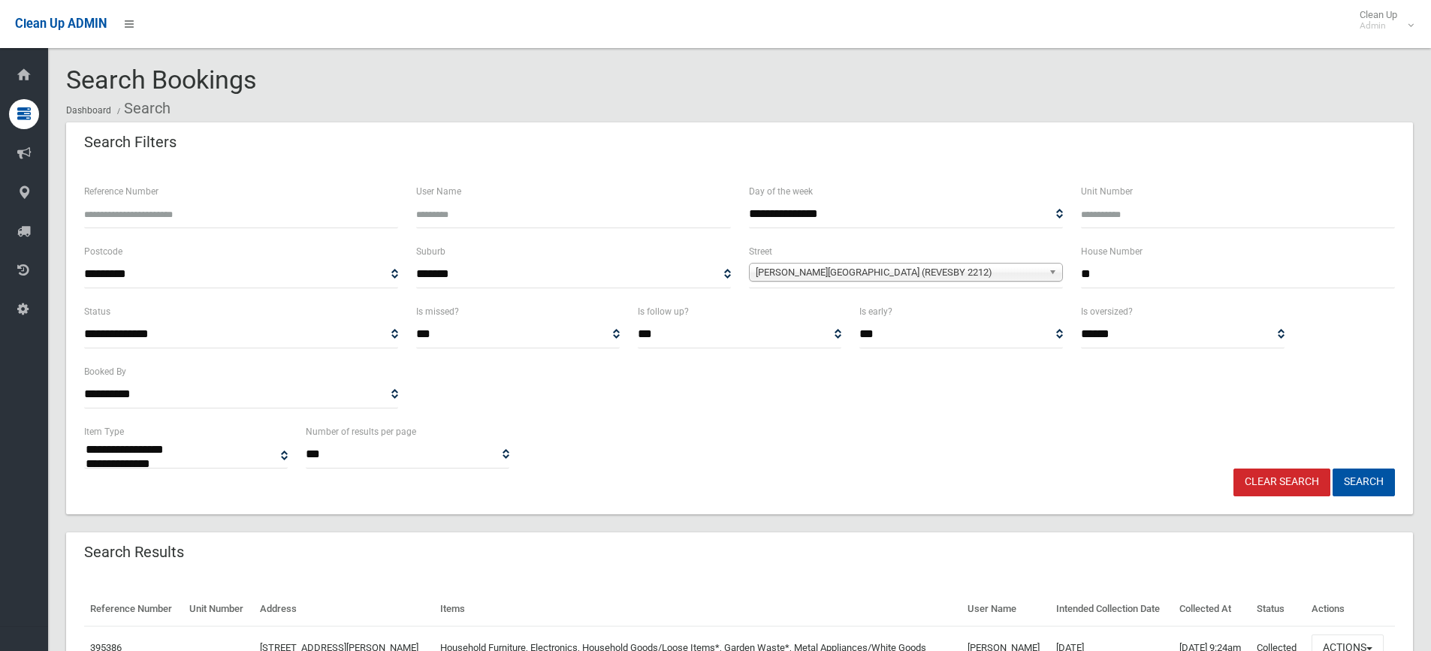
select select
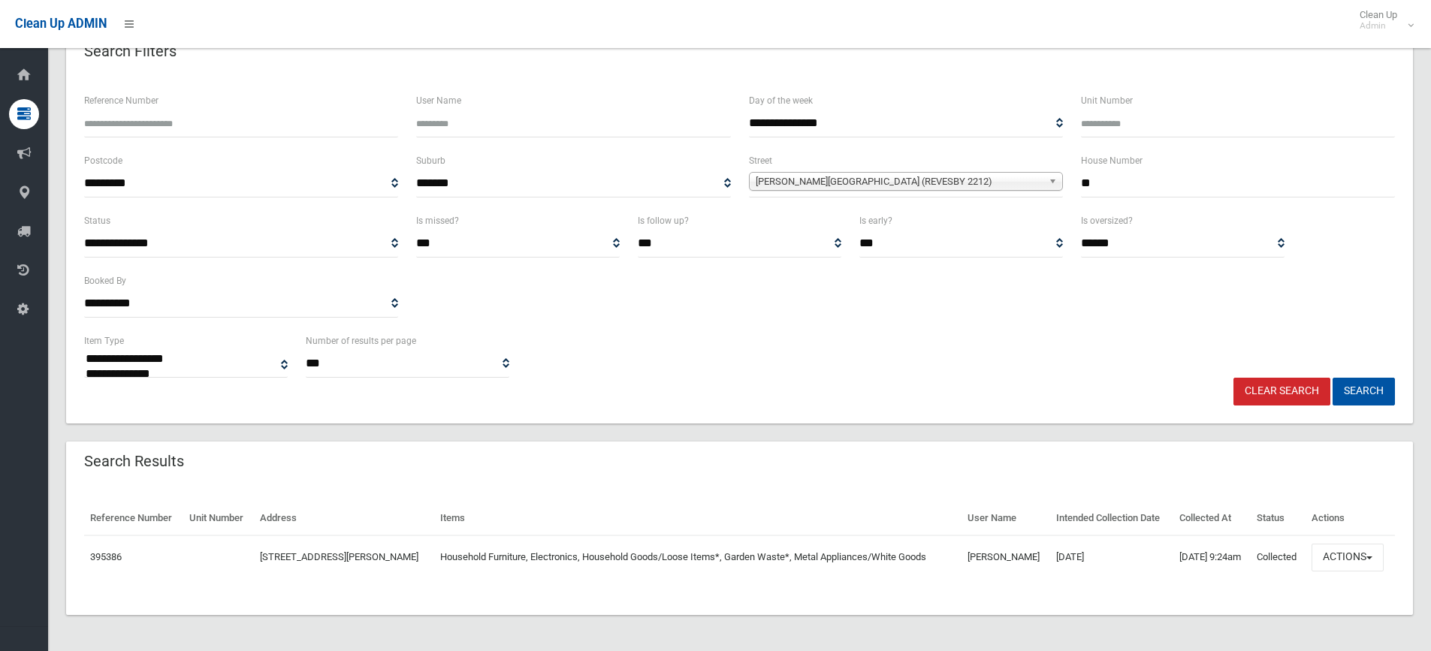
scroll to position [91, 0]
click at [1316, 554] on td "Actions View Booking Edit Booking Clone Booking Add Booking Images Resend Confi…" at bounding box center [1350, 558] width 89 height 44
click at [1333, 555] on button "Actions" at bounding box center [1348, 558] width 72 height 28
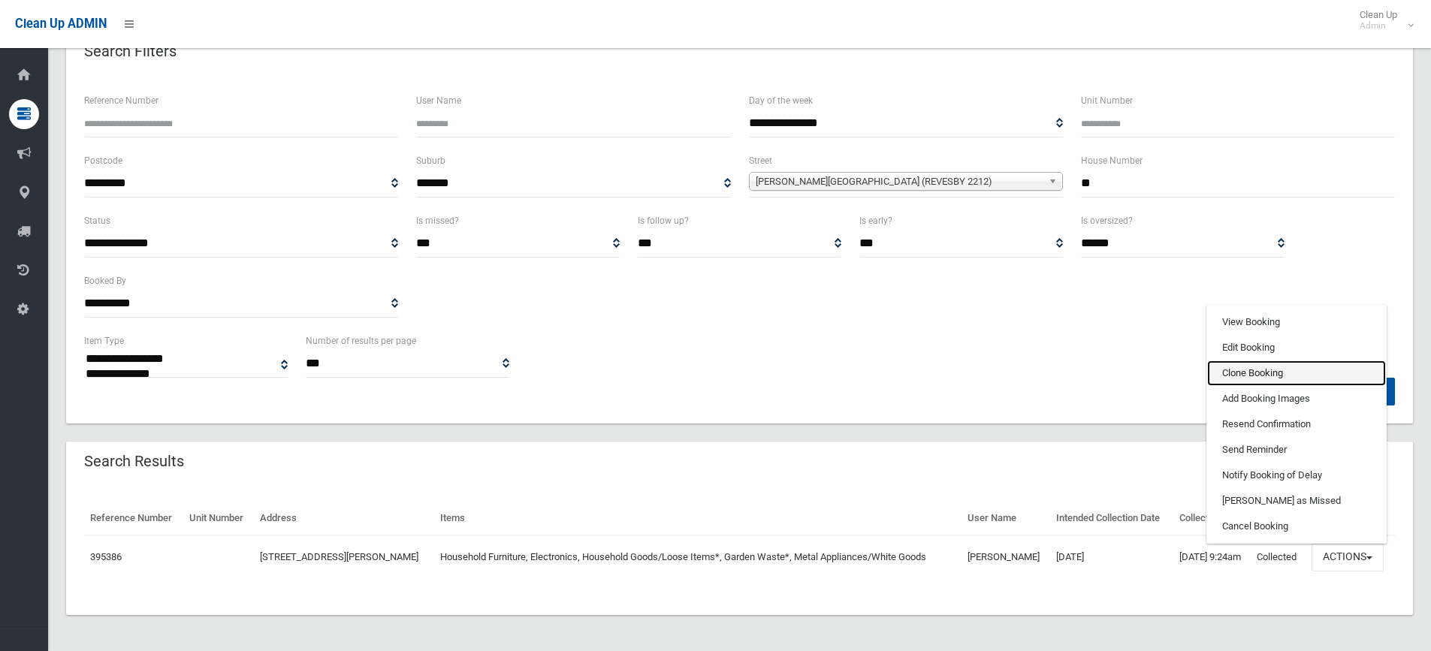
click at [1251, 376] on link "Clone Booking" at bounding box center [1296, 374] width 179 height 26
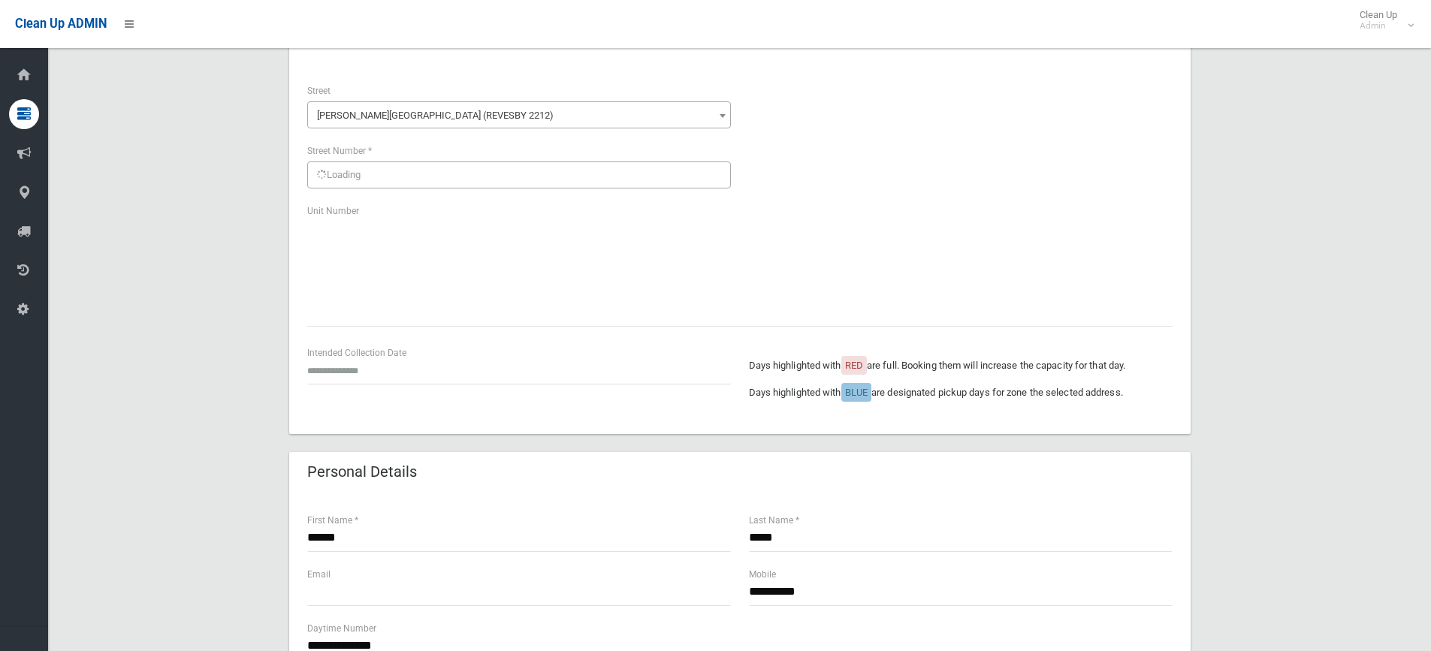
scroll to position [150, 0]
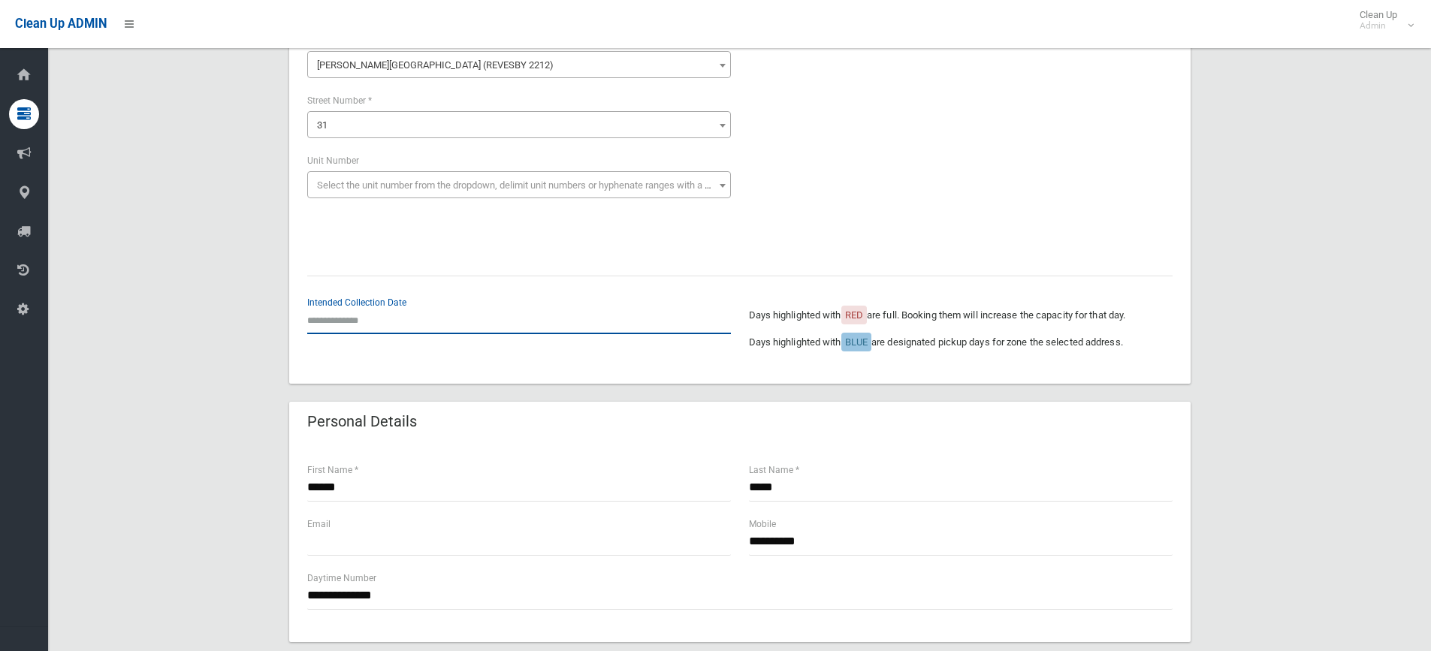
click at [334, 323] on input "text" at bounding box center [519, 321] width 424 height 28
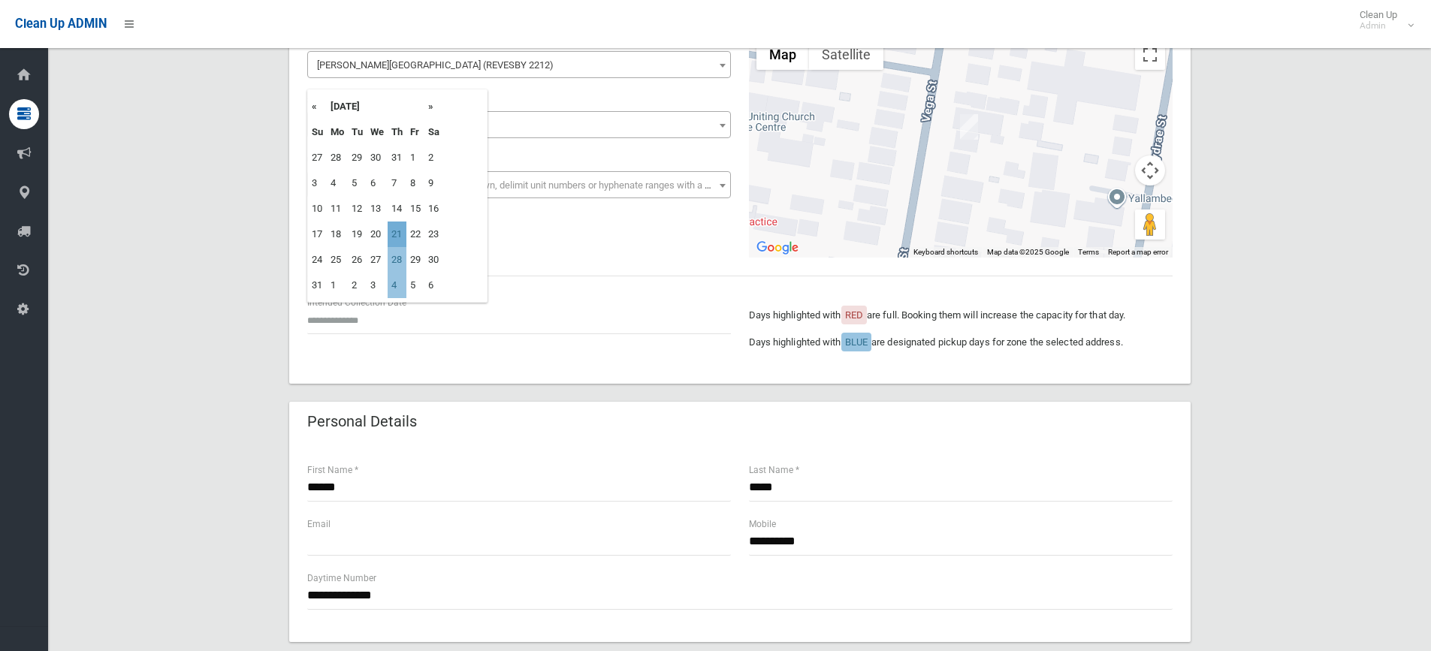
click at [399, 234] on td "21" at bounding box center [397, 235] width 19 height 26
type input "**********"
click at [1240, 442] on div "**********" at bounding box center [739, 627] width 1347 height 1310
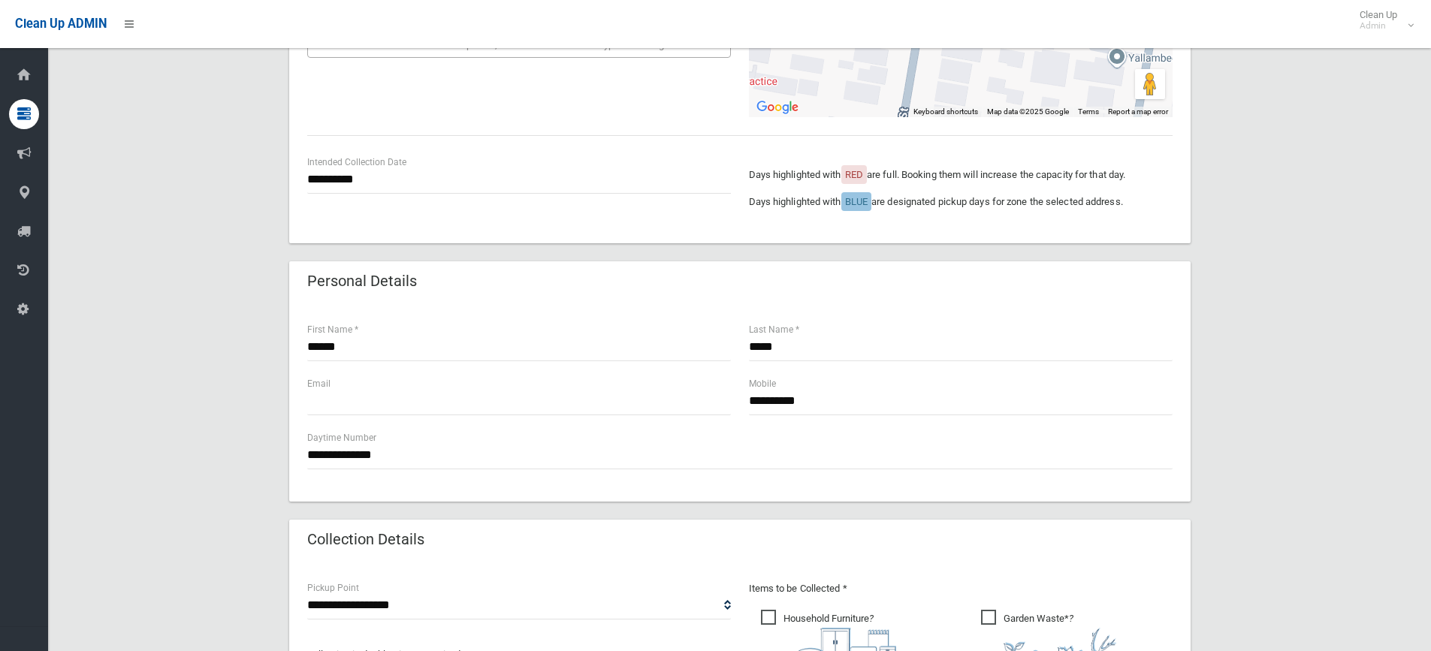
scroll to position [300, 0]
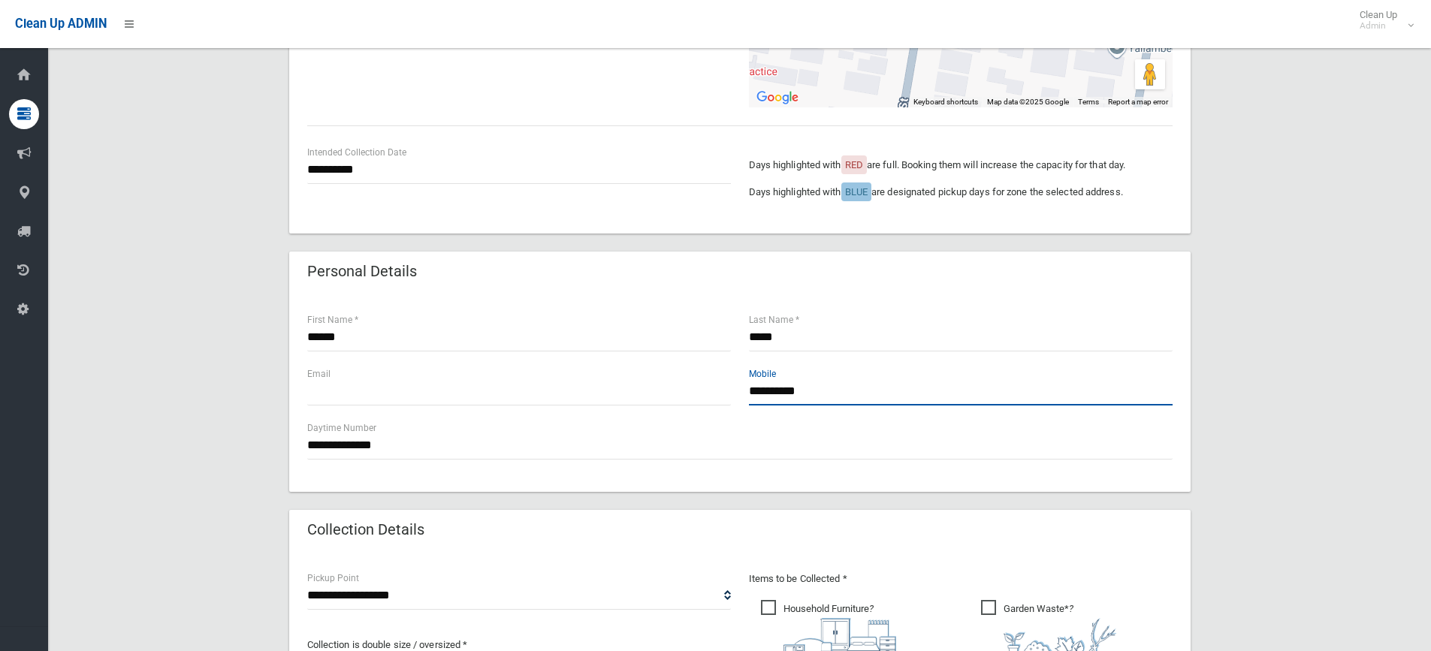
drag, startPoint x: 868, startPoint y: 396, endPoint x: 725, endPoint y: 395, distance: 142.7
click at [725, 395] on div "**********" at bounding box center [739, 393] width 883 height 54
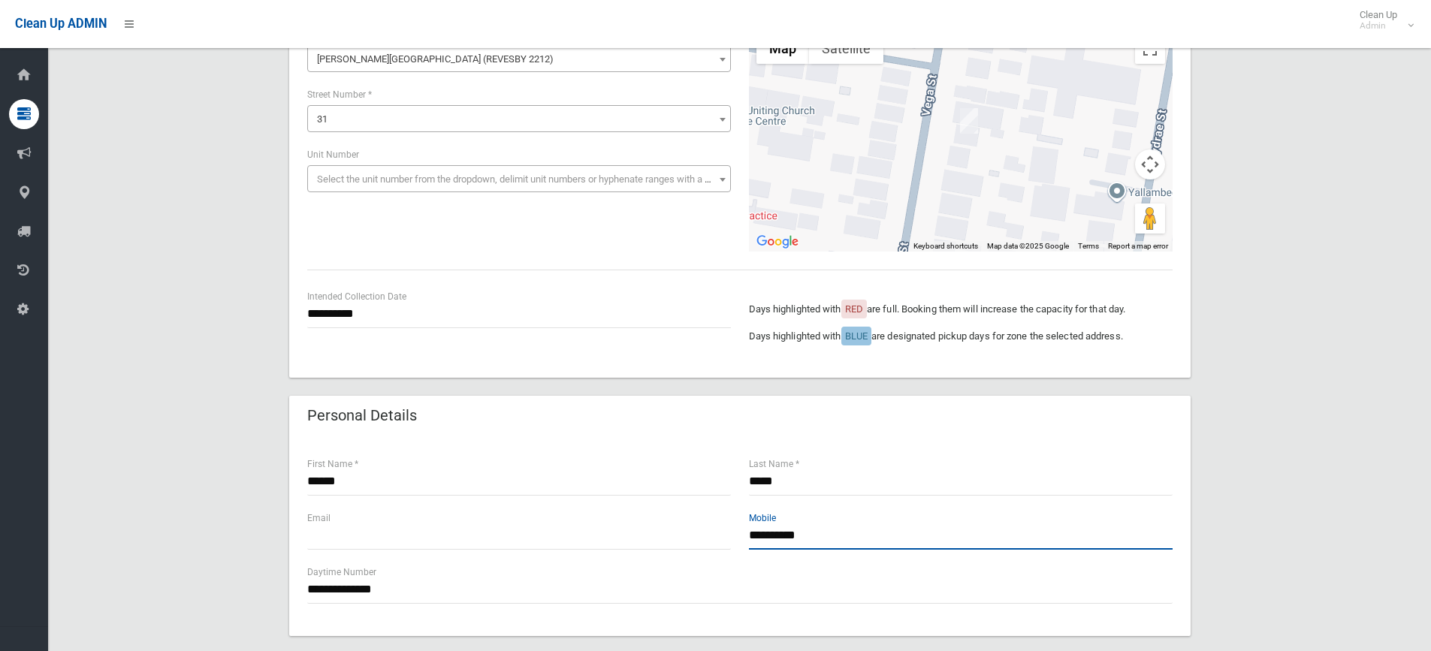
scroll to position [150, 0]
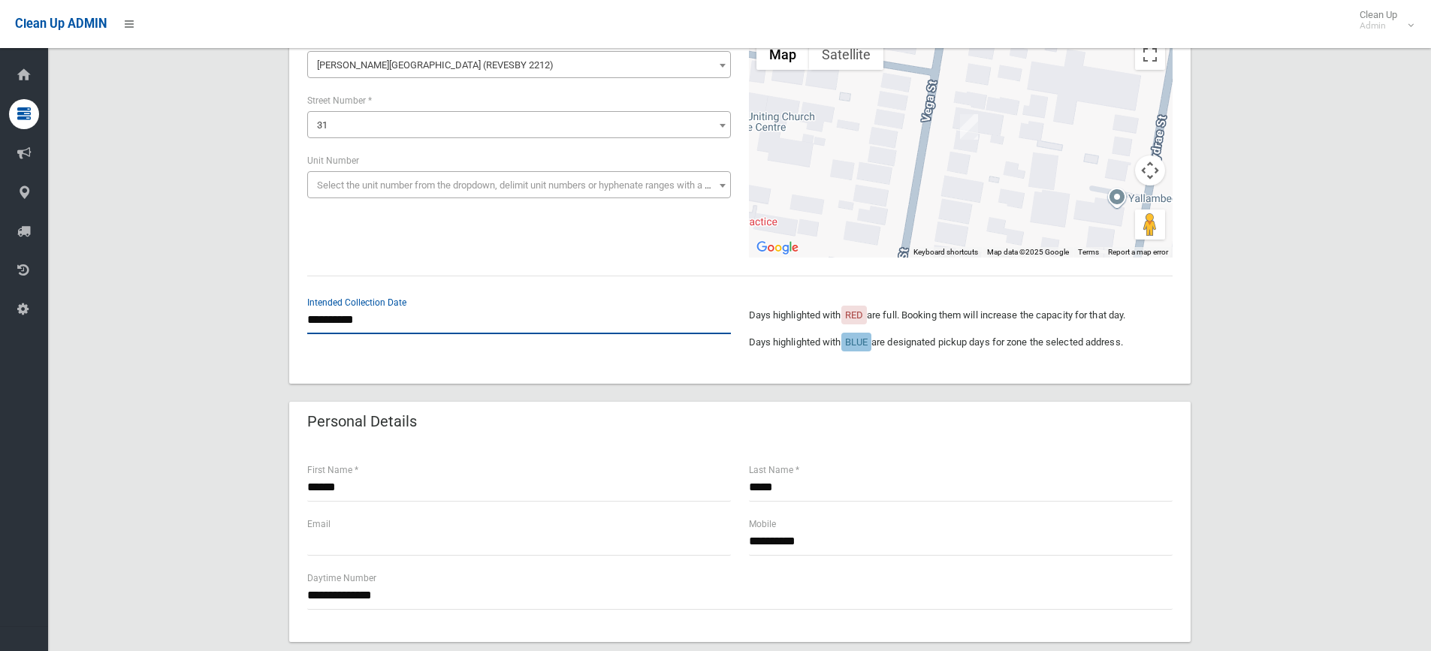
click at [404, 316] on input "**********" at bounding box center [519, 321] width 424 height 28
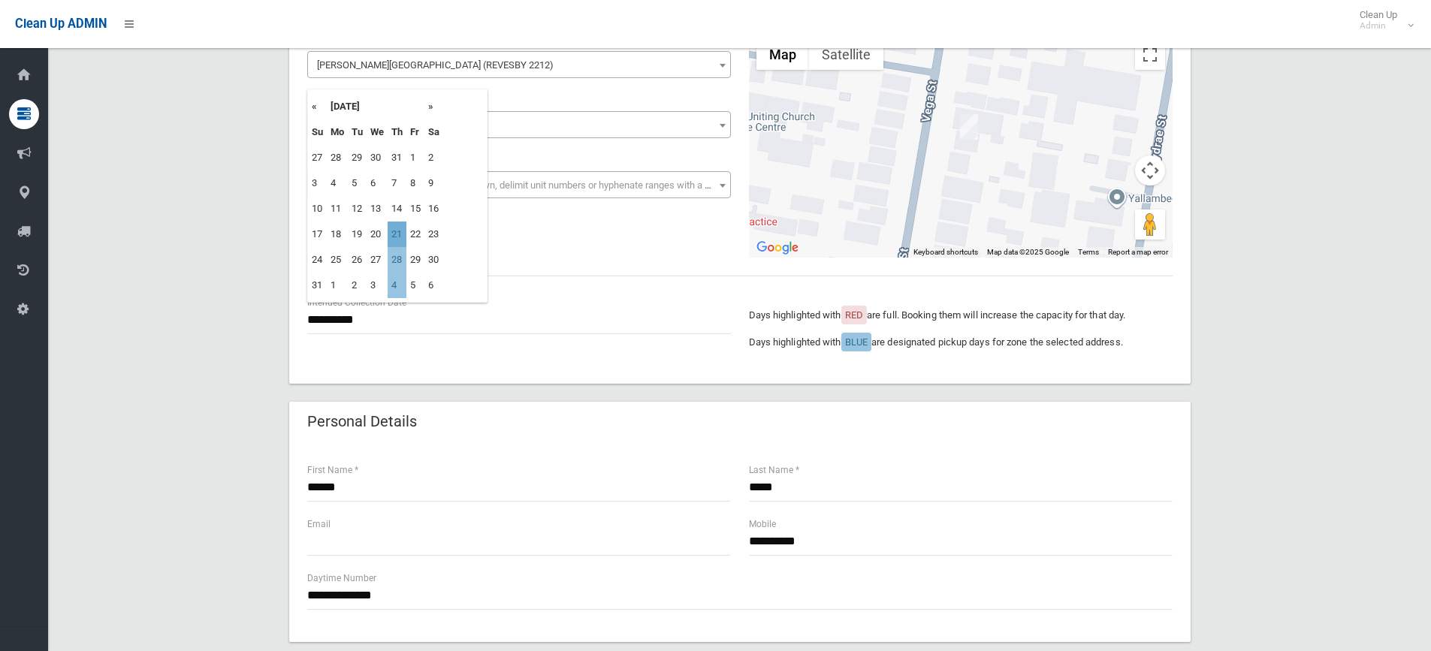
click at [394, 234] on td "21" at bounding box center [397, 235] width 19 height 26
click at [1324, 264] on div "**********" at bounding box center [739, 627] width 1347 height 1310
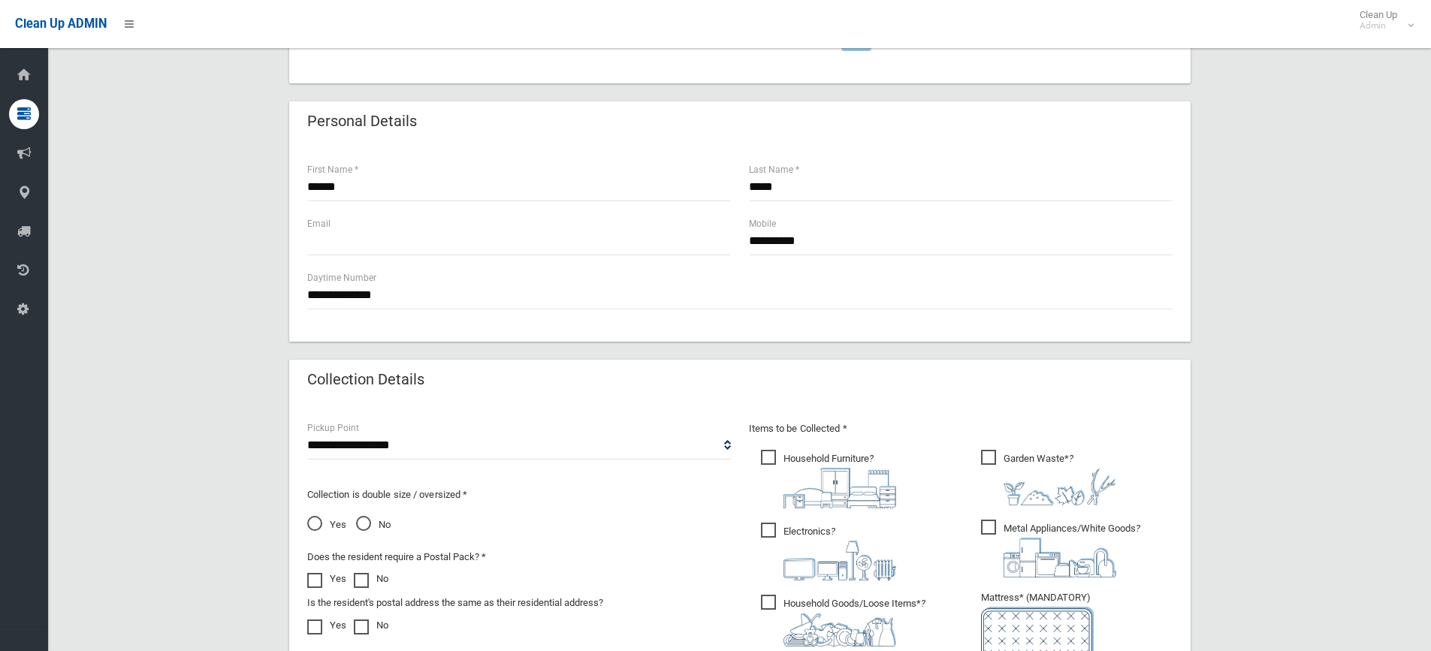
scroll to position [751, 0]
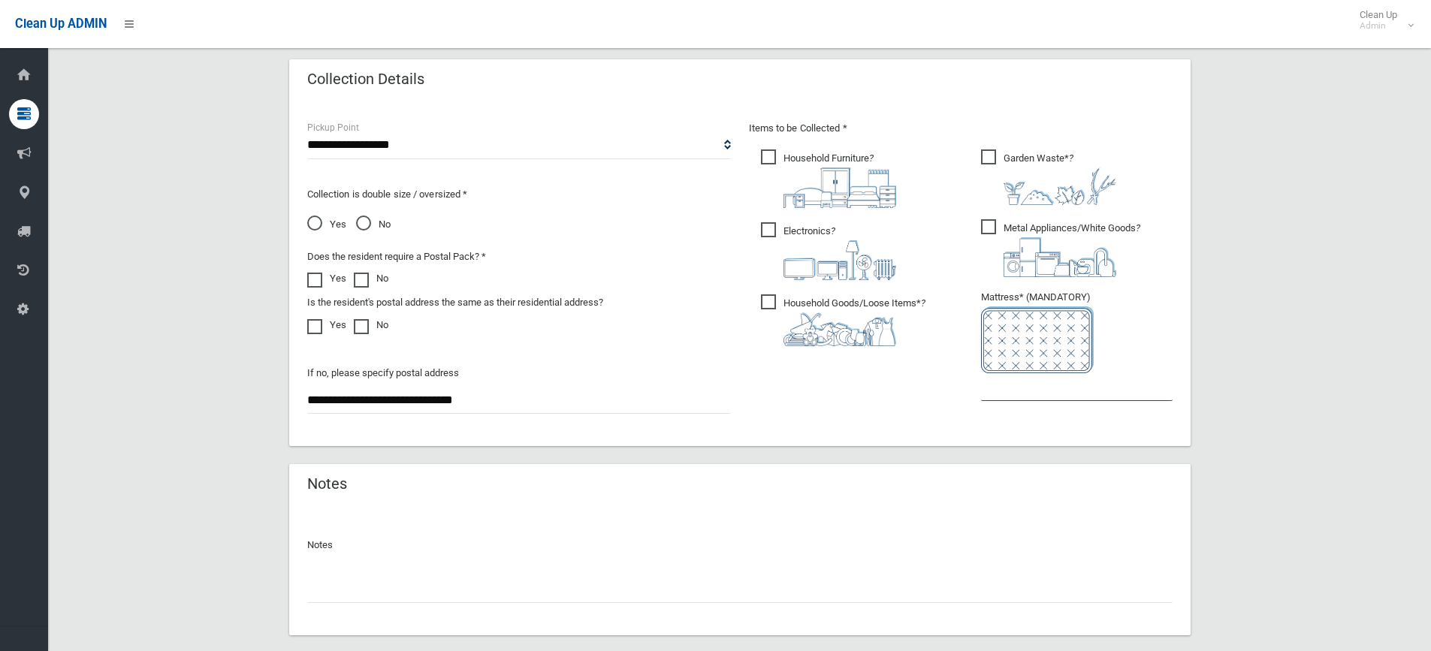
click at [1089, 391] on input "text" at bounding box center [1077, 387] width 192 height 28
type input "*"
click at [363, 225] on span "No" at bounding box center [373, 225] width 35 height 18
click at [1004, 387] on input "*" at bounding box center [1077, 387] width 192 height 28
drag, startPoint x: 1012, startPoint y: 391, endPoint x: 910, endPoint y: 389, distance: 101.4
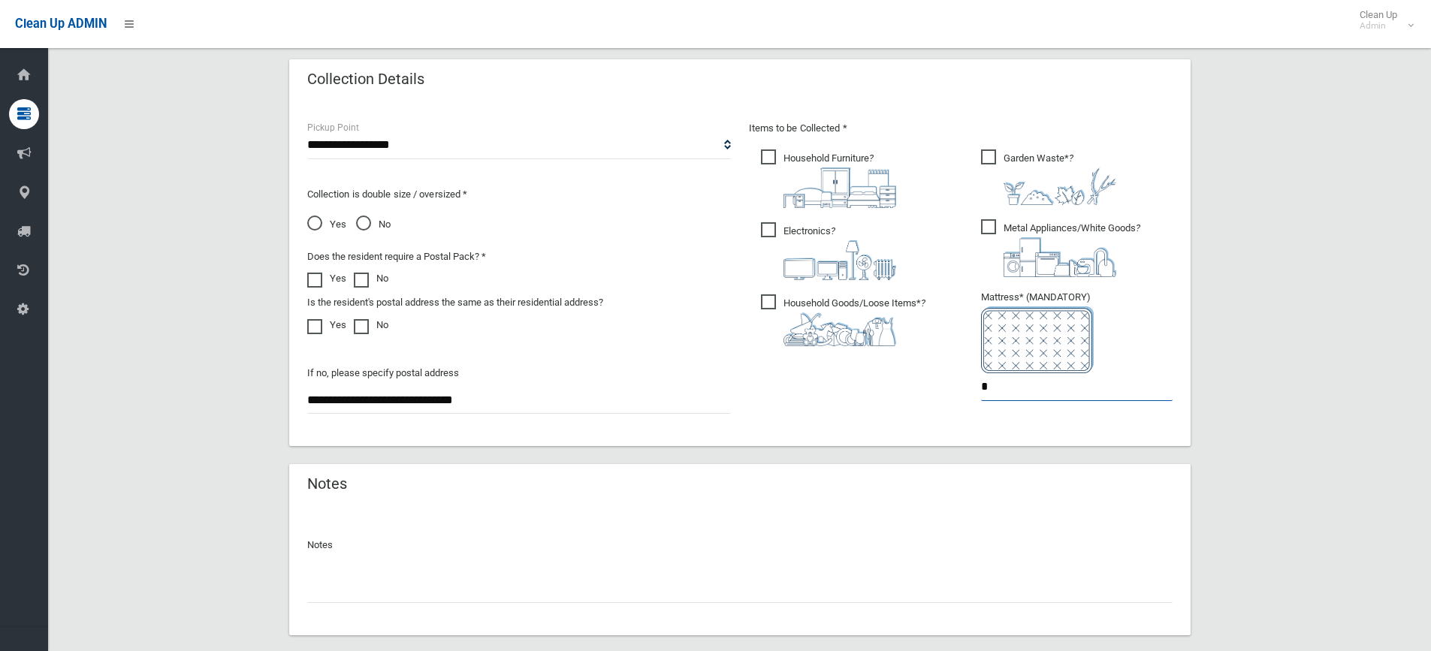
click at [910, 389] on div "Items to be Collected * Household Furniture ? *" at bounding box center [961, 270] width 442 height 302
click at [1276, 311] on div "**********" at bounding box center [739, 26] width 1347 height 1310
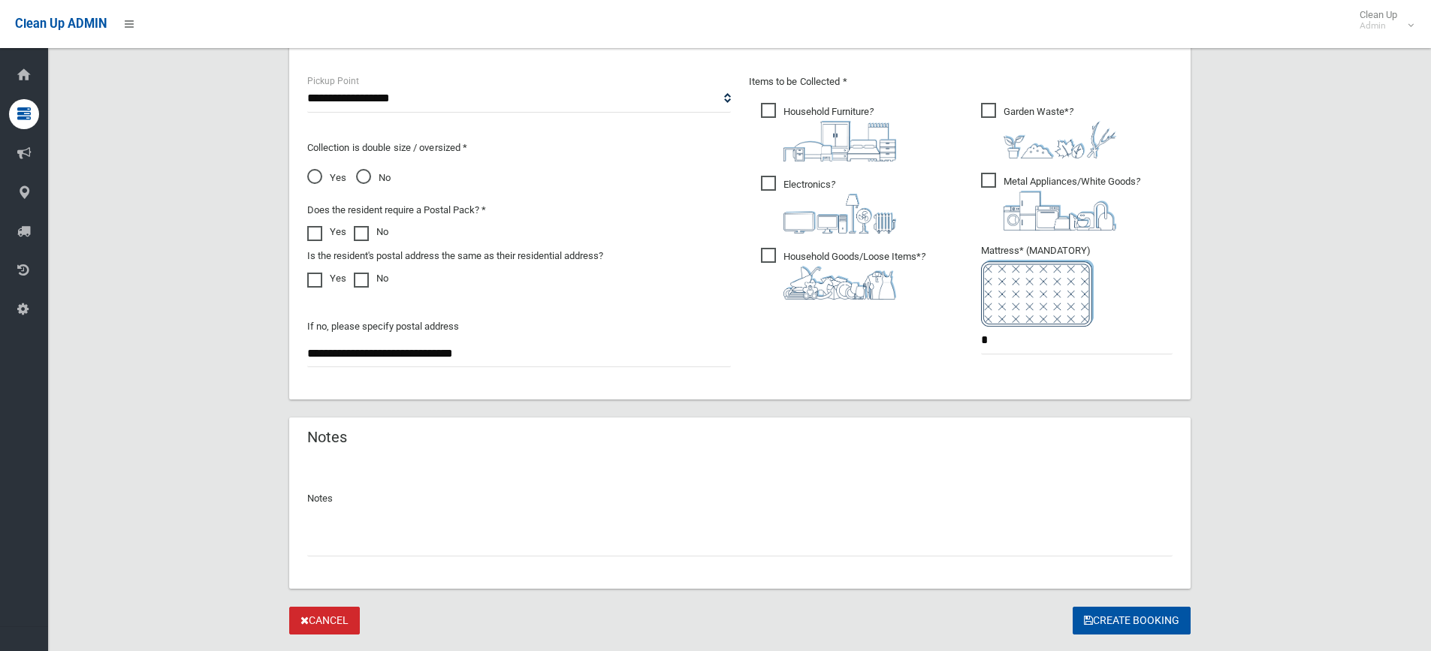
scroll to position [835, 0]
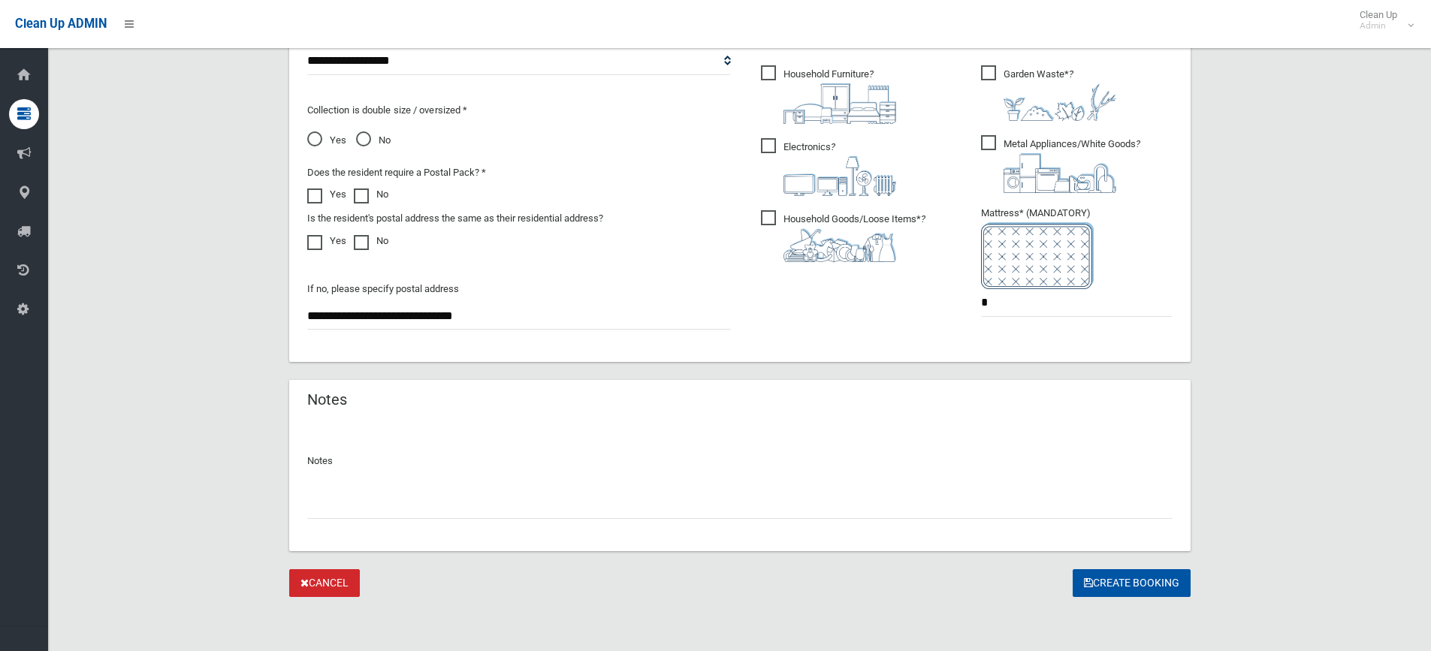
click at [1115, 585] on button "Create Booking" at bounding box center [1132, 583] width 118 height 28
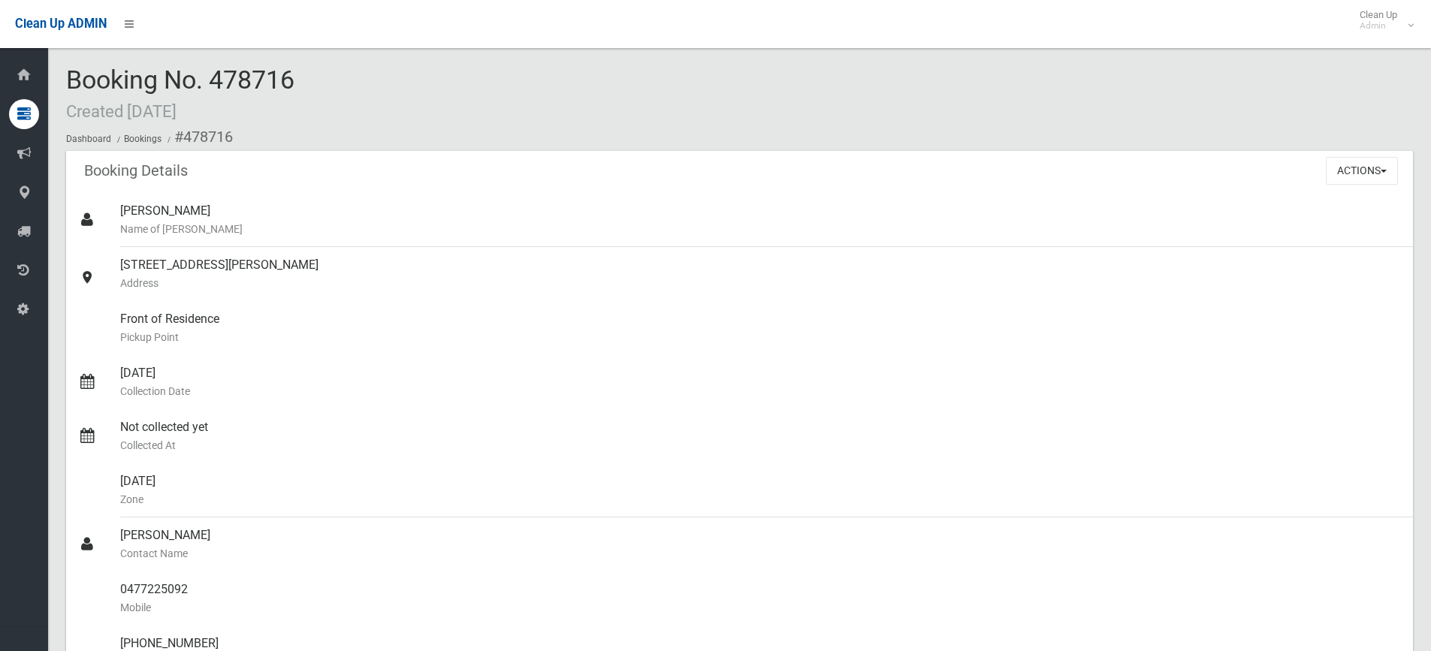
drag, startPoint x: 288, startPoint y: 78, endPoint x: 208, endPoint y: 78, distance: 79.6
click at [208, 78] on span "Booking No. 478716 Created [DATE]" at bounding box center [180, 94] width 228 height 59
click at [305, 71] on div "Booking No. 478716 Created [DATE] Dashboard Bookings #478716" at bounding box center [739, 108] width 1347 height 85
drag, startPoint x: 311, startPoint y: 77, endPoint x: 210, endPoint y: 79, distance: 100.7
click at [210, 79] on div "Booking No. 478716 Created [DATE] Dashboard Bookings #478716" at bounding box center [739, 108] width 1347 height 85
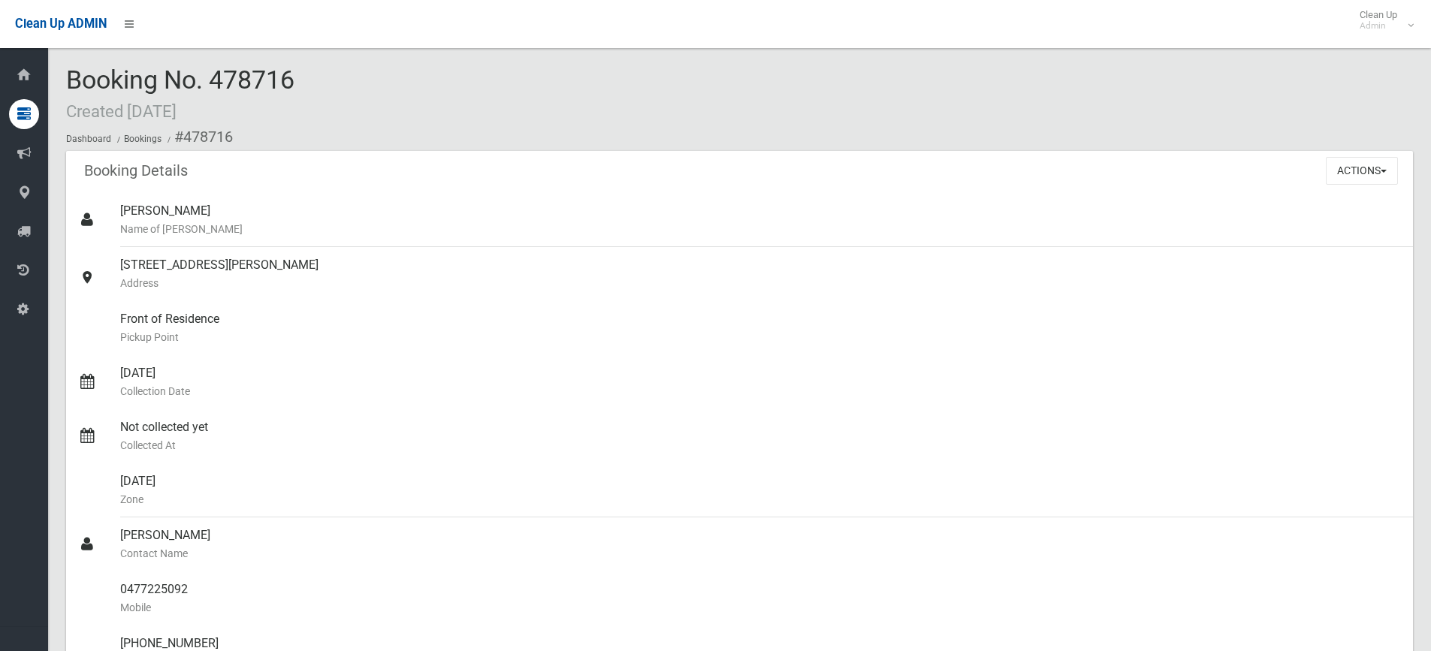
click at [219, 77] on span "Booking No. 478716 Created [DATE]" at bounding box center [180, 94] width 228 height 59
drag, startPoint x: 222, startPoint y: 76, endPoint x: 244, endPoint y: 78, distance: 22.6
click at [244, 78] on span "Booking No. 478716 Created [DATE]" at bounding box center [180, 94] width 228 height 59
click at [202, 81] on span "Booking No. 478716 Created [DATE]" at bounding box center [180, 94] width 228 height 59
drag, startPoint x: 221, startPoint y: 89, endPoint x: 270, endPoint y: 88, distance: 48.9
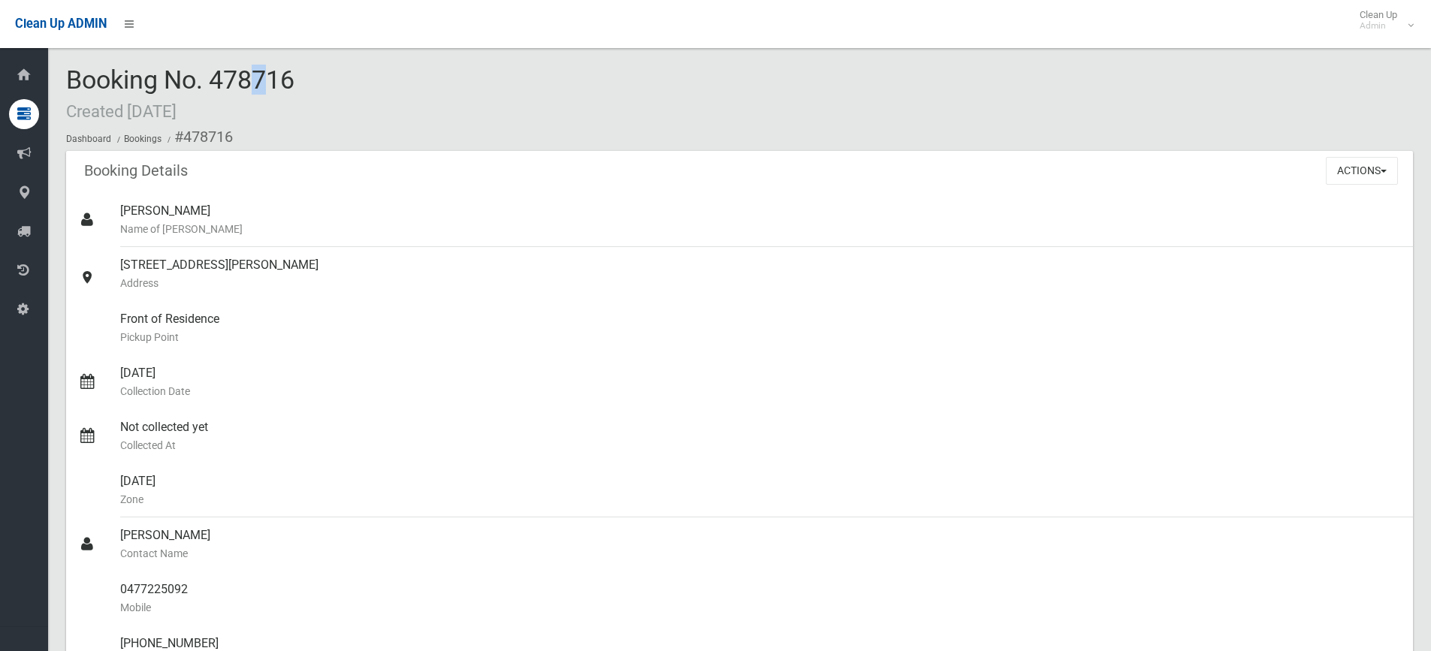
click at [270, 88] on span "Booking No. 478716 Created [DATE]" at bounding box center [180, 94] width 228 height 59
click at [307, 89] on div "Booking No. 478716 Created [DATE] Dashboard Bookings #478716" at bounding box center [739, 108] width 1347 height 85
drag, startPoint x: 312, startPoint y: 81, endPoint x: 207, endPoint y: 80, distance: 105.2
click at [207, 80] on div "Booking No. 478716 Created [DATE] Dashboard Bookings #478716" at bounding box center [739, 108] width 1347 height 85
click at [223, 77] on span "Booking No. 478716 Created [DATE]" at bounding box center [180, 94] width 228 height 59
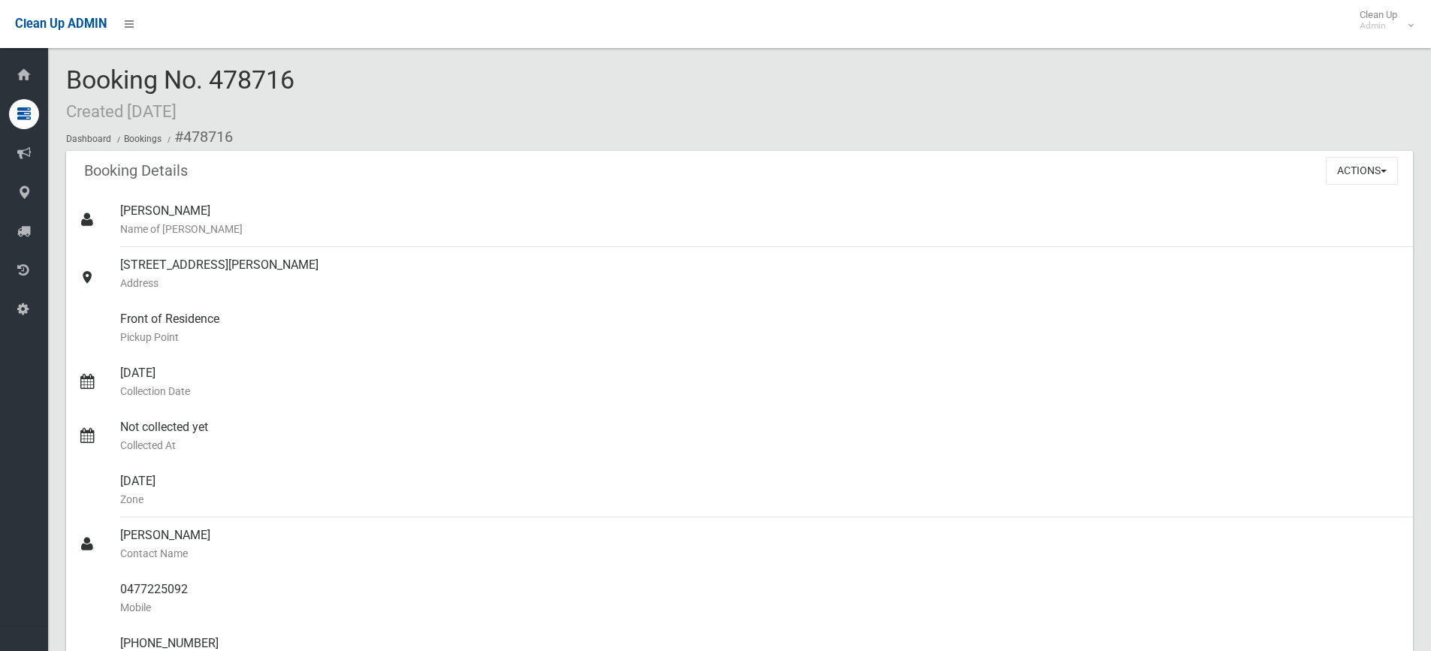
drag, startPoint x: 301, startPoint y: 82, endPoint x: 207, endPoint y: 83, distance: 94.7
click at [207, 83] on div "Booking No. 478716 Created [DATE] Dashboard Bookings #478716" at bounding box center [739, 108] width 1347 height 85
click at [292, 80] on span "Booking No. 478716 Created [DATE]" at bounding box center [180, 94] width 228 height 59
click at [351, 83] on div "Booking No. 478716 Created [DATE] Dashboard Bookings #478716" at bounding box center [739, 108] width 1347 height 85
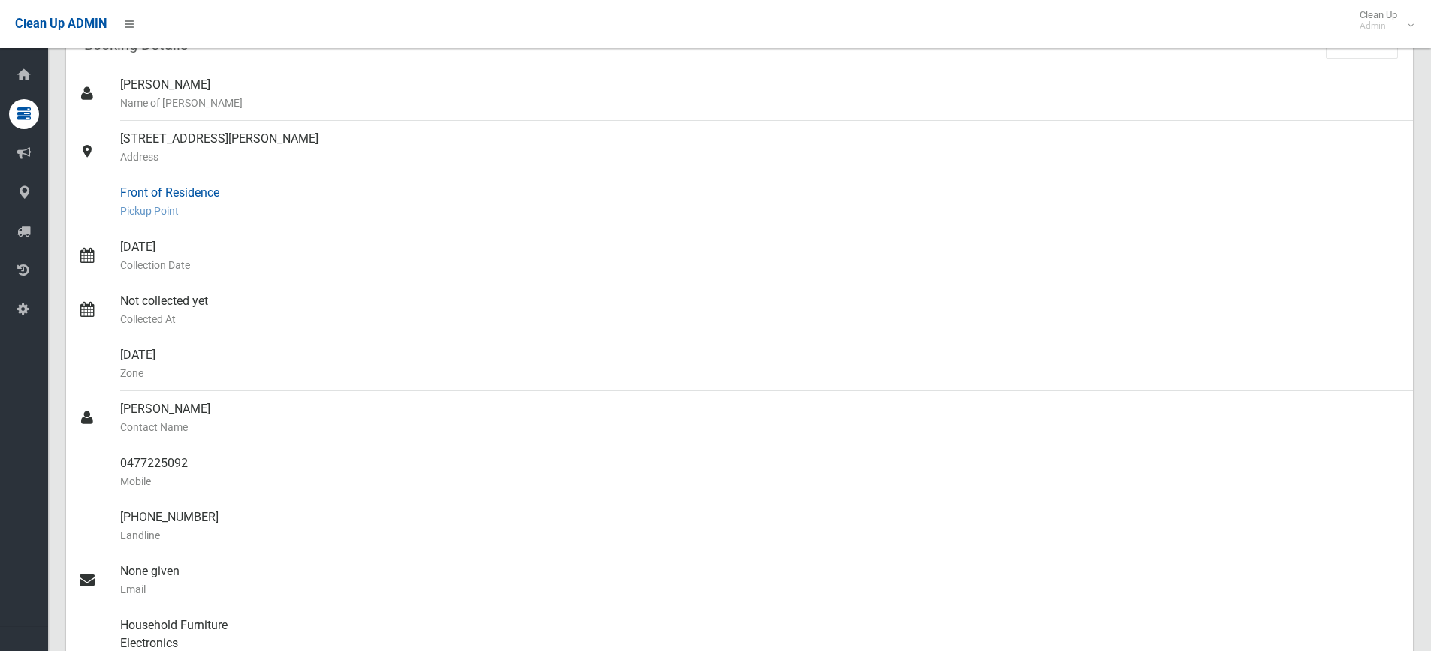
scroll to position [150, 0]
